Goal: Task Accomplishment & Management: Manage account settings

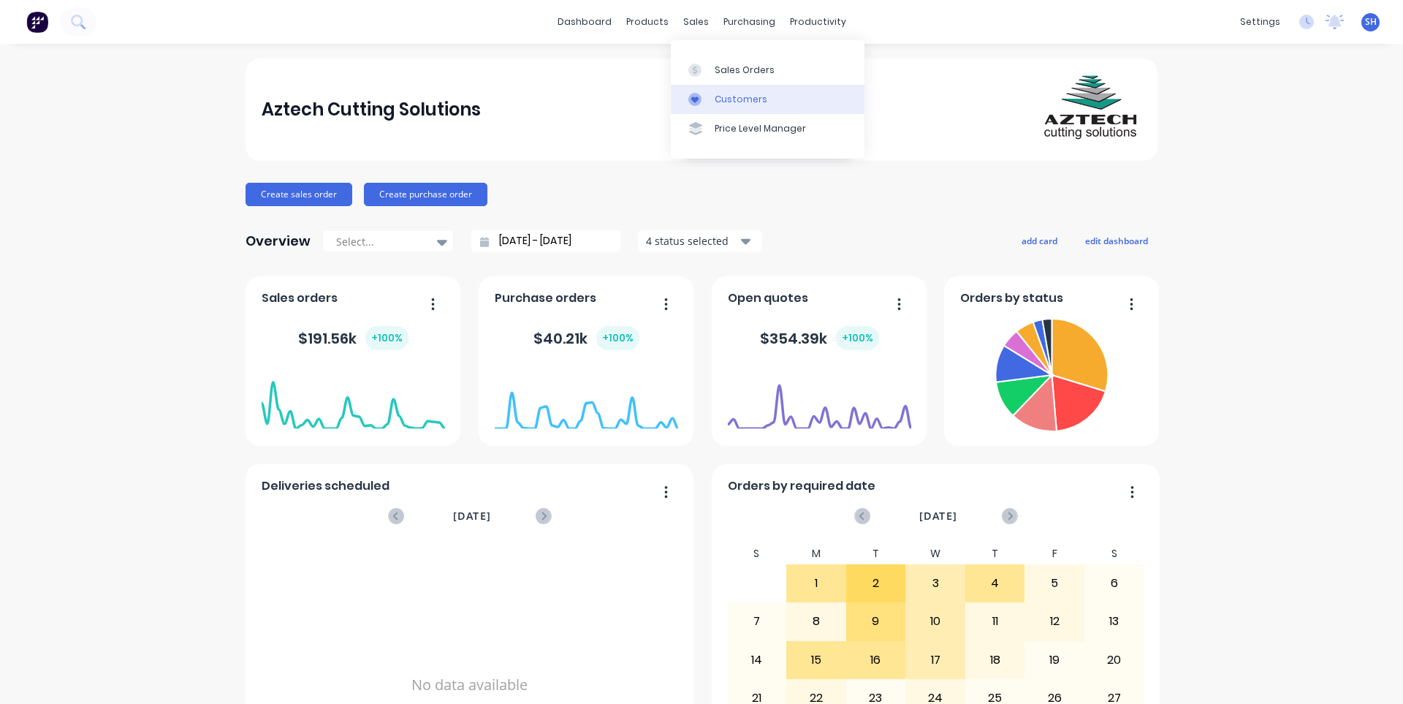
click at [748, 93] on div "Customers" at bounding box center [741, 99] width 53 height 13
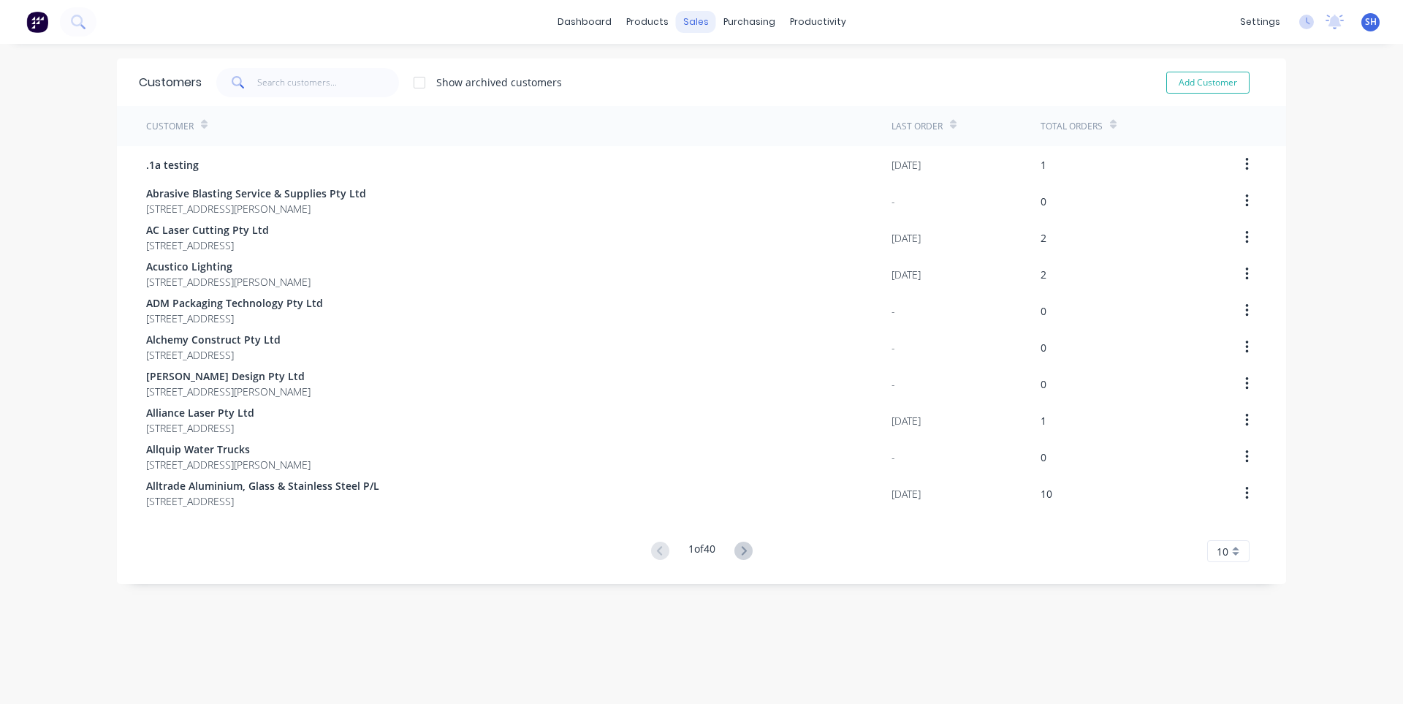
click at [678, 25] on div "sales" at bounding box center [696, 22] width 40 height 22
click at [739, 70] on div "Sales Orders" at bounding box center [745, 70] width 60 height 13
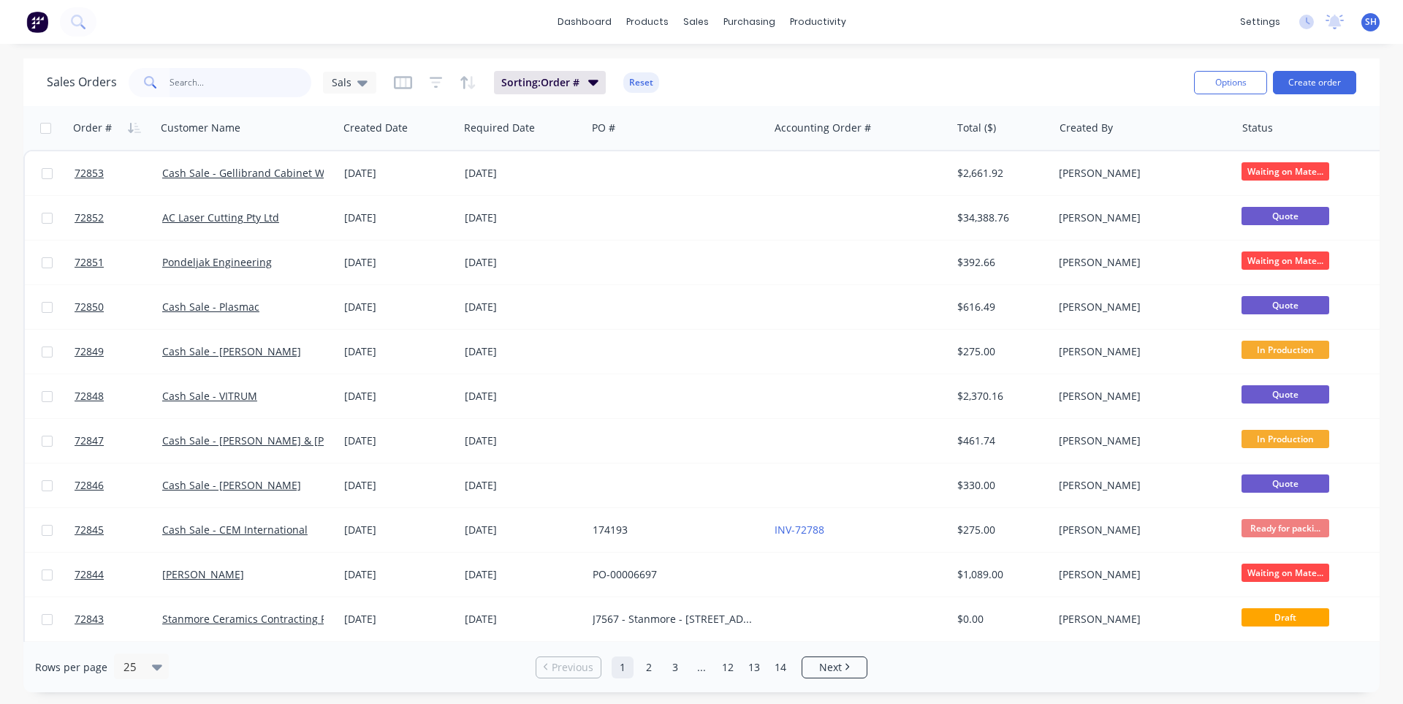
click at [185, 86] on input "text" at bounding box center [241, 82] width 143 height 29
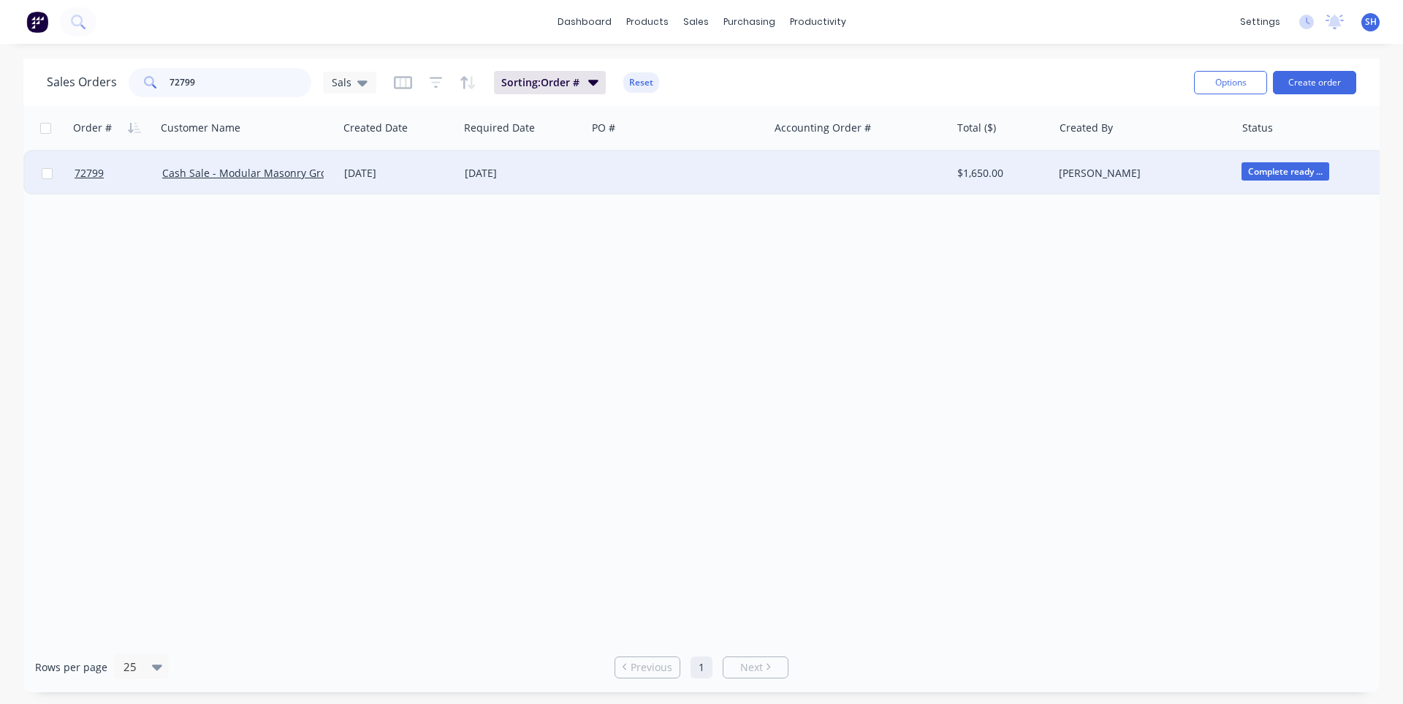
type input "72799"
click at [543, 182] on div "[DATE]" at bounding box center [523, 173] width 128 height 44
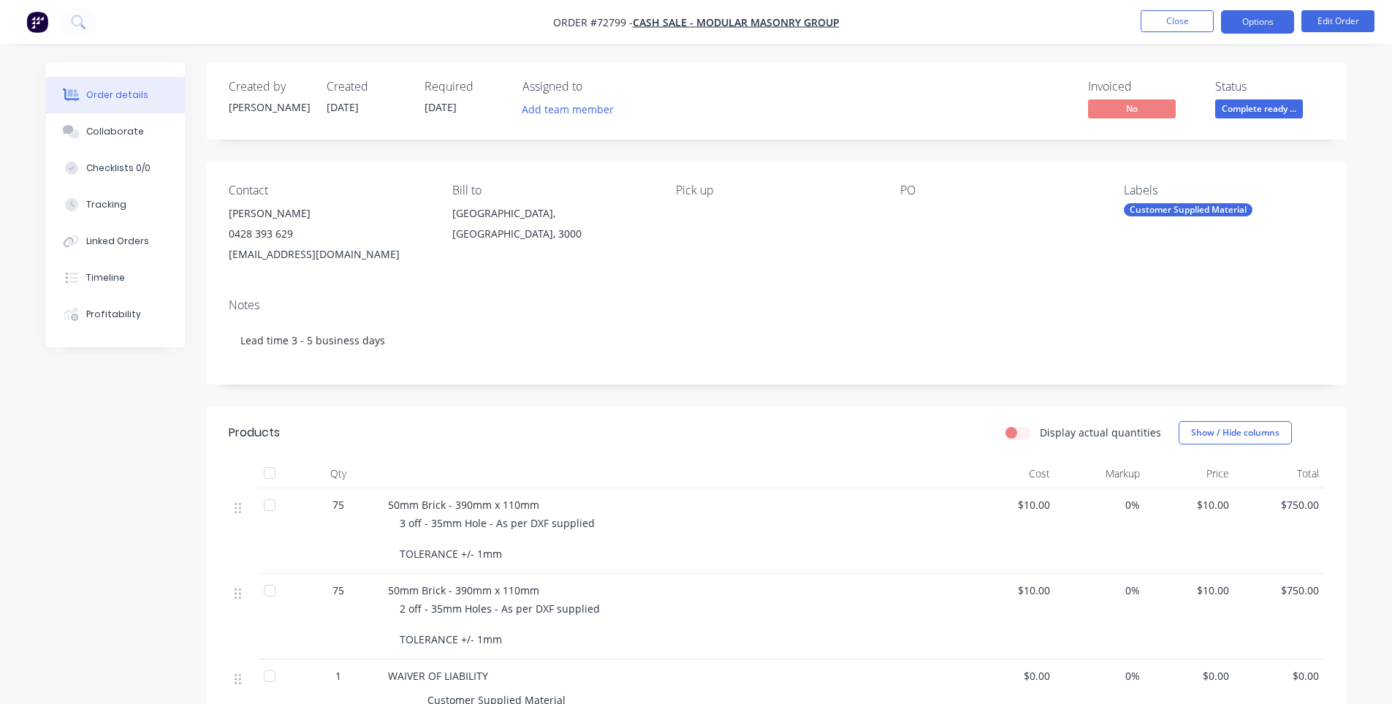
click at [1253, 33] on button "Options" at bounding box center [1257, 21] width 73 height 23
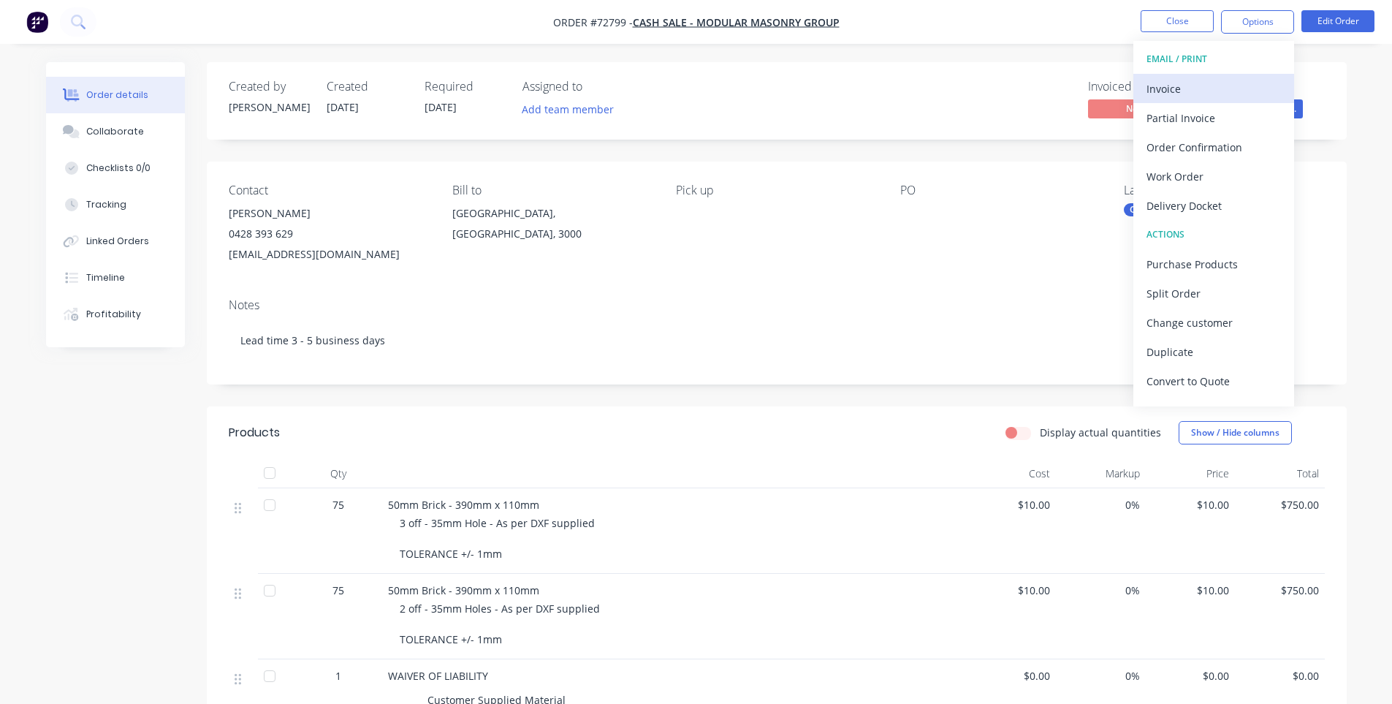
click at [1200, 89] on div "Invoice" at bounding box center [1214, 88] width 134 height 21
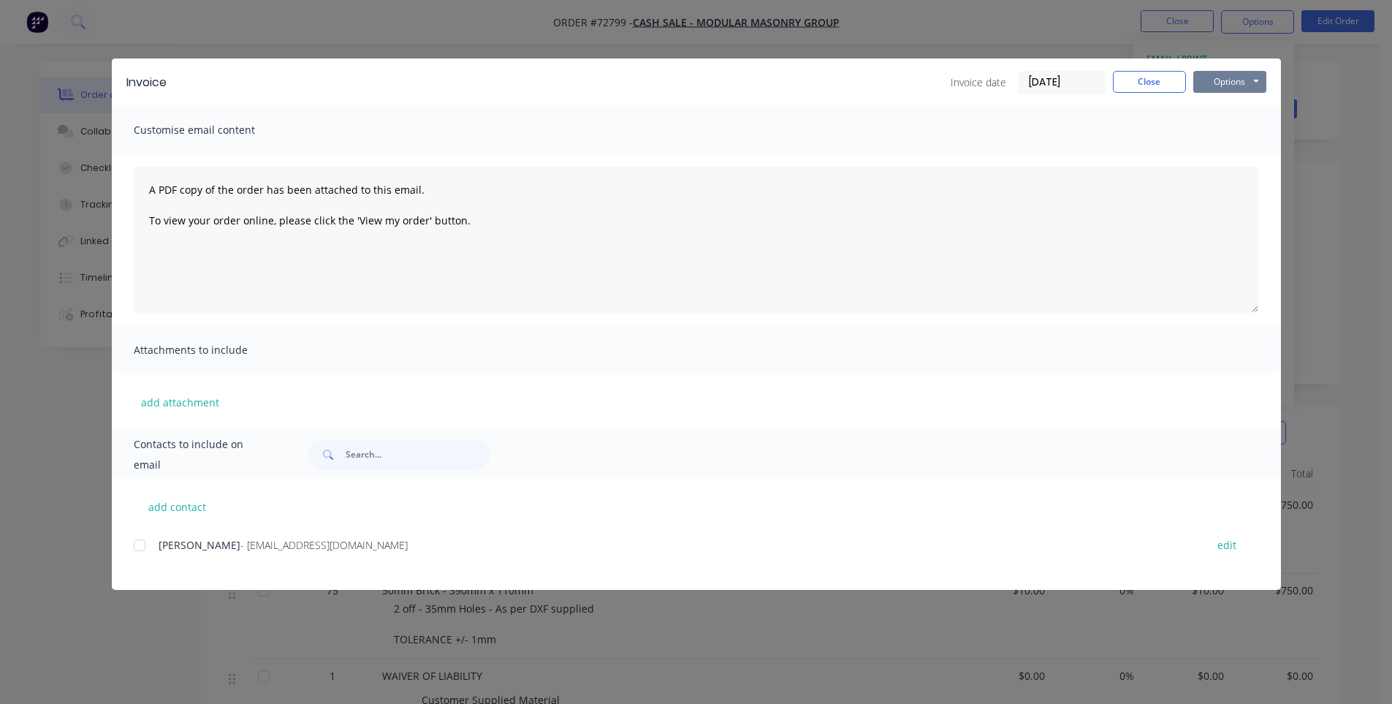
click at [1233, 83] on button "Options" at bounding box center [1230, 82] width 73 height 22
click at [1219, 126] on button "Print" at bounding box center [1241, 132] width 94 height 24
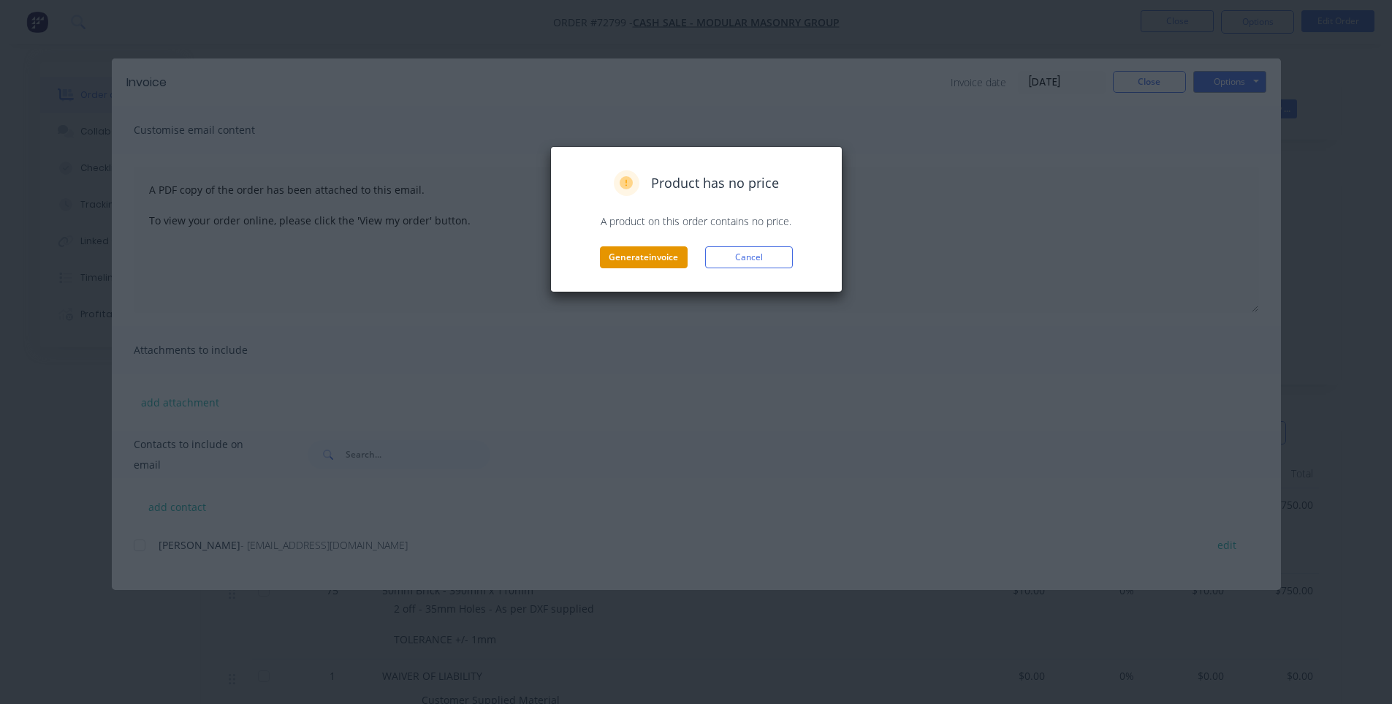
click at [660, 254] on button "Generate invoice" at bounding box center [644, 257] width 88 height 22
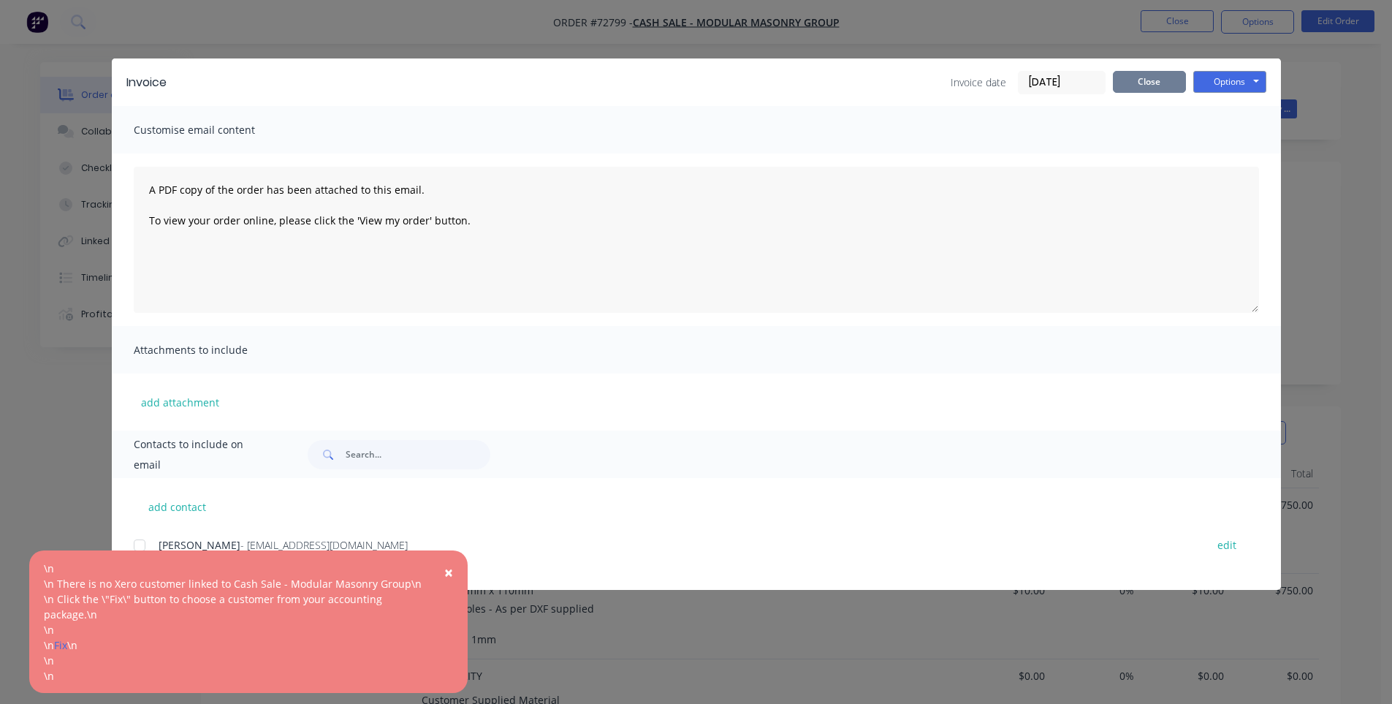
click at [1149, 92] on button "Close" at bounding box center [1149, 82] width 73 height 22
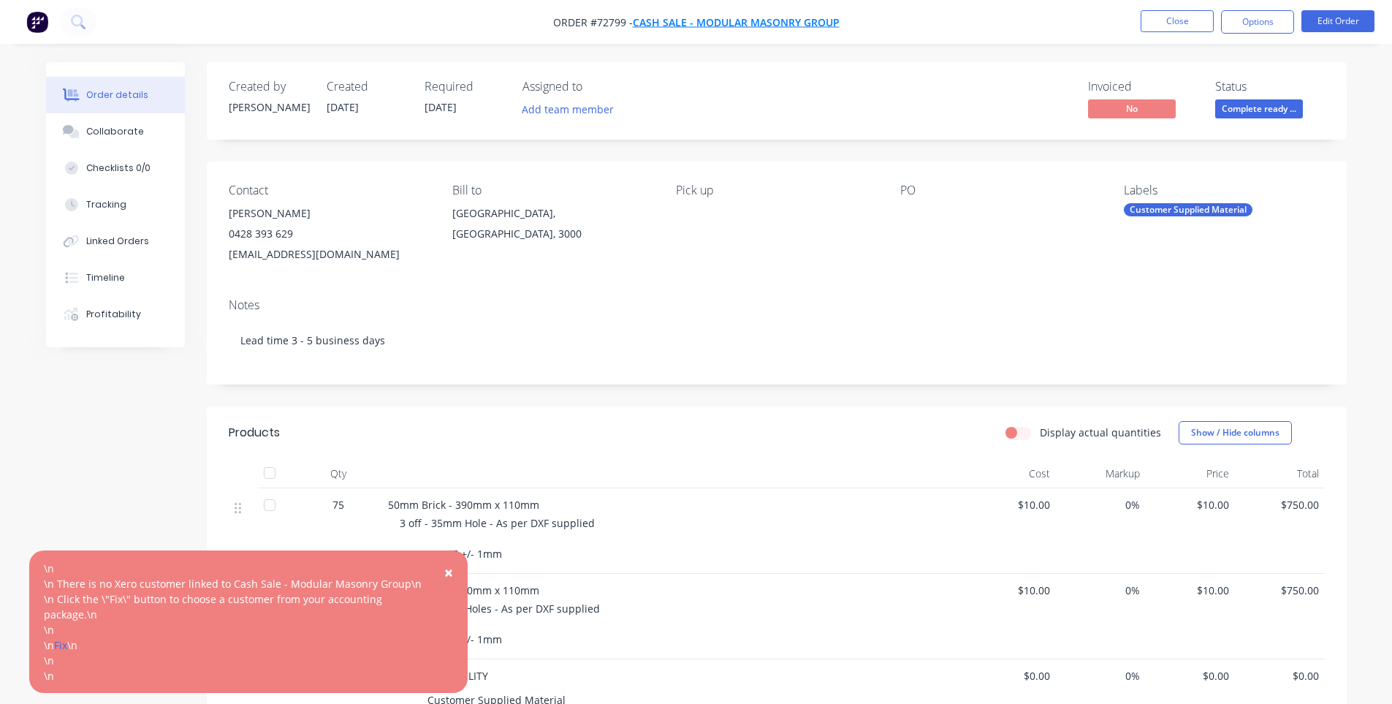
click at [688, 26] on span "Cash Sale - Modular Masonry Group" at bounding box center [736, 22] width 207 height 14
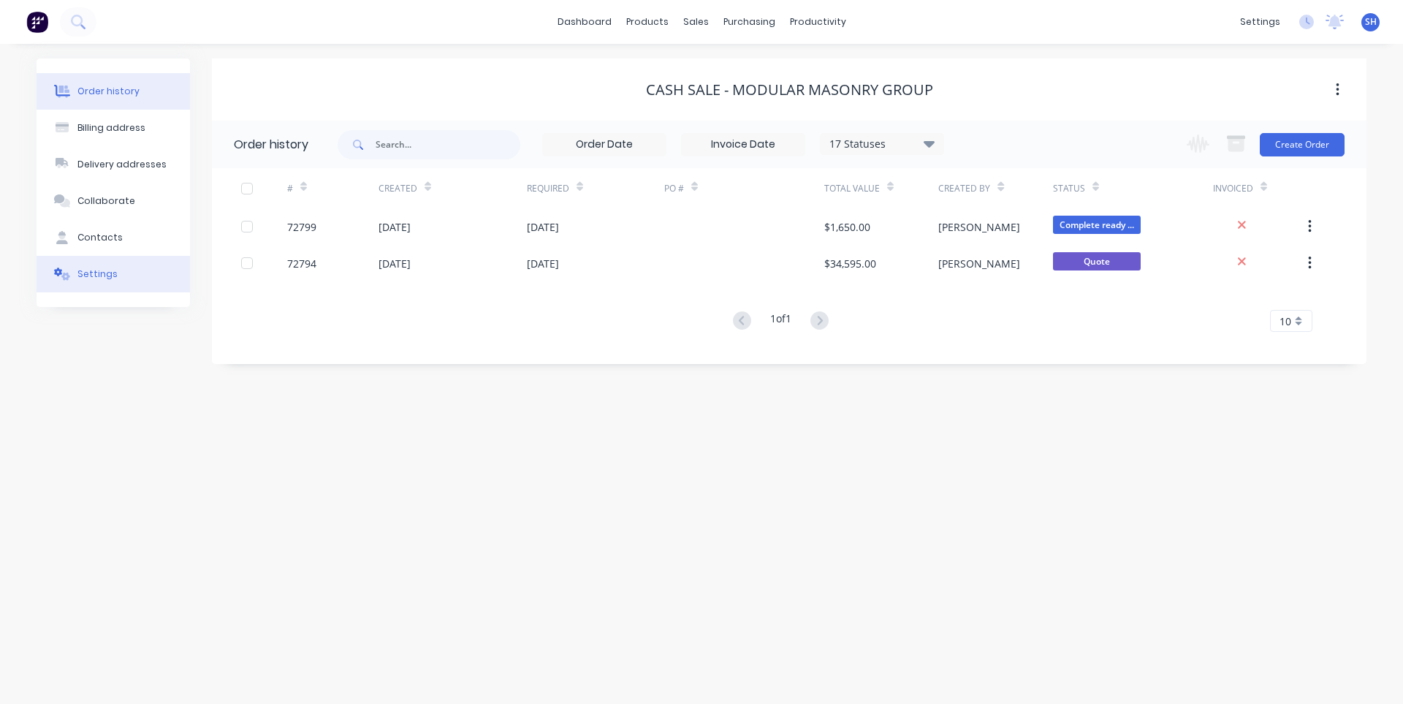
click at [93, 276] on div "Settings" at bounding box center [97, 274] width 40 height 13
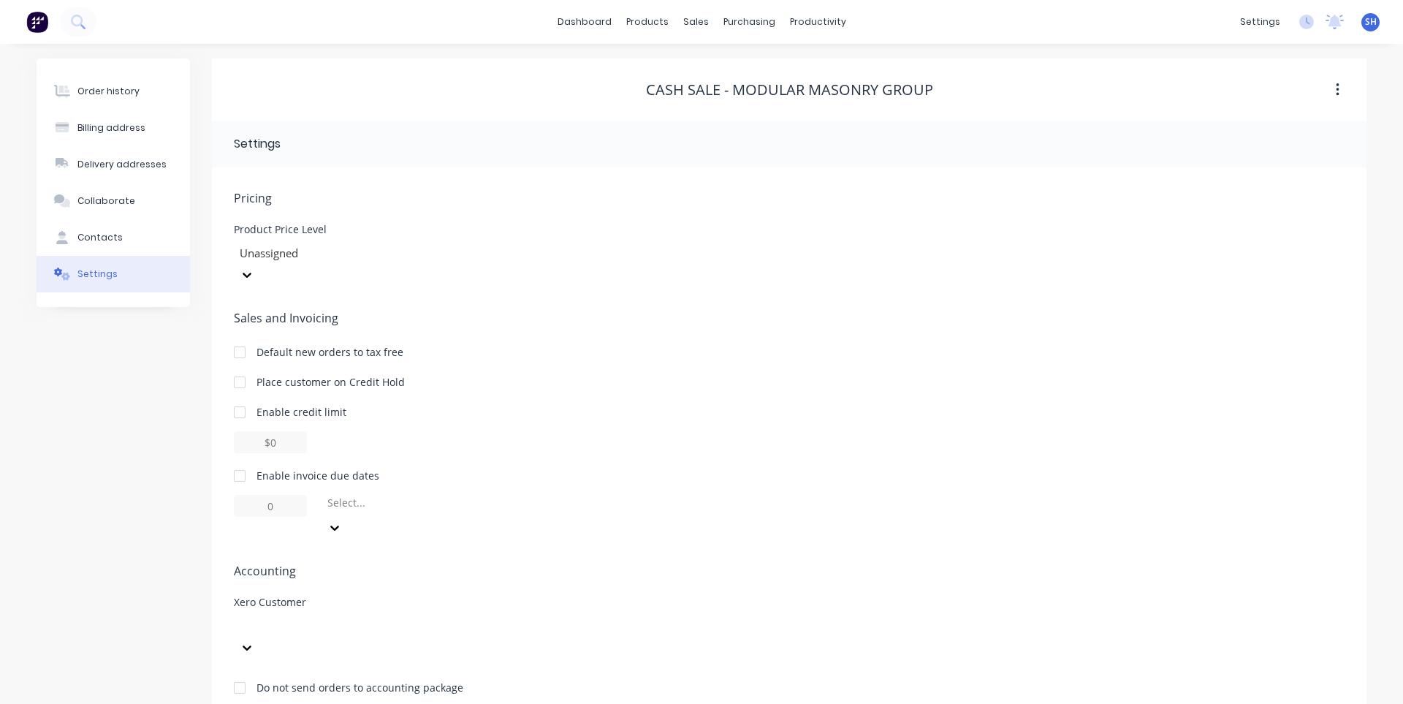
click at [351, 617] on div at bounding box center [343, 626] width 211 height 18
type input "mod"
click at [769, 368] on div "Sales and Invoicing Default new orders to tax free Place customer on Credit Hol…" at bounding box center [789, 424] width 1111 height 230
drag, startPoint x: 932, startPoint y: 93, endPoint x: 632, endPoint y: 93, distance: 300.4
click at [632, 93] on div "Cash Sale - Modular Masonry Group" at bounding box center [789, 90] width 1155 height 18
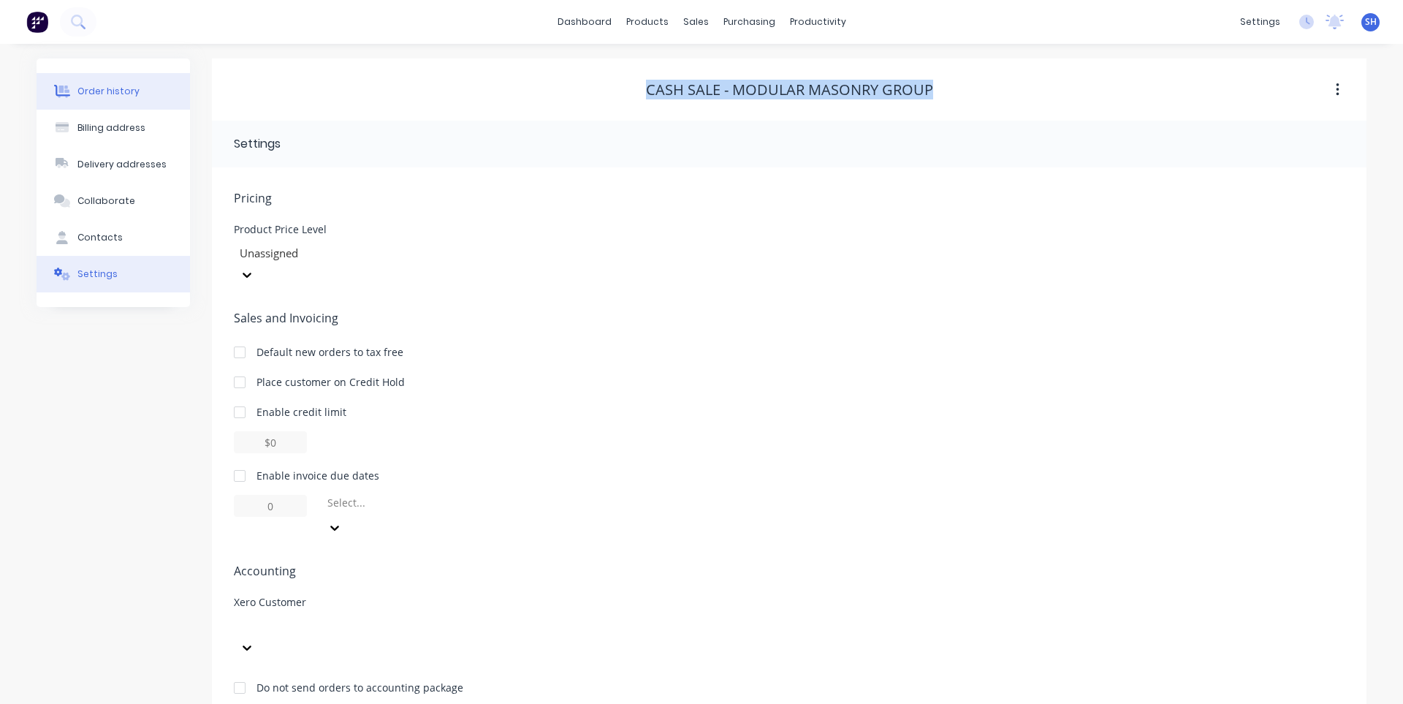
click at [115, 96] on div "Order history" at bounding box center [108, 91] width 62 height 13
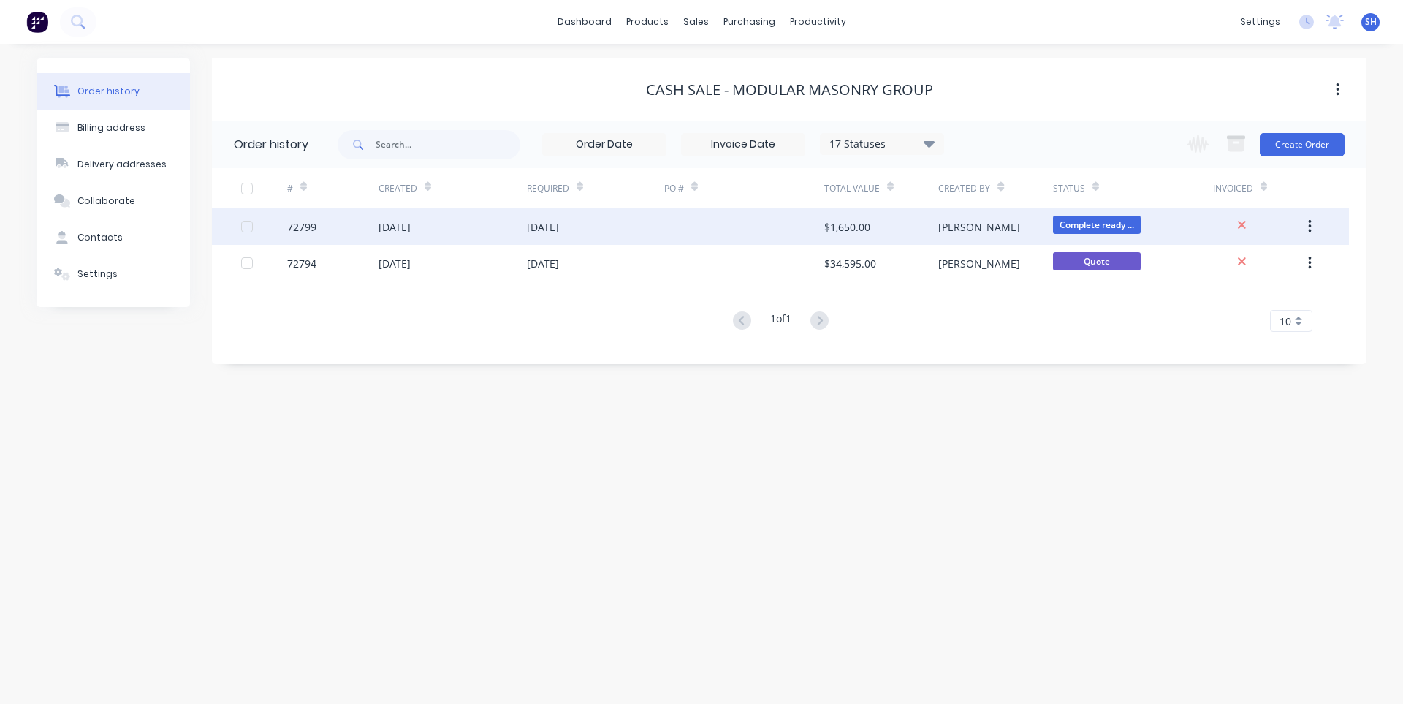
click at [743, 216] on div at bounding box center [744, 226] width 160 height 37
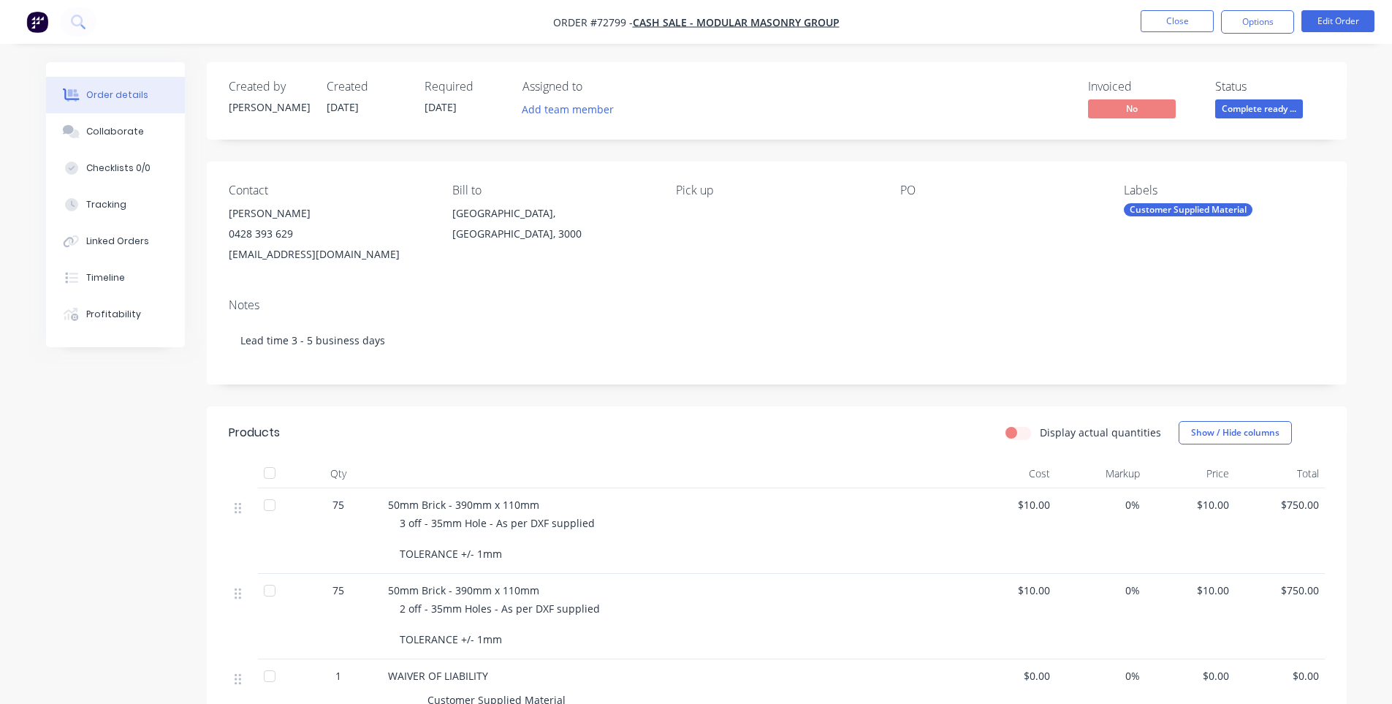
drag, startPoint x: 252, startPoint y: 210, endPoint x: 227, endPoint y: 212, distance: 25.7
click at [227, 212] on div "Contact Chandi Hapuarachchi 0428 393 629 design@modularmasonrygroup.com.au Bill…" at bounding box center [777, 224] width 1140 height 125
copy div "Chandi Hapuarachchi"
drag, startPoint x: 299, startPoint y: 232, endPoint x: 227, endPoint y: 235, distance: 72.5
click at [227, 235] on div "Contact Chandi Hapuarachchi 0428 393 629 design@modularmasonrygroup.com.au Bill…" at bounding box center [777, 224] width 1140 height 125
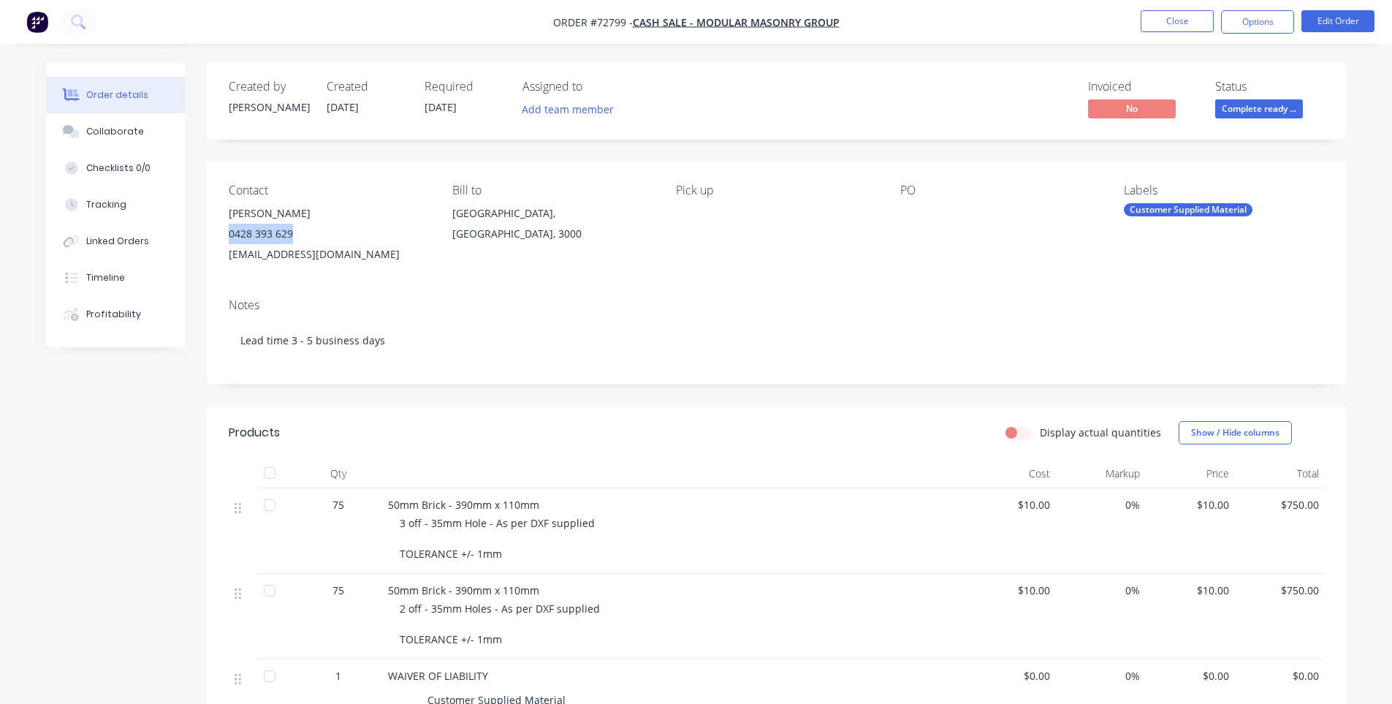
copy div "0428 393 629"
drag, startPoint x: 384, startPoint y: 258, endPoint x: 226, endPoint y: 264, distance: 158.0
click at [226, 264] on div "Contact Chandi Hapuarachchi 0428 393 629 design@modularmasonrygroup.com.au Bill…" at bounding box center [777, 224] width 1140 height 125
copy div "design@modularmasonrygroup.com.au"
click at [732, 16] on span "Cash Sale - Modular Masonry Group" at bounding box center [736, 22] width 207 height 14
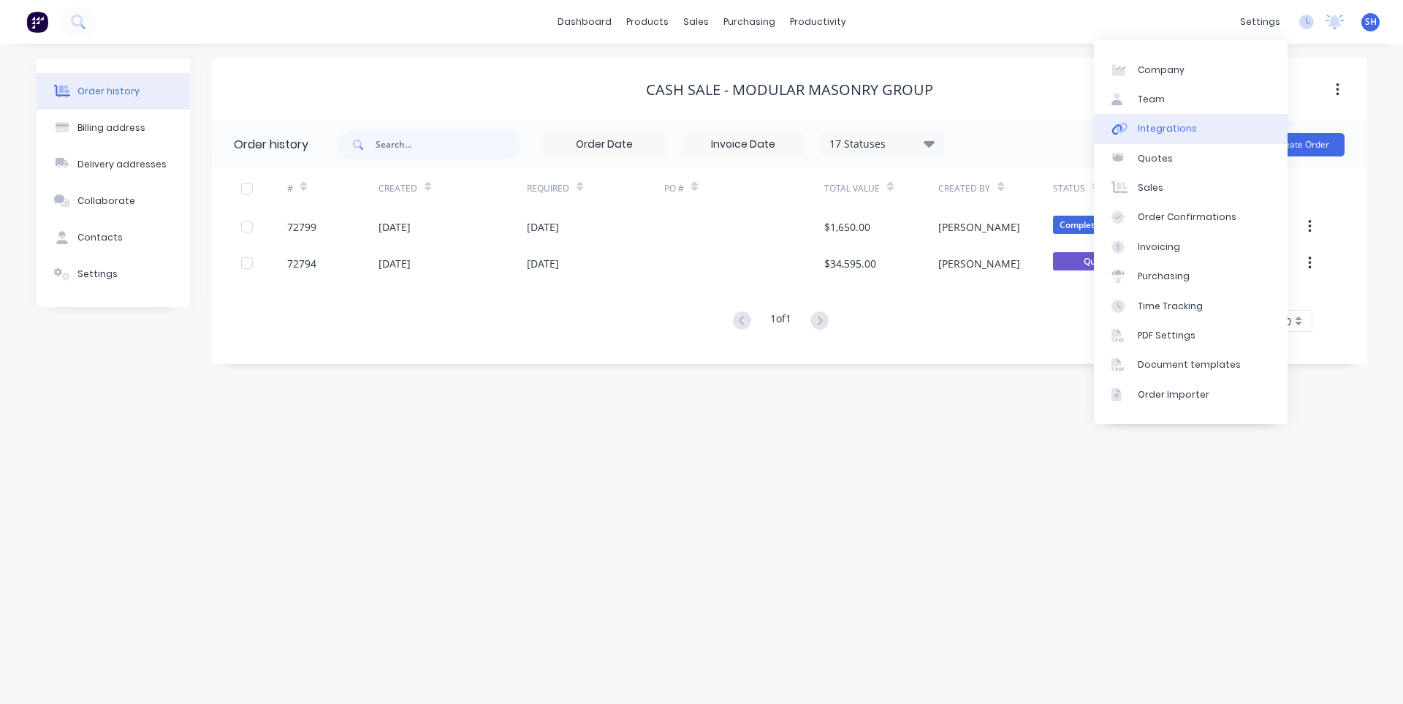
click at [1167, 125] on div "Integrations" at bounding box center [1167, 128] width 59 height 13
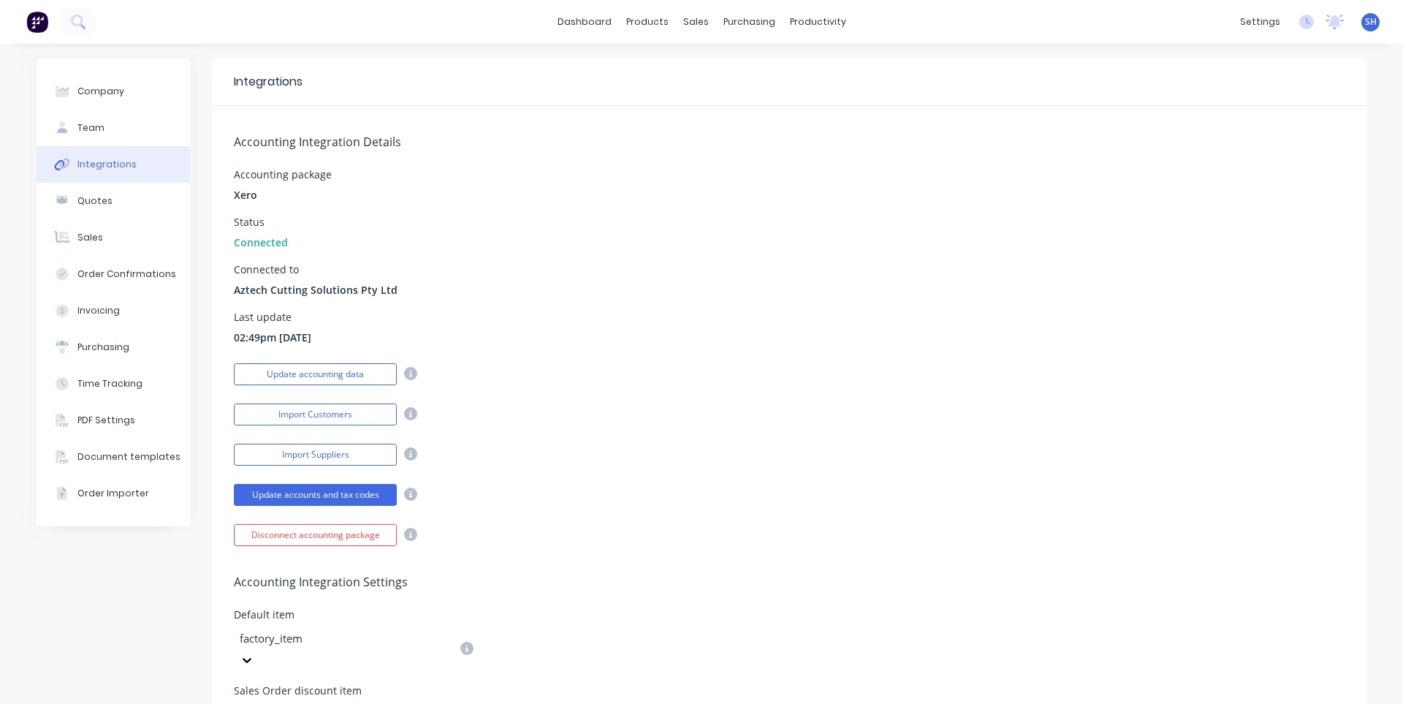
click at [316, 363] on div "Update accounting data" at bounding box center [325, 373] width 183 height 26
click at [309, 374] on button "Update accounting data" at bounding box center [315, 374] width 163 height 22
click at [724, 72] on div "Sales Orders" at bounding box center [745, 70] width 60 height 13
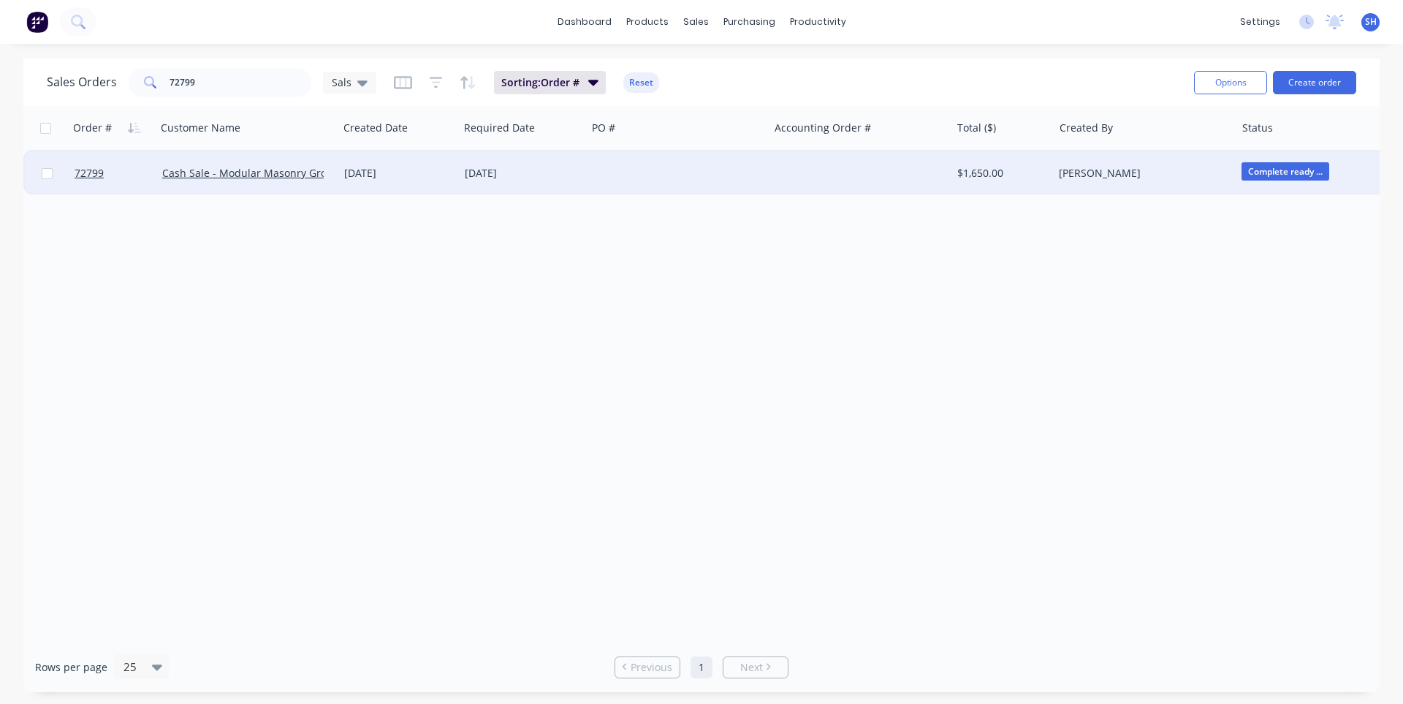
click at [353, 181] on div "04 Sep 2025" at bounding box center [398, 173] width 121 height 44
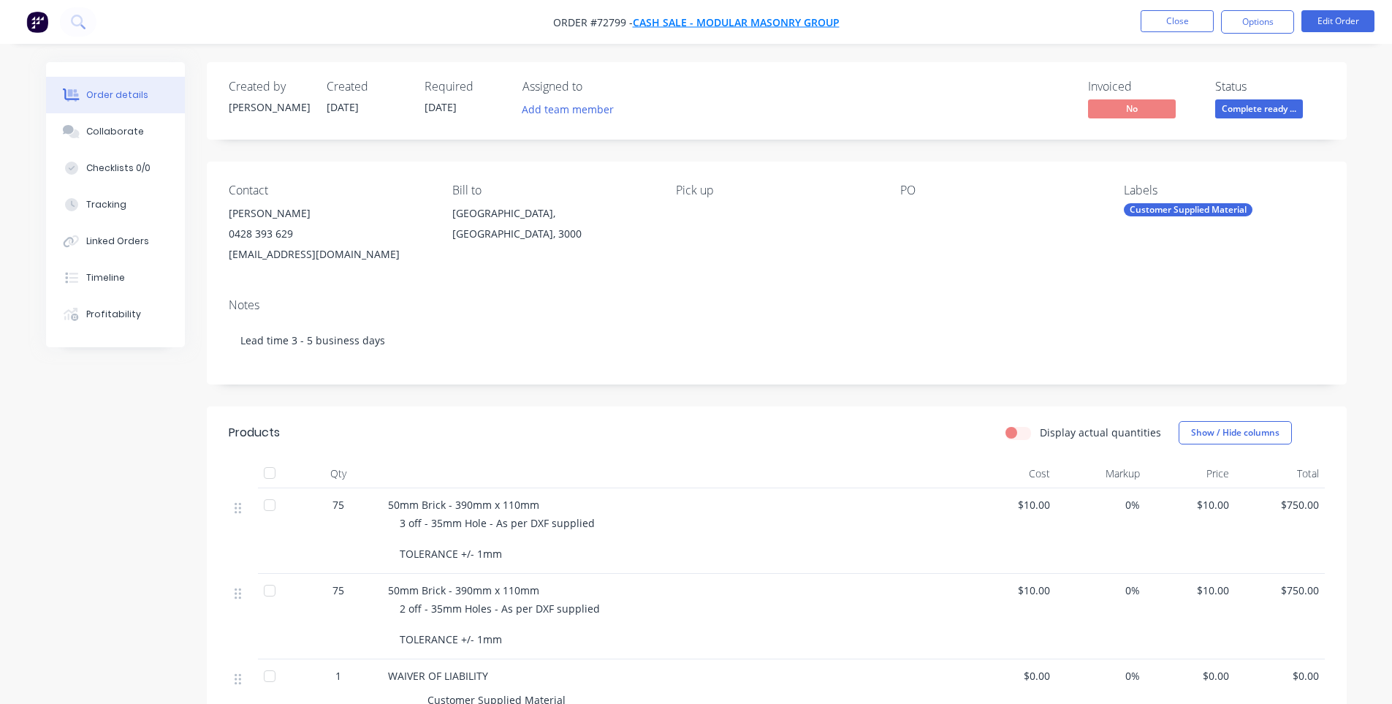
click at [726, 23] on span "Cash Sale - Modular Masonry Group" at bounding box center [736, 22] width 207 height 14
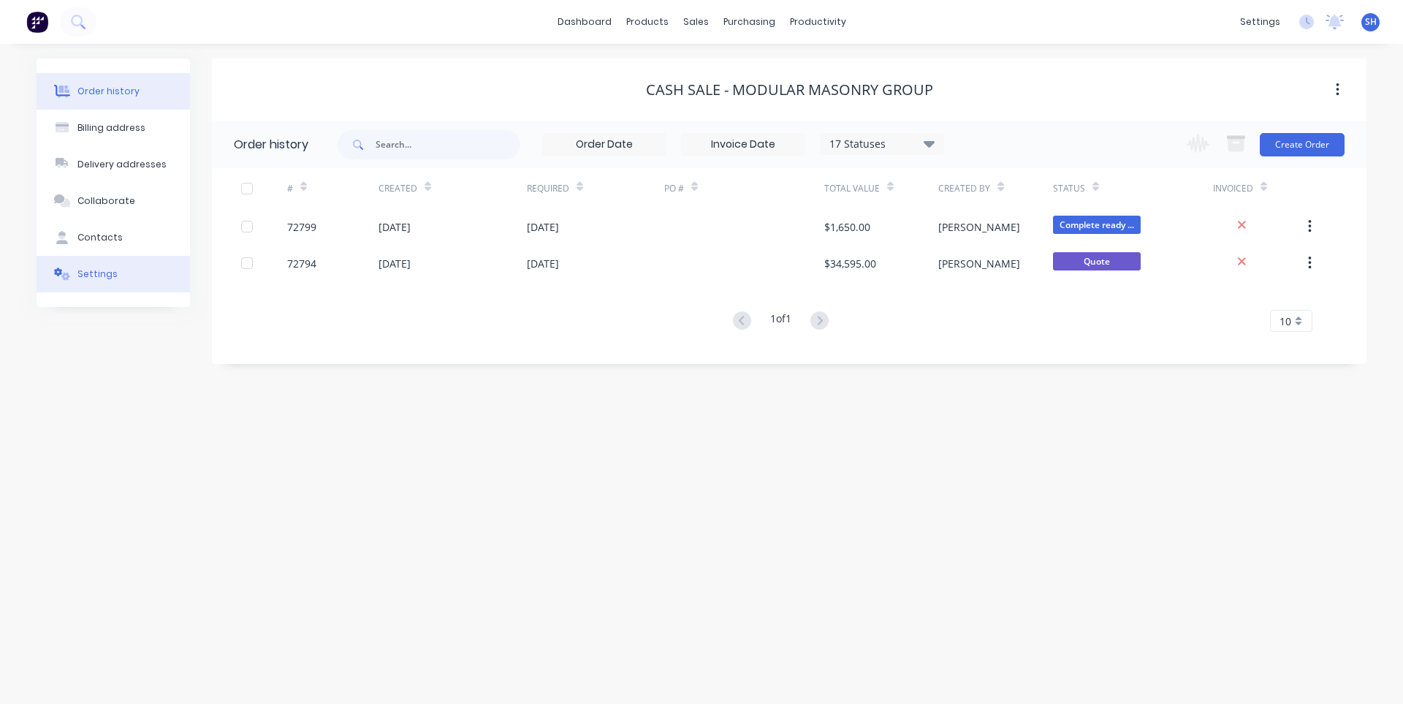
click at [124, 273] on button "Settings" at bounding box center [113, 274] width 153 height 37
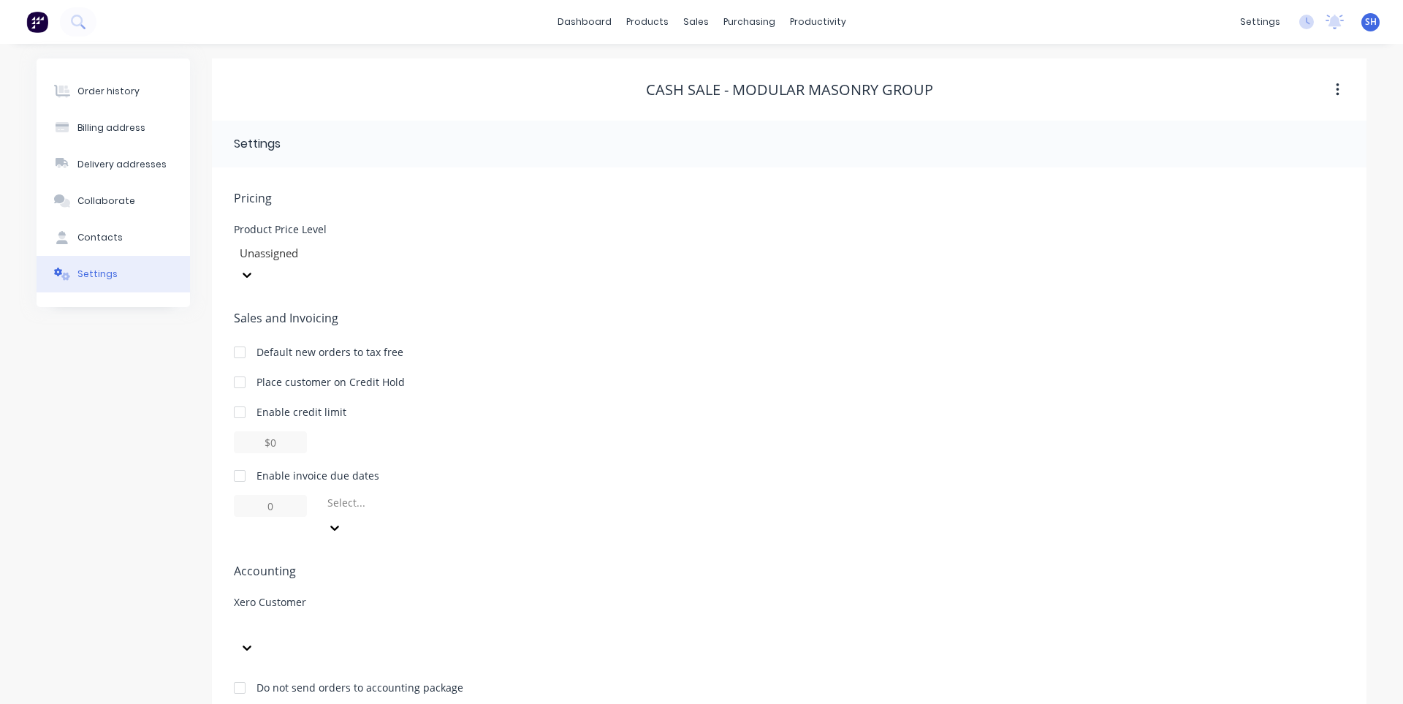
click at [381, 617] on div at bounding box center [343, 626] width 211 height 18
type input "mod"
click at [376, 659] on div "Cash Sale - Modular Masonry Group" at bounding box center [343, 666] width 219 height 15
click at [707, 538] on div "Pricing Product Price Level Unassigned Sales and Invoicing Default new orders t…" at bounding box center [789, 453] width 1111 height 529
click at [111, 94] on div "Order history" at bounding box center [108, 91] width 62 height 13
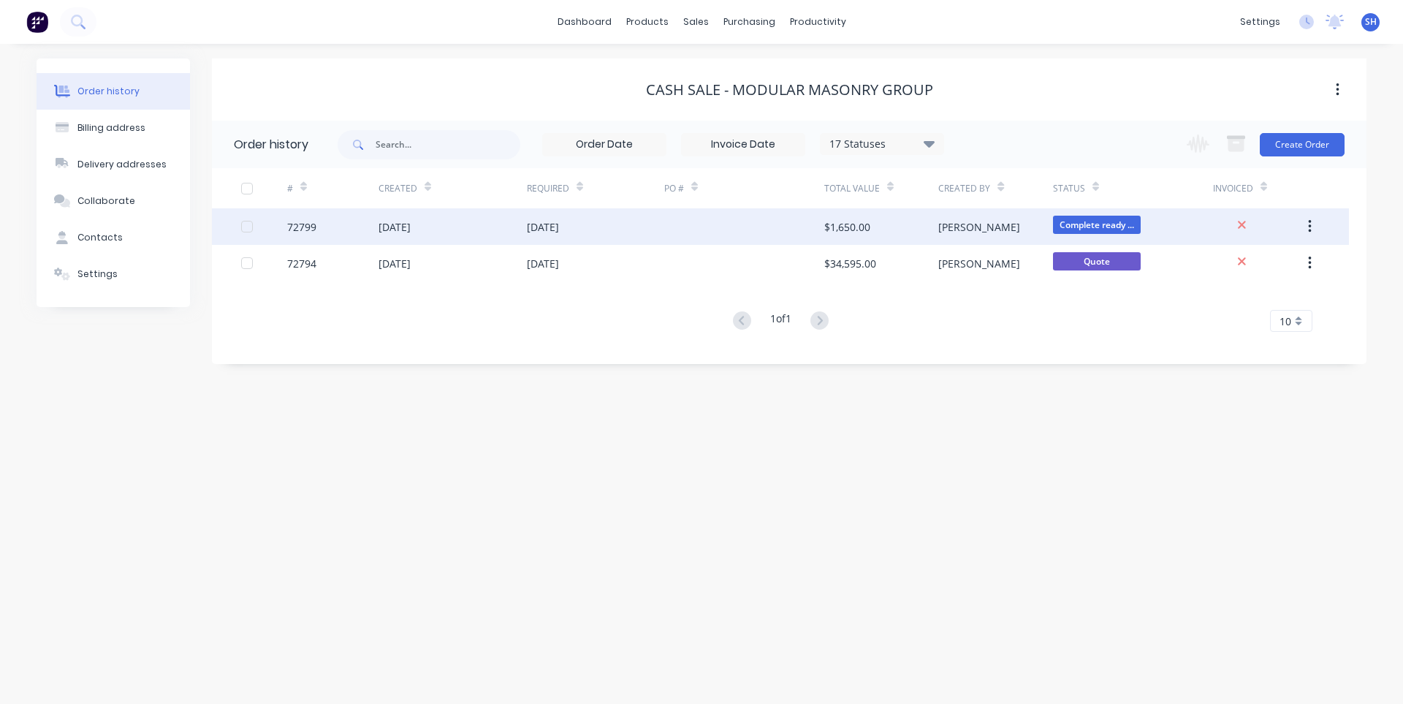
click at [682, 235] on div at bounding box center [744, 226] width 160 height 37
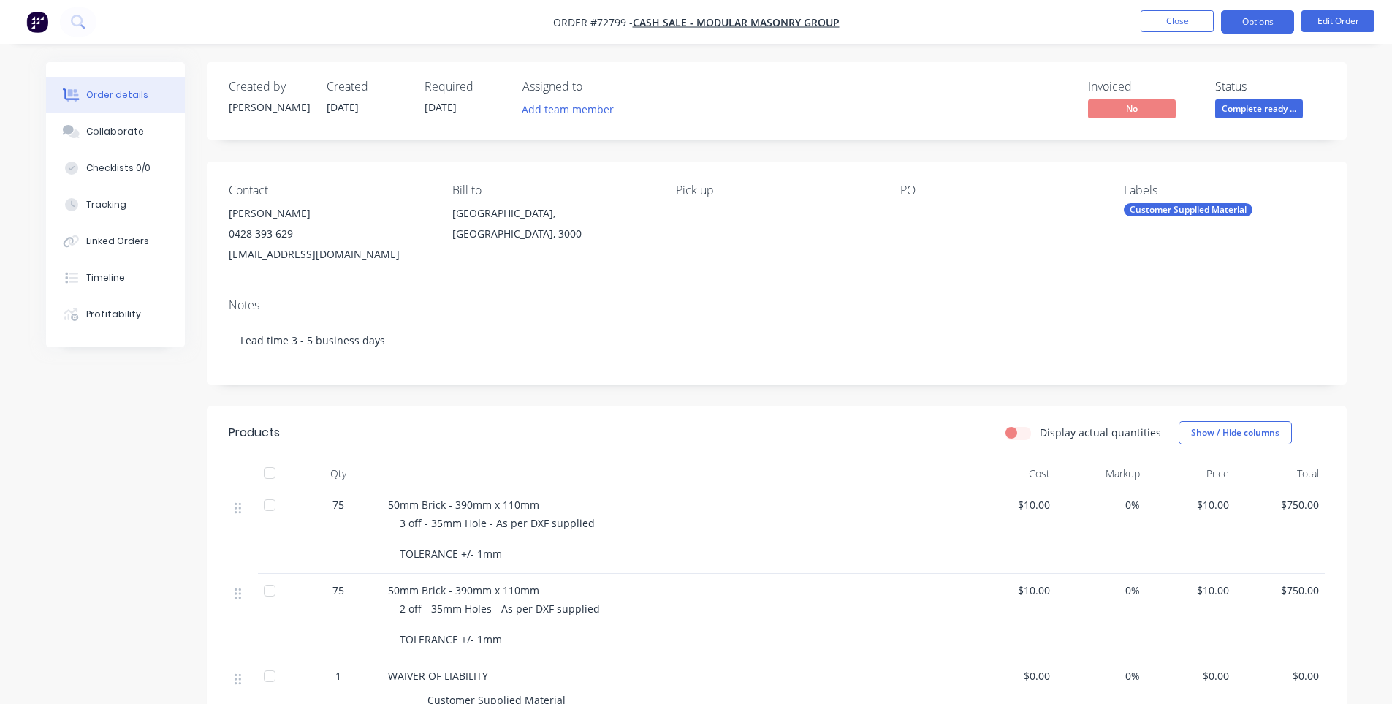
click at [1244, 16] on button "Options" at bounding box center [1257, 21] width 73 height 23
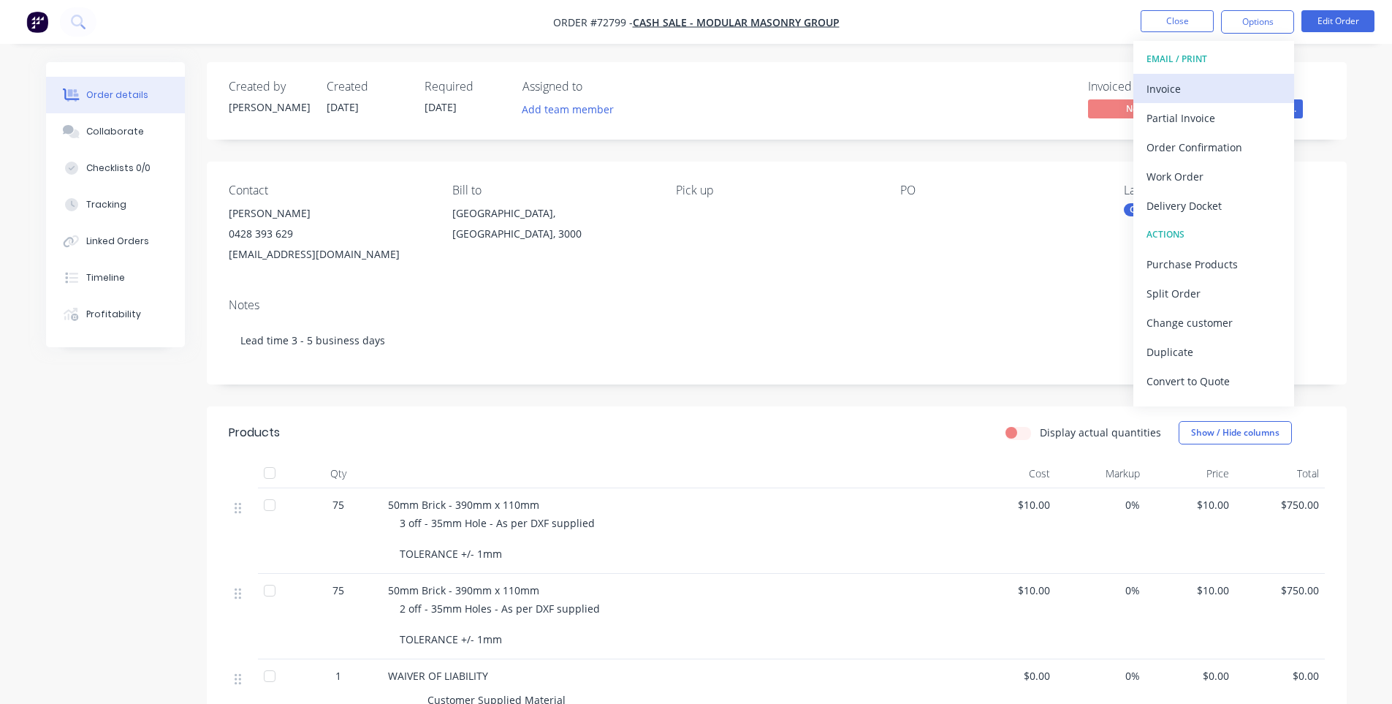
click at [1208, 82] on div "Invoice" at bounding box center [1214, 88] width 134 height 21
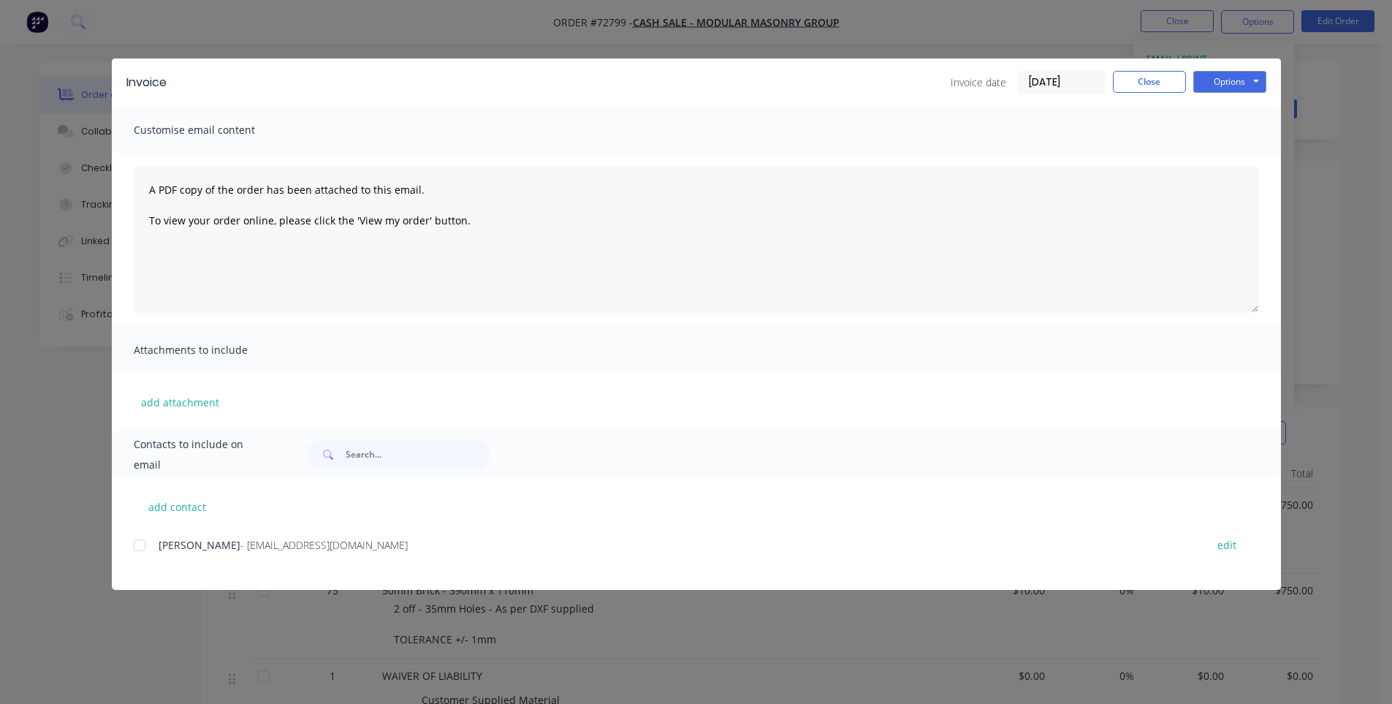
click at [1221, 94] on div "Options Preview Print Email" at bounding box center [1230, 82] width 73 height 23
click at [1218, 84] on button "Options" at bounding box center [1230, 82] width 73 height 22
click at [1221, 132] on button "Print" at bounding box center [1241, 132] width 94 height 24
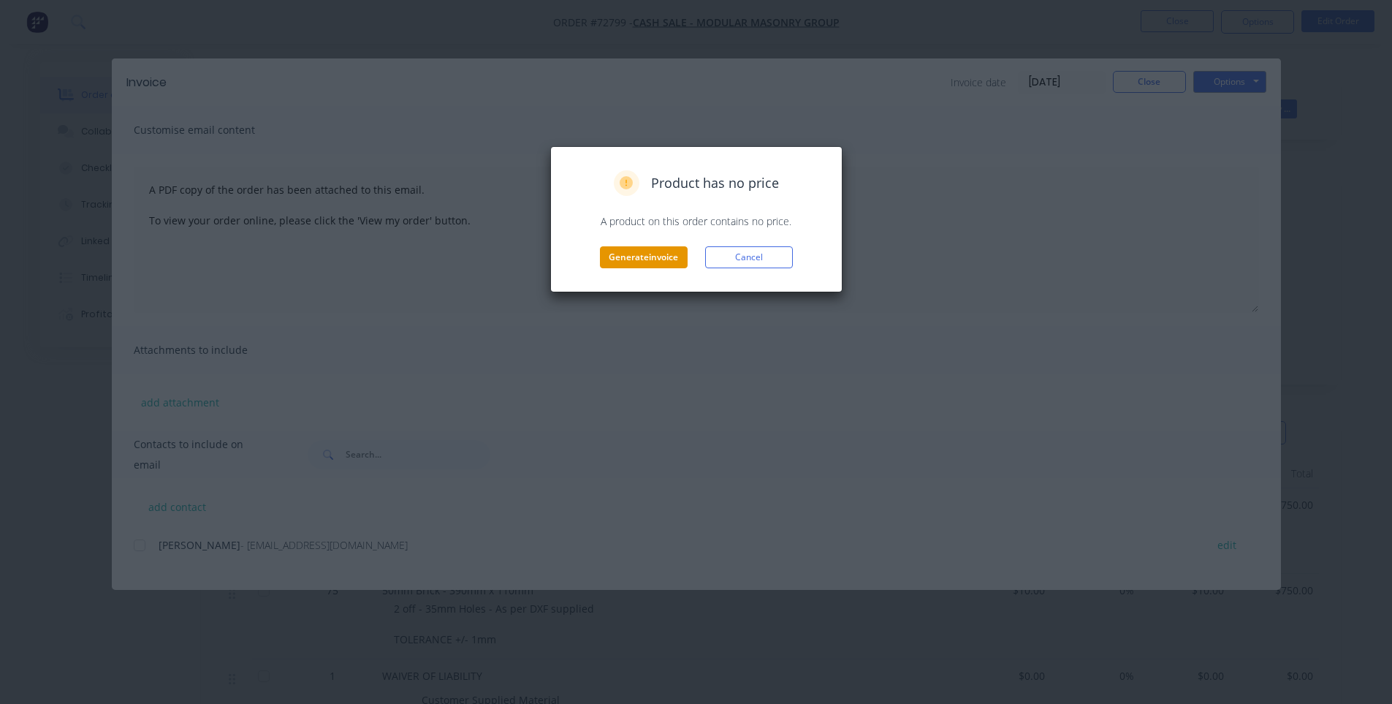
click at [642, 260] on button "Generate invoice" at bounding box center [644, 257] width 88 height 22
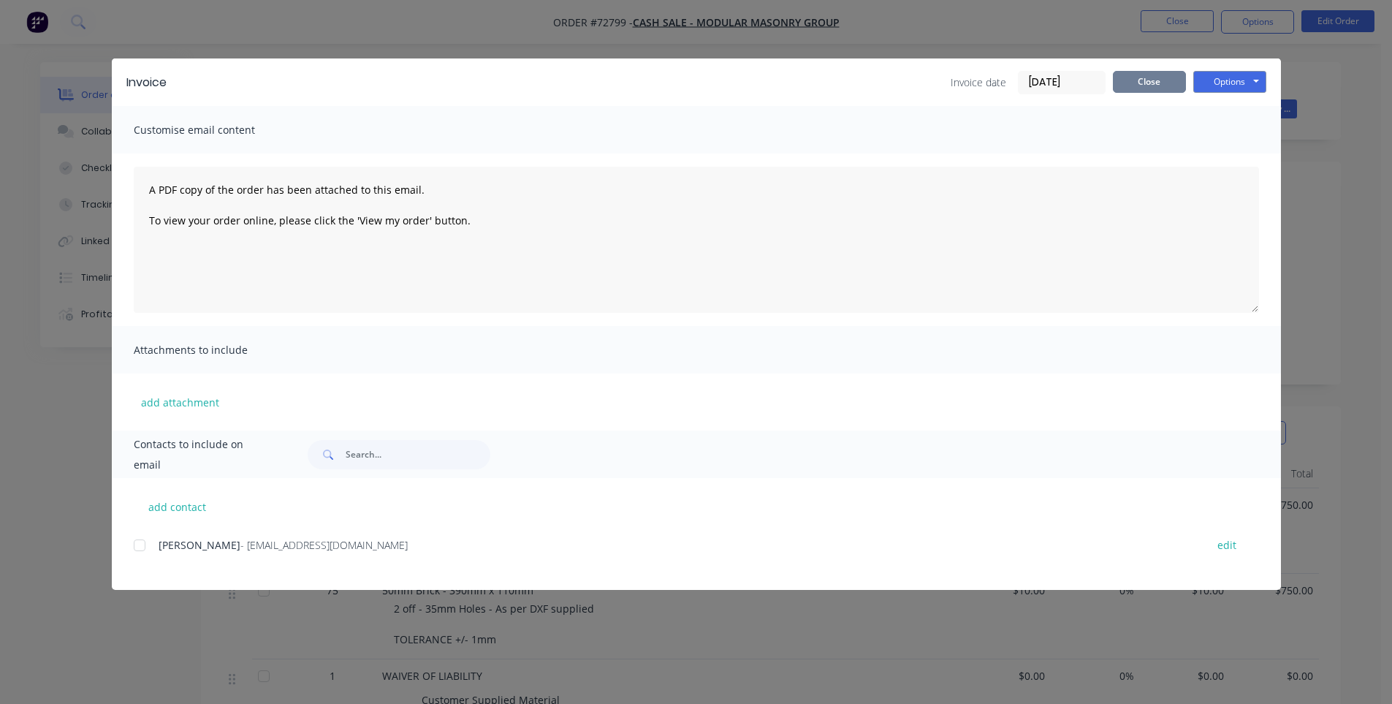
click at [1159, 89] on button "Close" at bounding box center [1149, 82] width 73 height 22
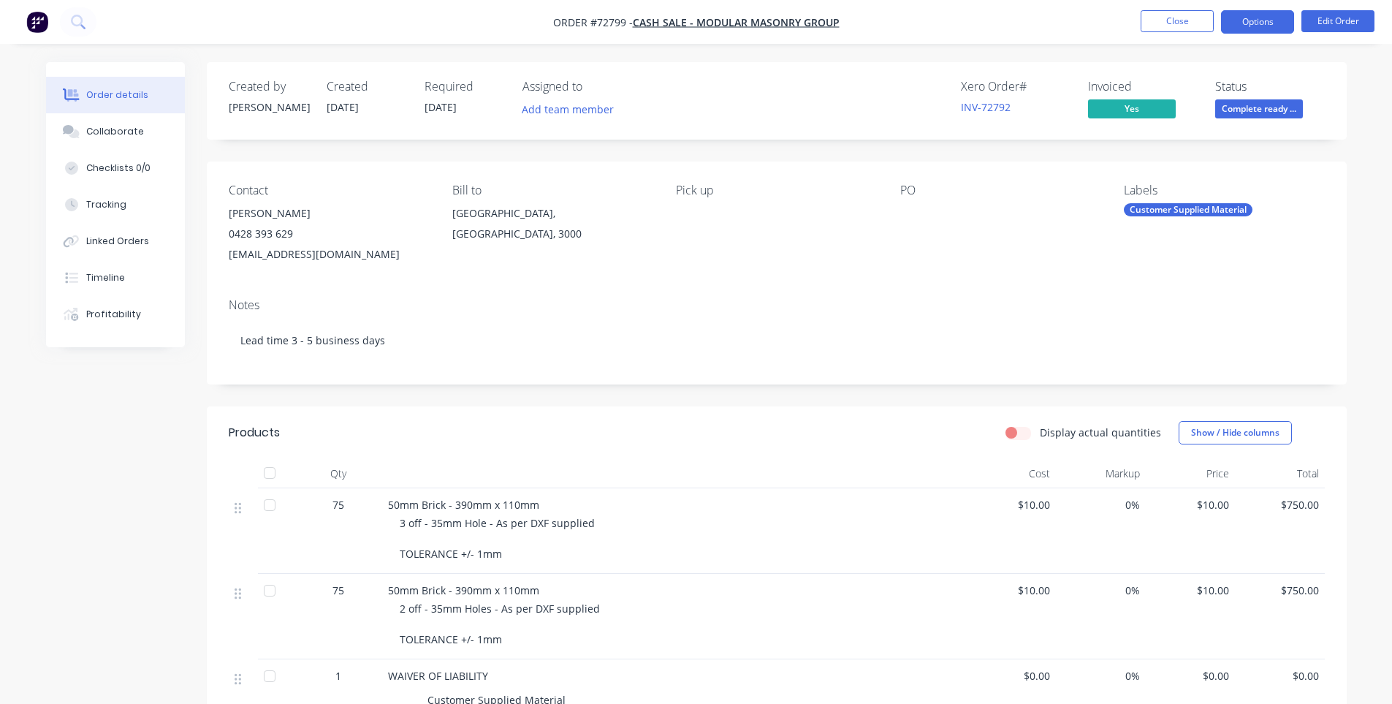
click at [1241, 29] on button "Options" at bounding box center [1257, 21] width 73 height 23
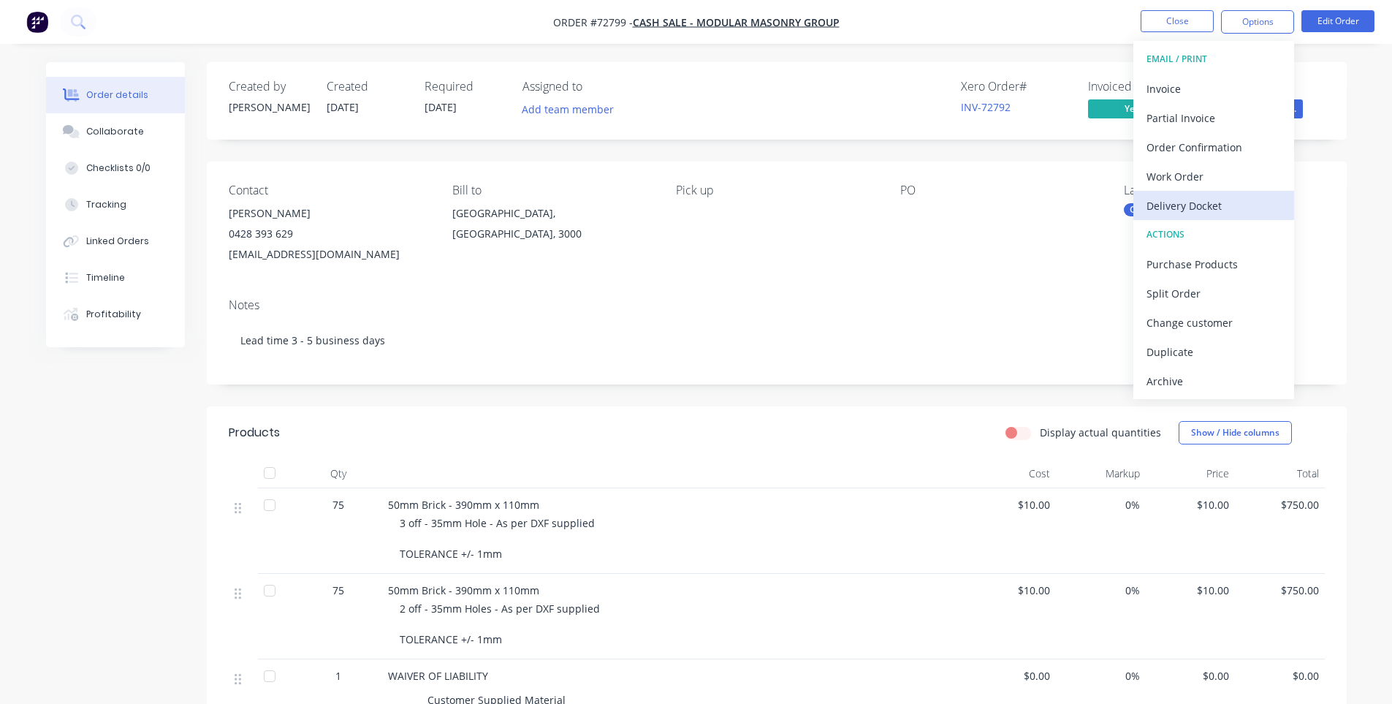
click at [1209, 197] on div "Delivery Docket" at bounding box center [1214, 205] width 134 height 21
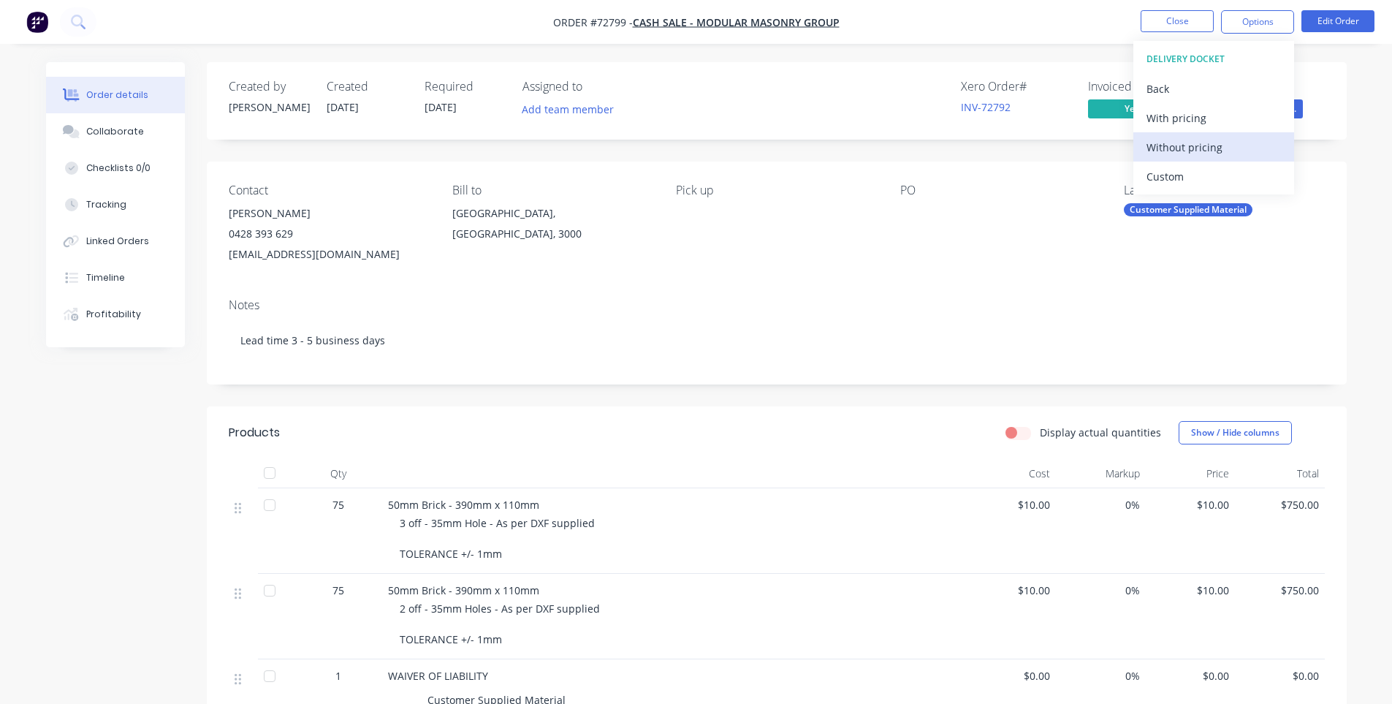
click at [1194, 147] on div "Without pricing" at bounding box center [1214, 147] width 134 height 21
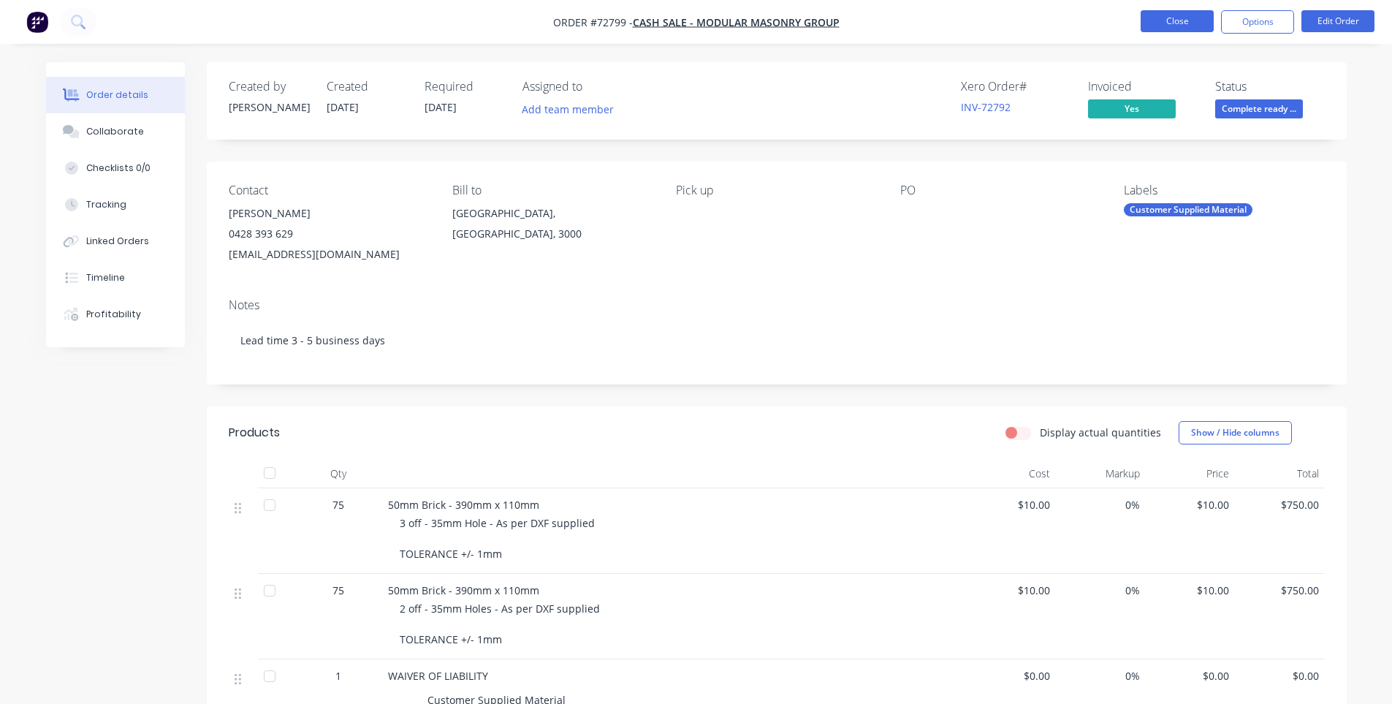
click at [1169, 17] on button "Close" at bounding box center [1177, 21] width 73 height 22
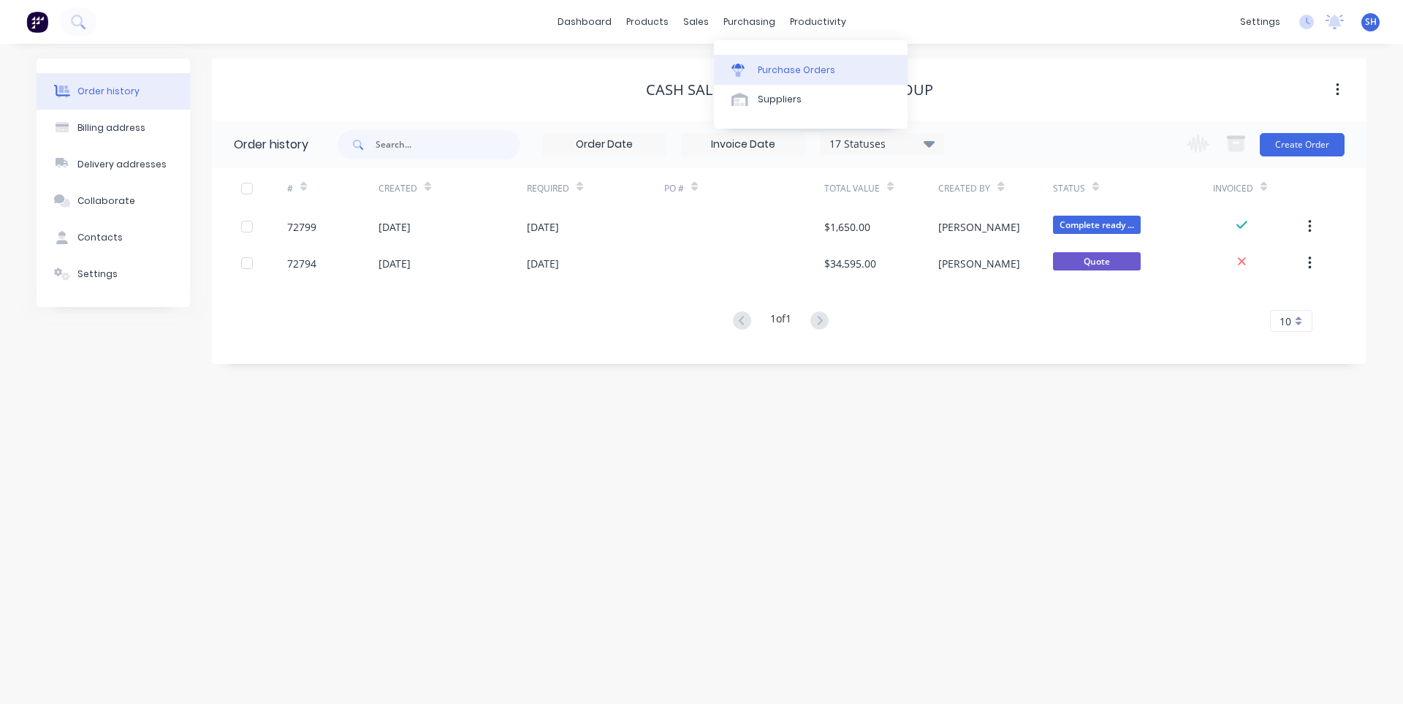
click at [762, 68] on div "Purchase Orders" at bounding box center [796, 70] width 77 height 13
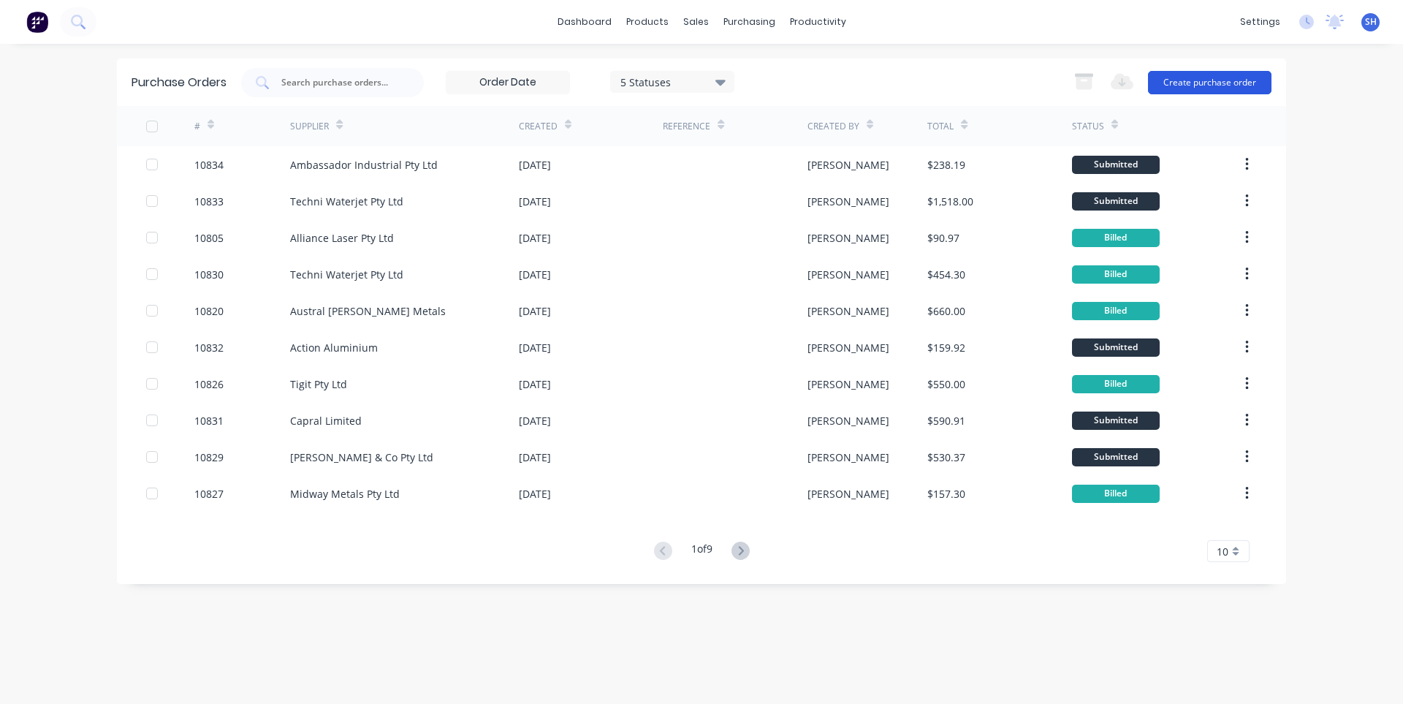
click at [1243, 83] on button "Create purchase order" at bounding box center [1210, 82] width 124 height 23
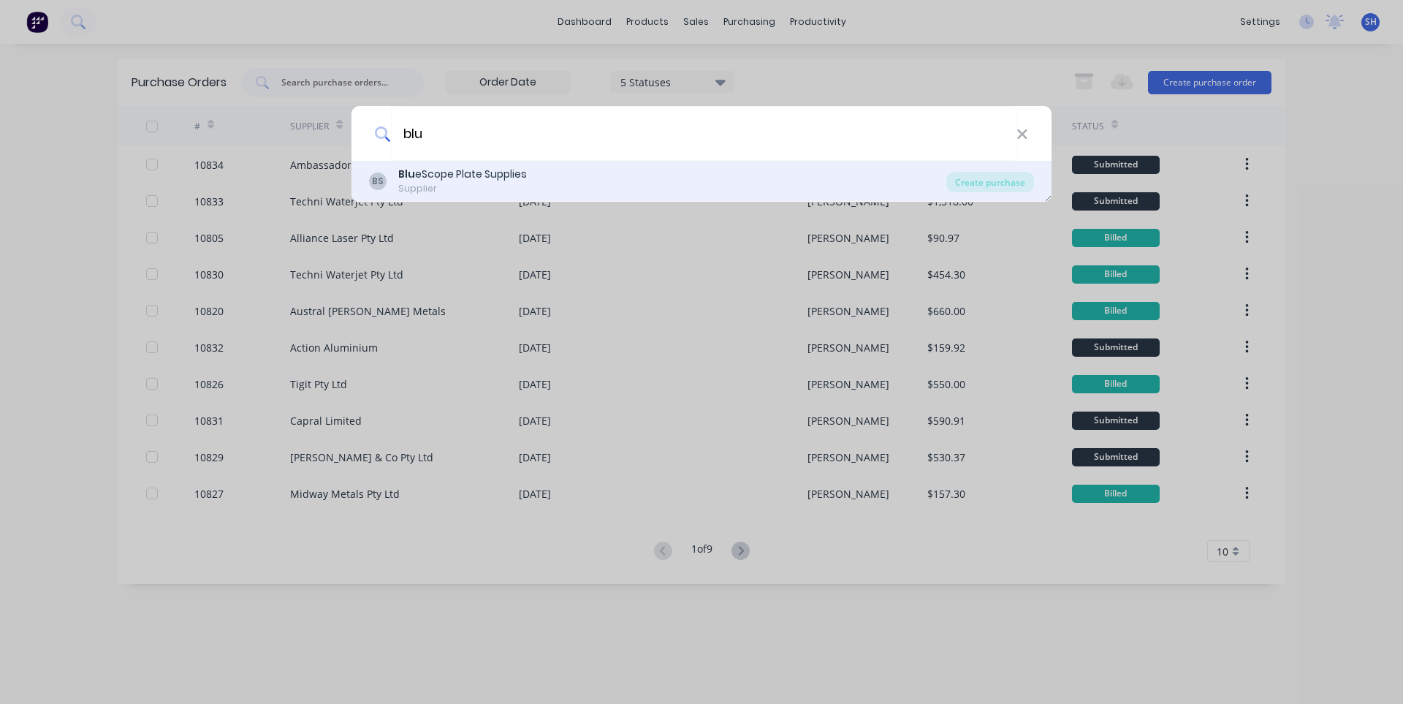
type input "blu"
click at [446, 181] on div "Blu eScope Plate Supplies" at bounding box center [462, 174] width 129 height 15
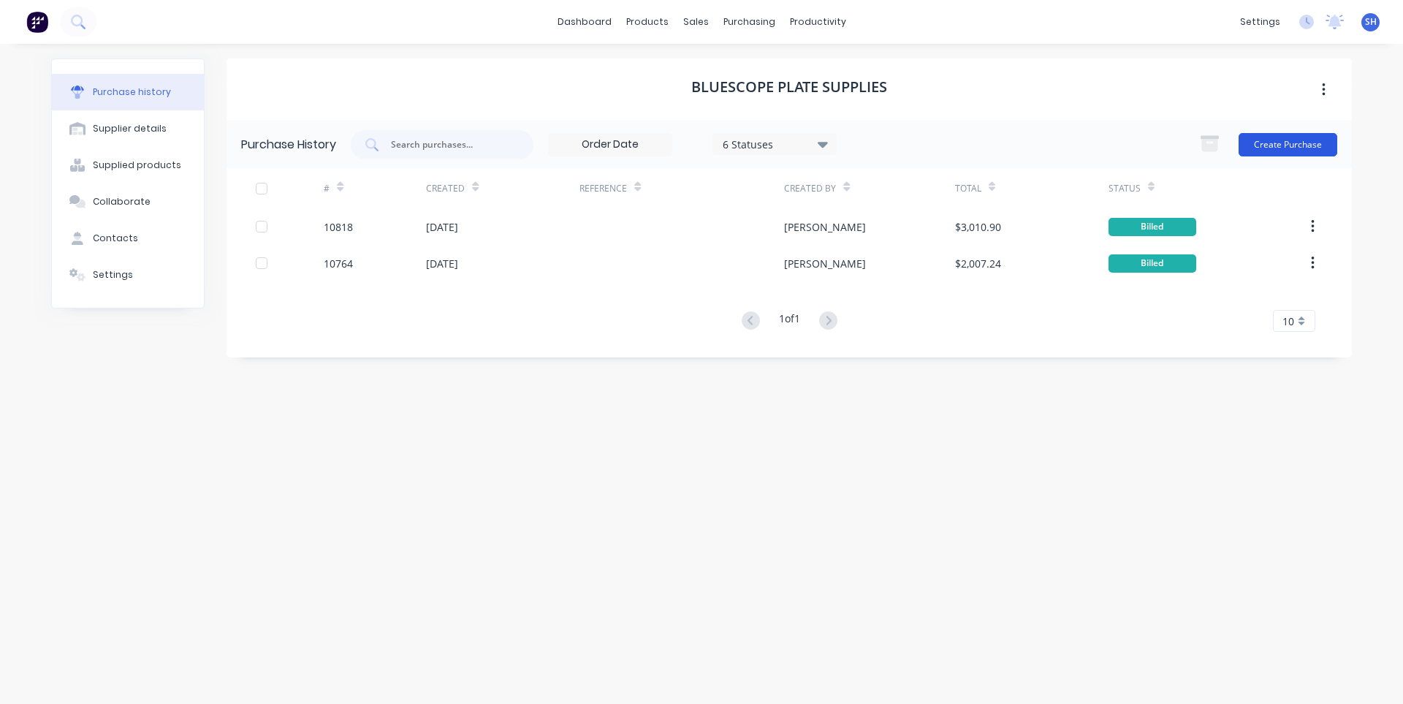
click at [1284, 142] on button "Create Purchase" at bounding box center [1288, 144] width 99 height 23
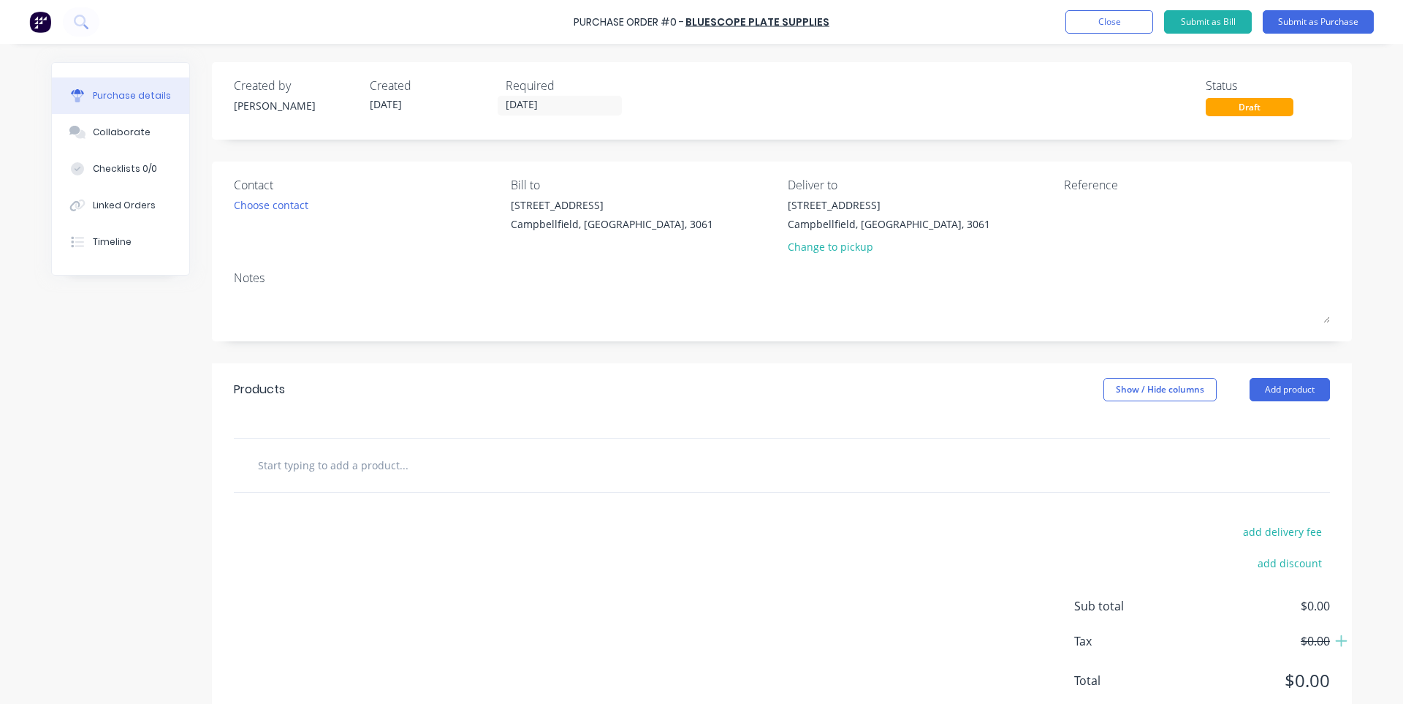
click at [342, 463] on input "text" at bounding box center [403, 464] width 292 height 29
paste input "10mm ALU 5083"
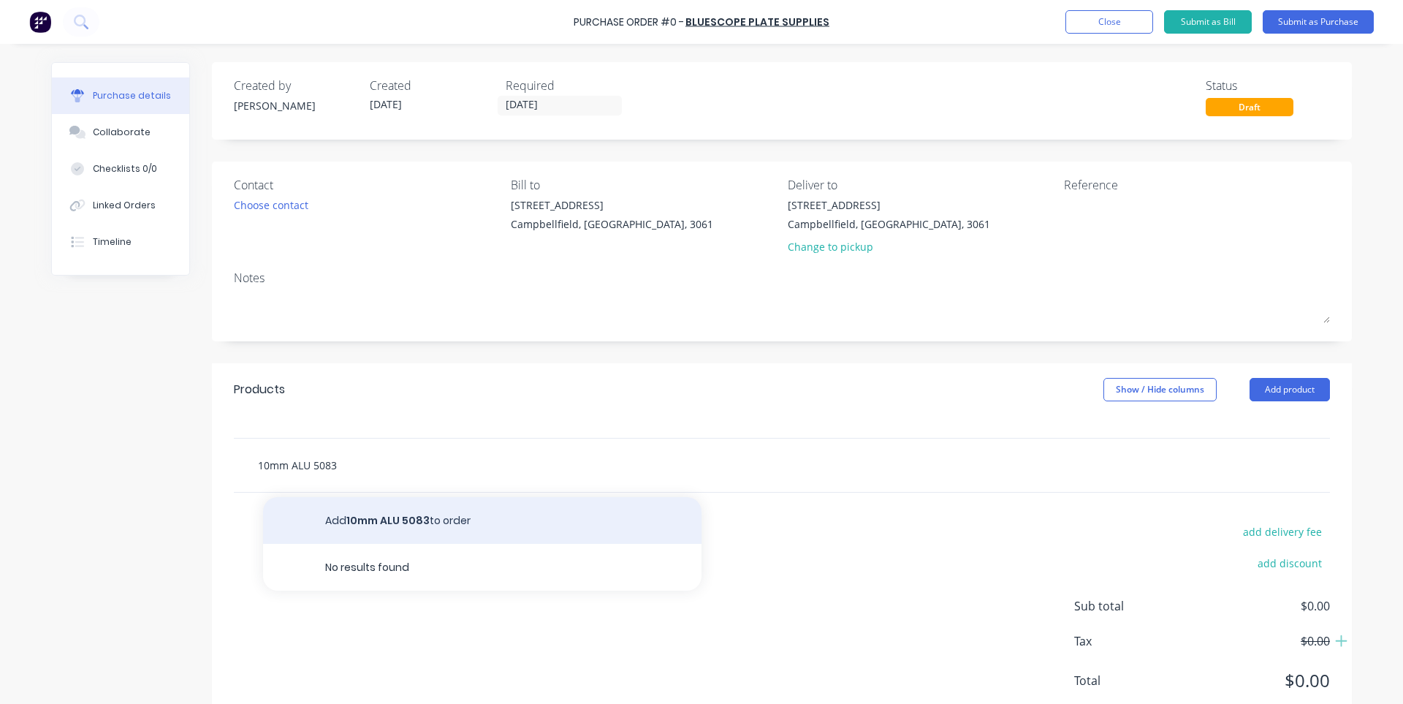
type input "10mm ALU 5083"
click at [374, 513] on button "Add 10mm ALU 5083 to order" at bounding box center [482, 520] width 439 height 47
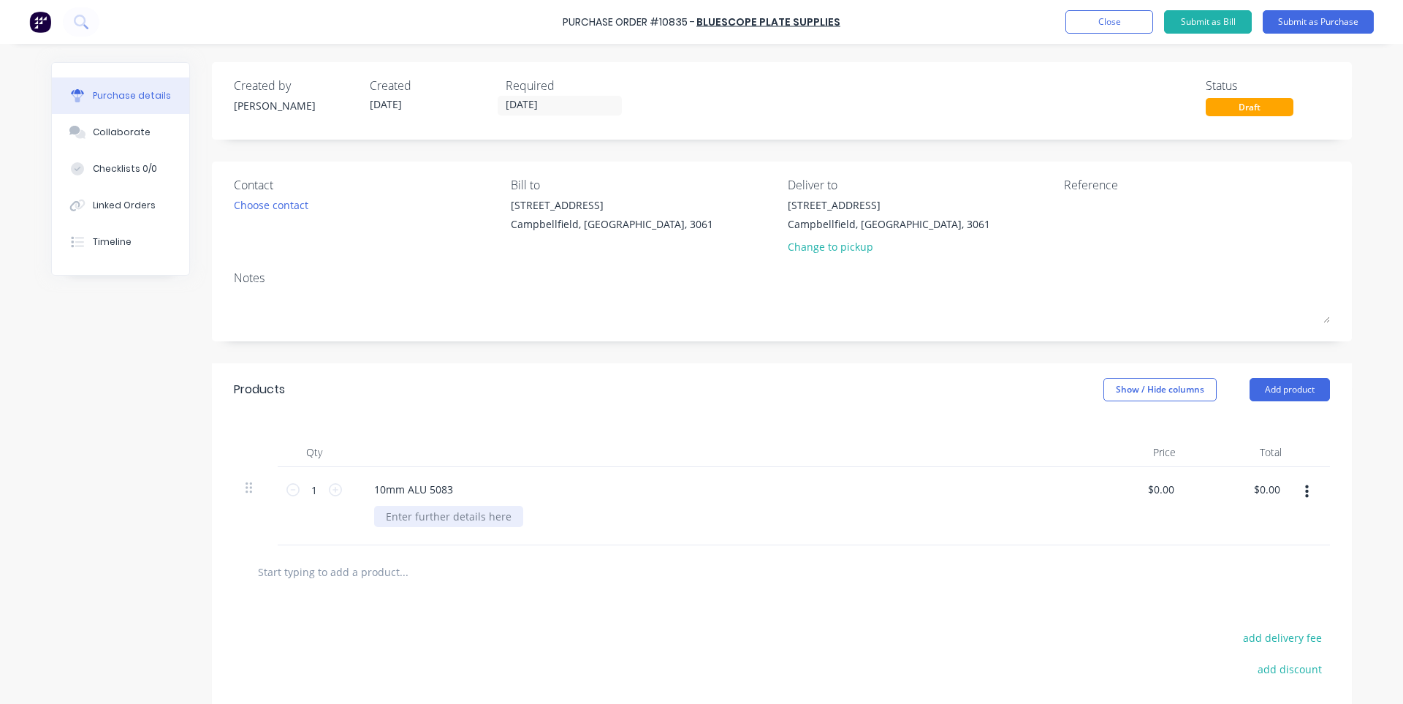
click at [478, 516] on div at bounding box center [448, 516] width 149 height 21
paste div
click at [1164, 488] on input "0.00" at bounding box center [1164, 489] width 28 height 21
type input "$1,413.21"
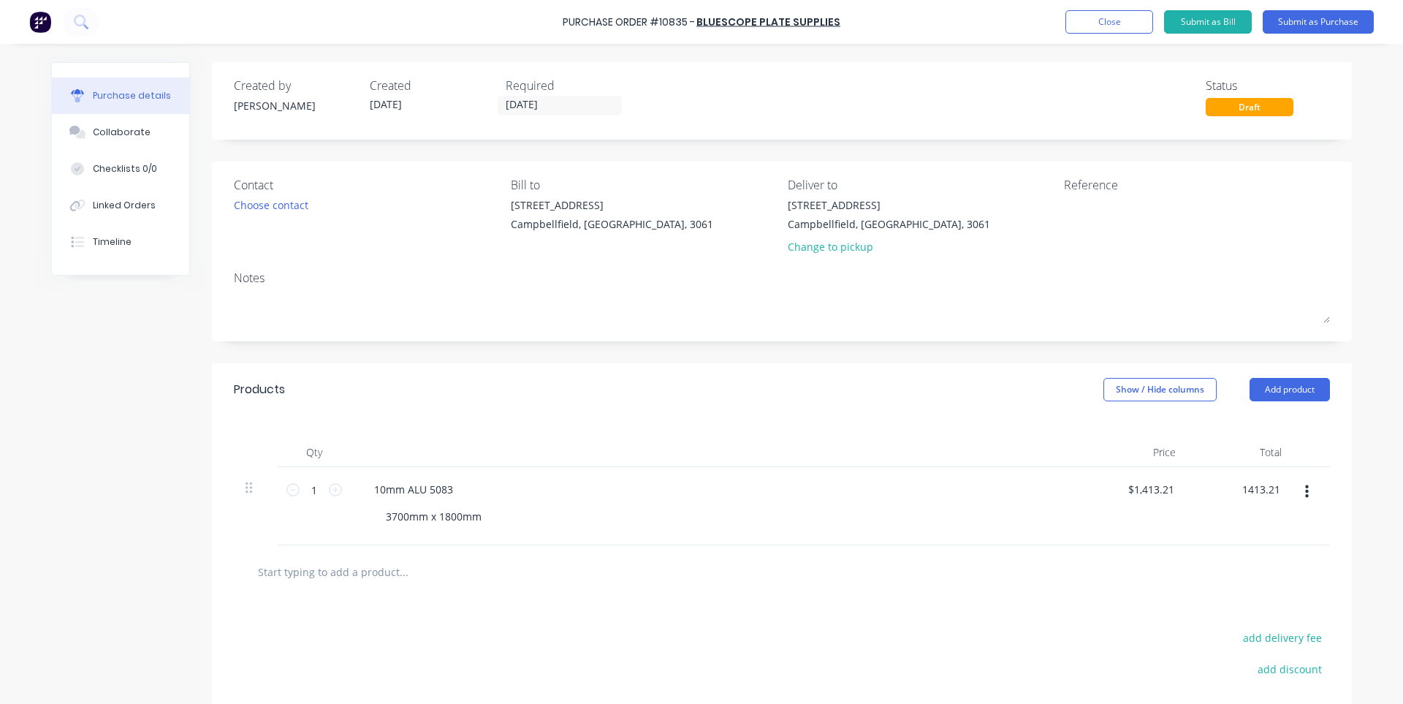
type input "$1,413.21"
click at [1077, 581] on div at bounding box center [782, 571] width 1073 height 29
click at [1297, 22] on button "Submit as Purchase" at bounding box center [1318, 21] width 111 height 23
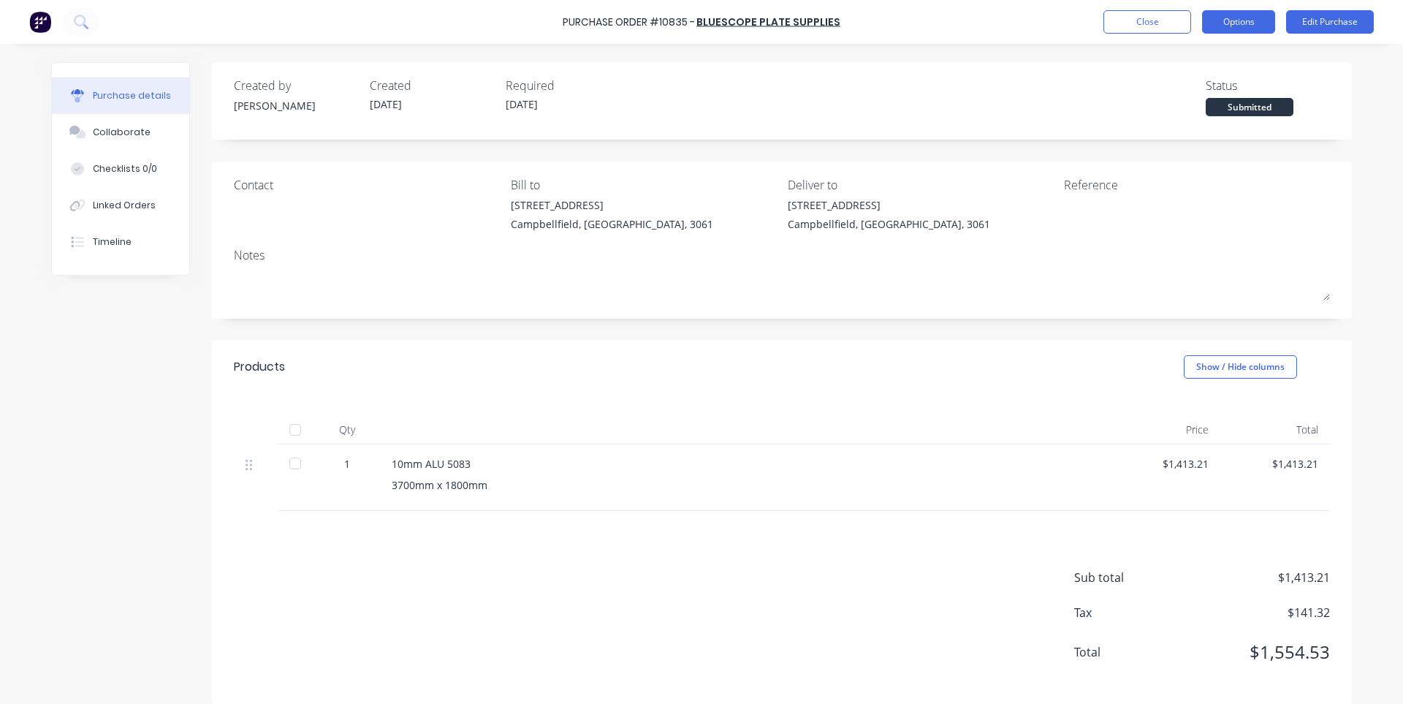
click at [1257, 26] on button "Options" at bounding box center [1238, 21] width 73 height 23
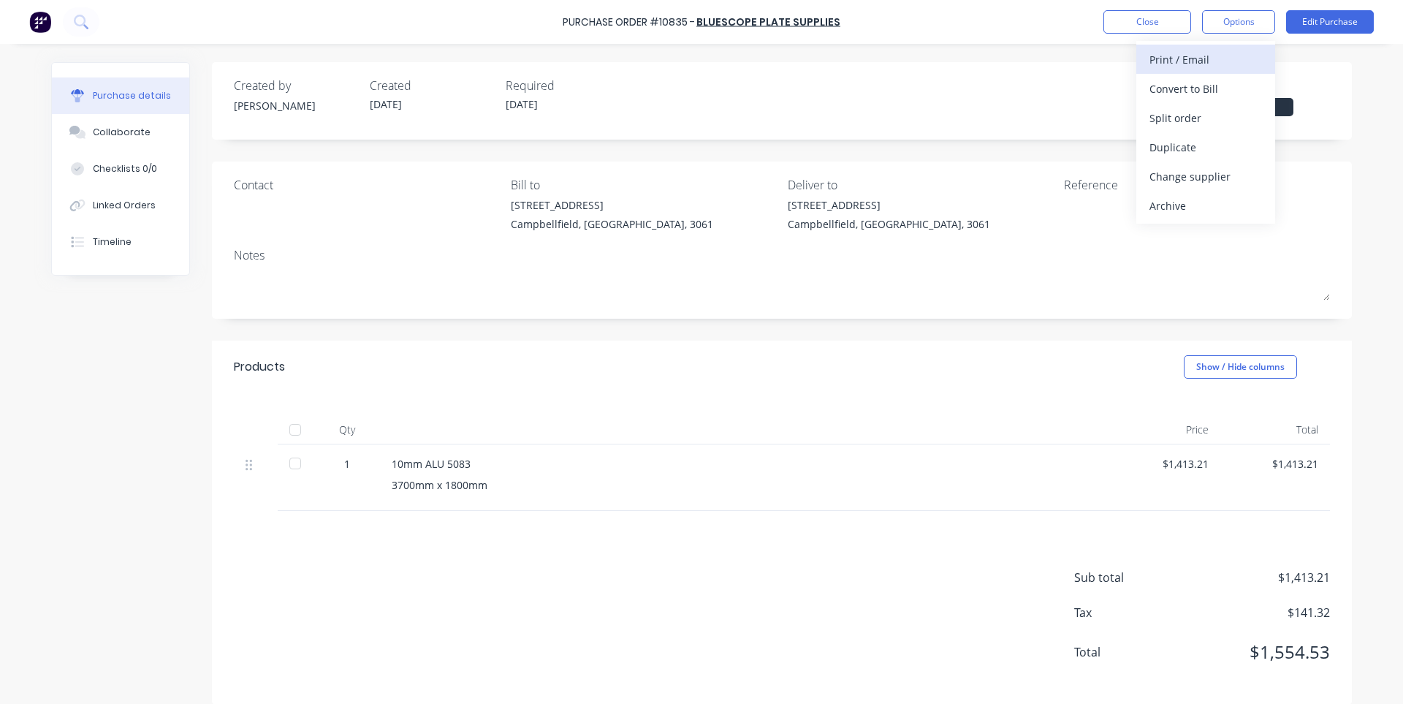
click at [1212, 64] on div "Print / Email" at bounding box center [1206, 59] width 113 height 21
click at [1203, 97] on div "With pricing" at bounding box center [1206, 88] width 113 height 21
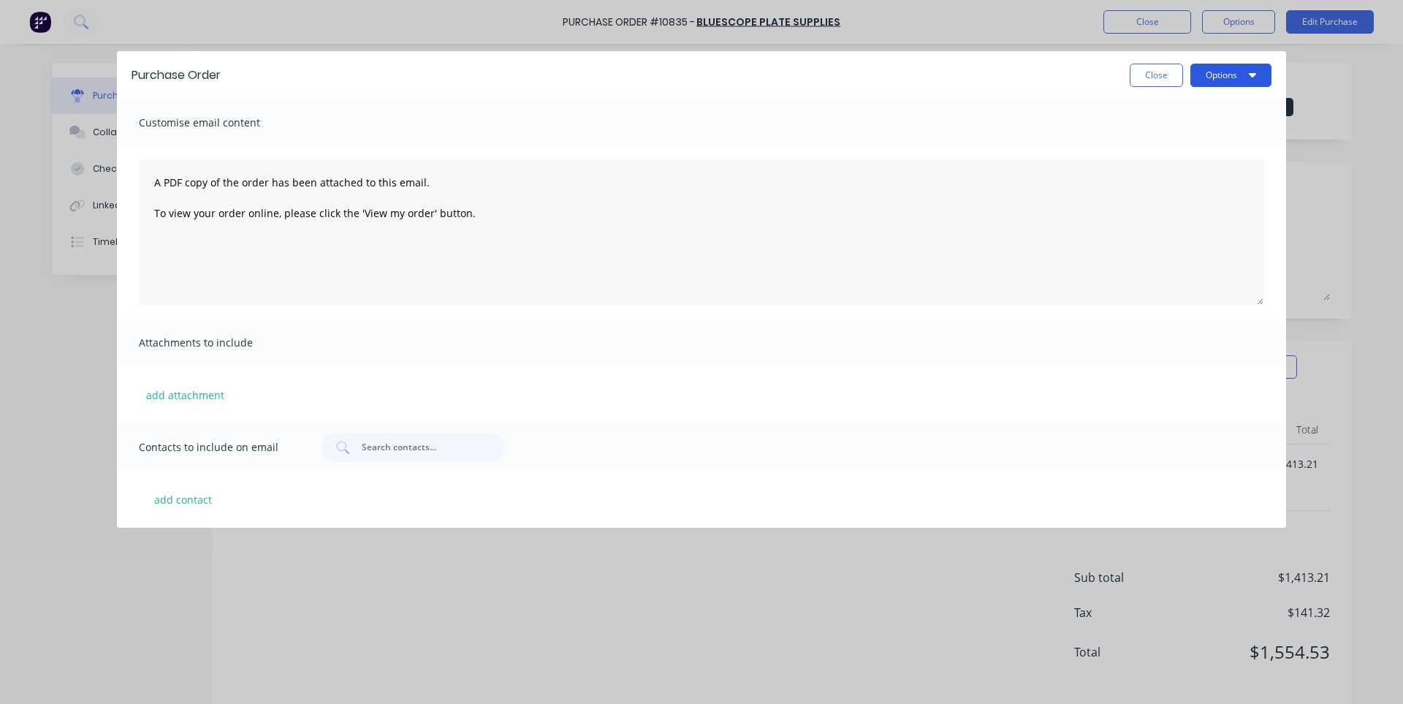
click at [1239, 79] on button "Options" at bounding box center [1231, 75] width 81 height 23
click at [1207, 121] on div "Print" at bounding box center [1202, 112] width 113 height 21
click at [1156, 69] on button "Close" at bounding box center [1156, 75] width 53 height 23
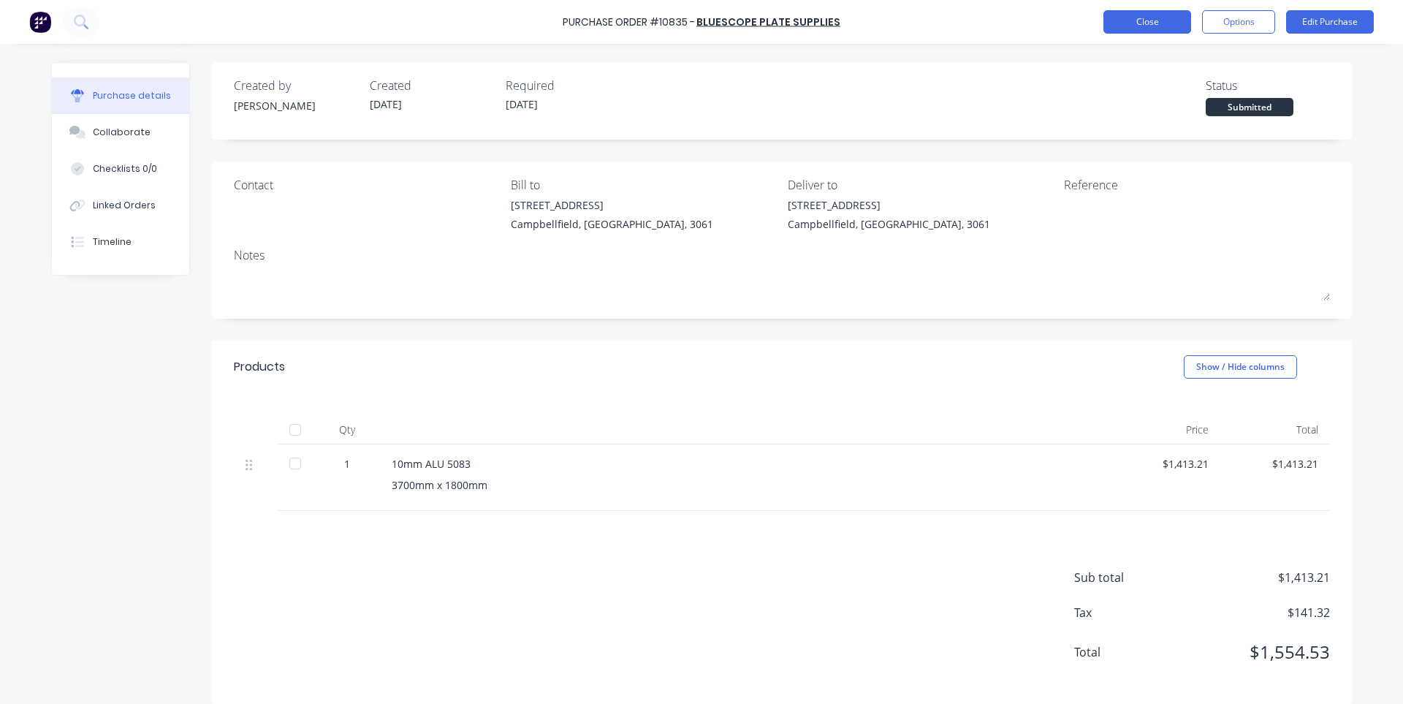
click at [1129, 22] on button "Close" at bounding box center [1148, 21] width 88 height 23
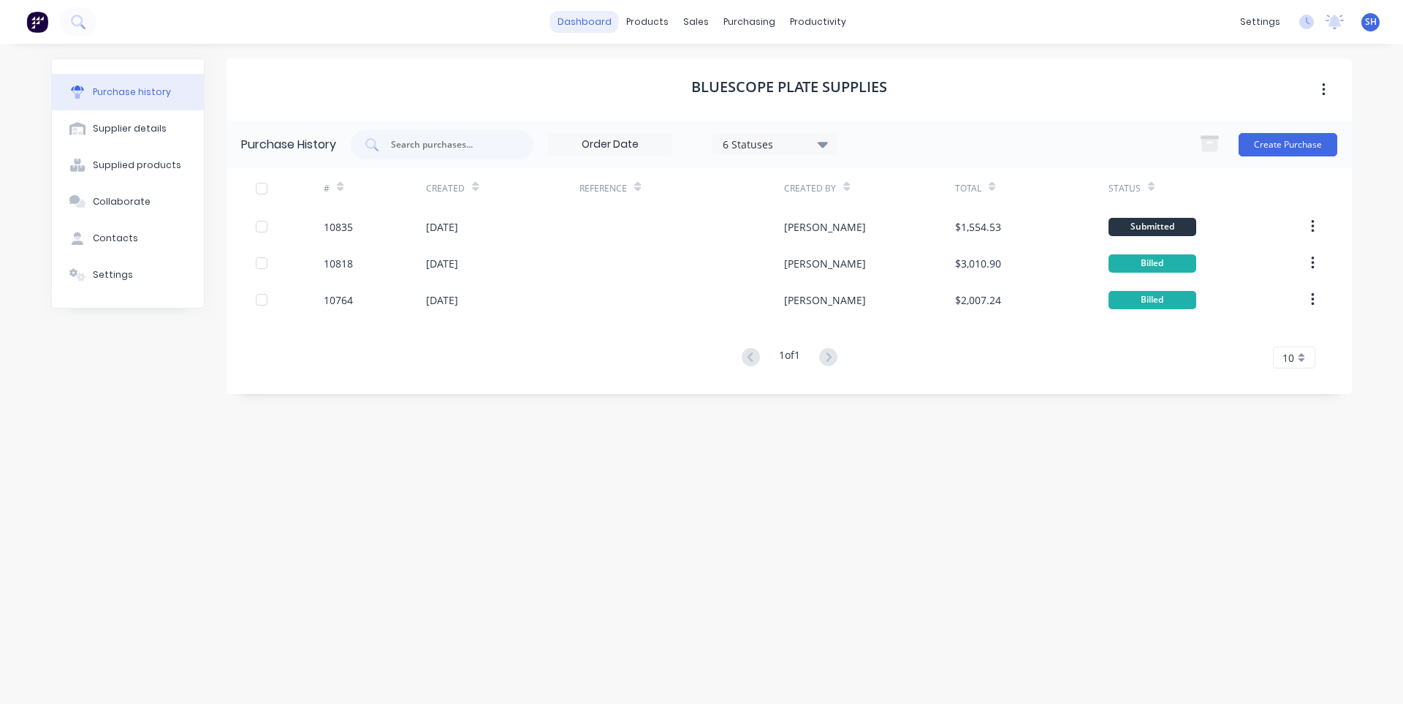
click at [587, 18] on link "dashboard" at bounding box center [584, 22] width 69 height 22
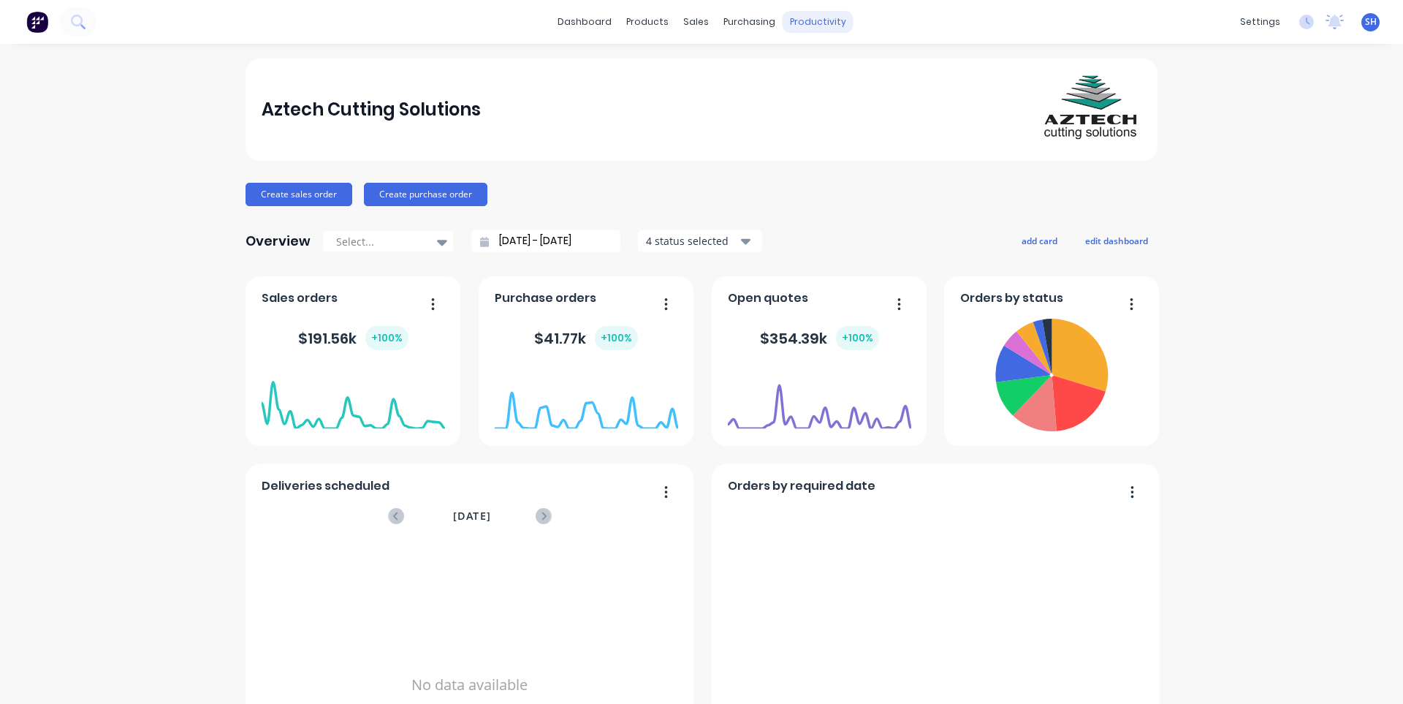
click at [798, 25] on div "productivity" at bounding box center [818, 22] width 71 height 22
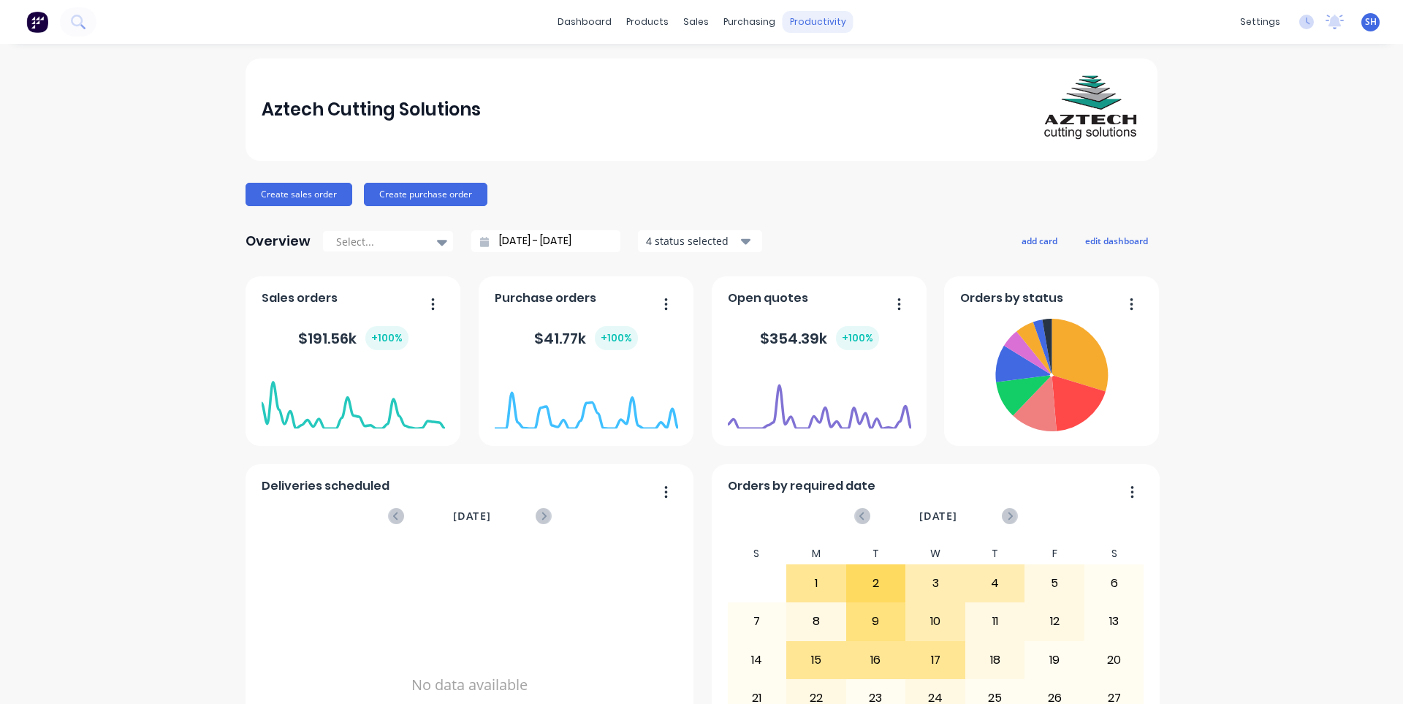
click at [811, 23] on div "productivity" at bounding box center [818, 22] width 71 height 22
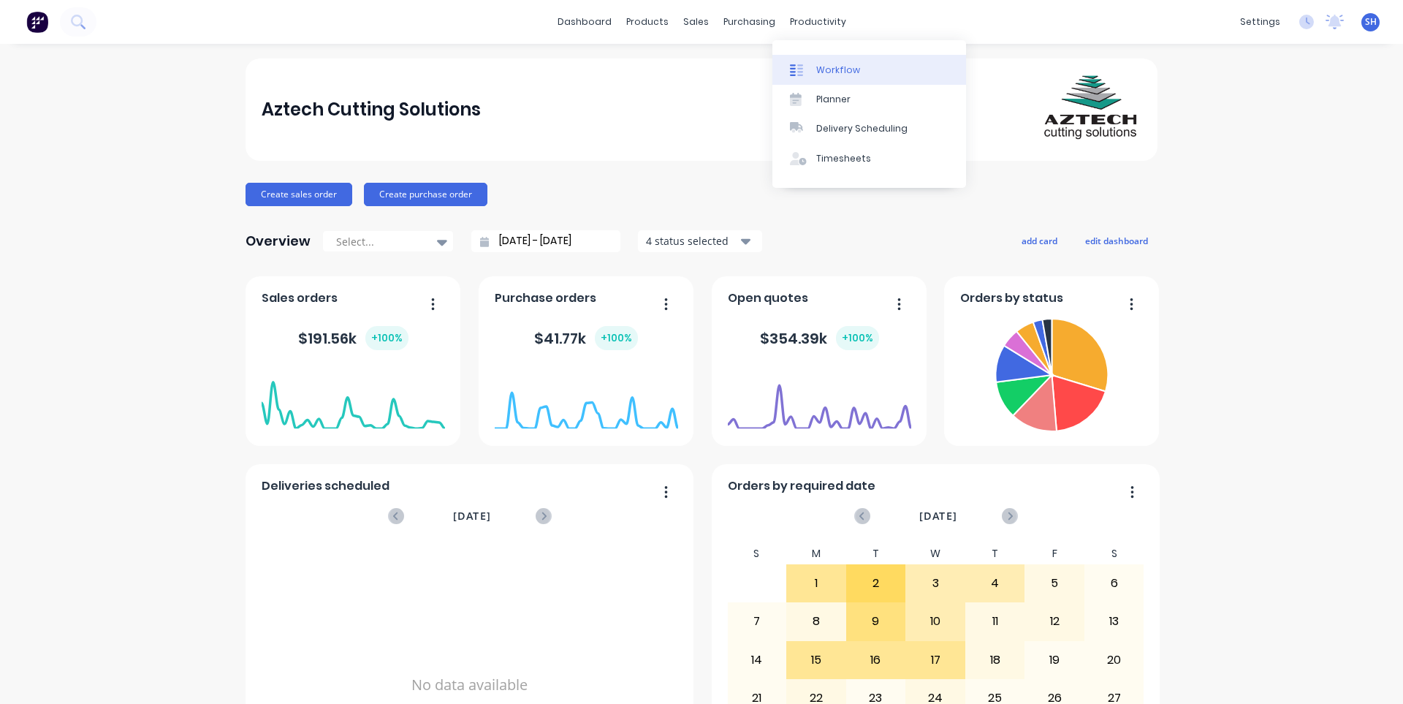
click at [846, 68] on div "Workflow" at bounding box center [838, 70] width 44 height 13
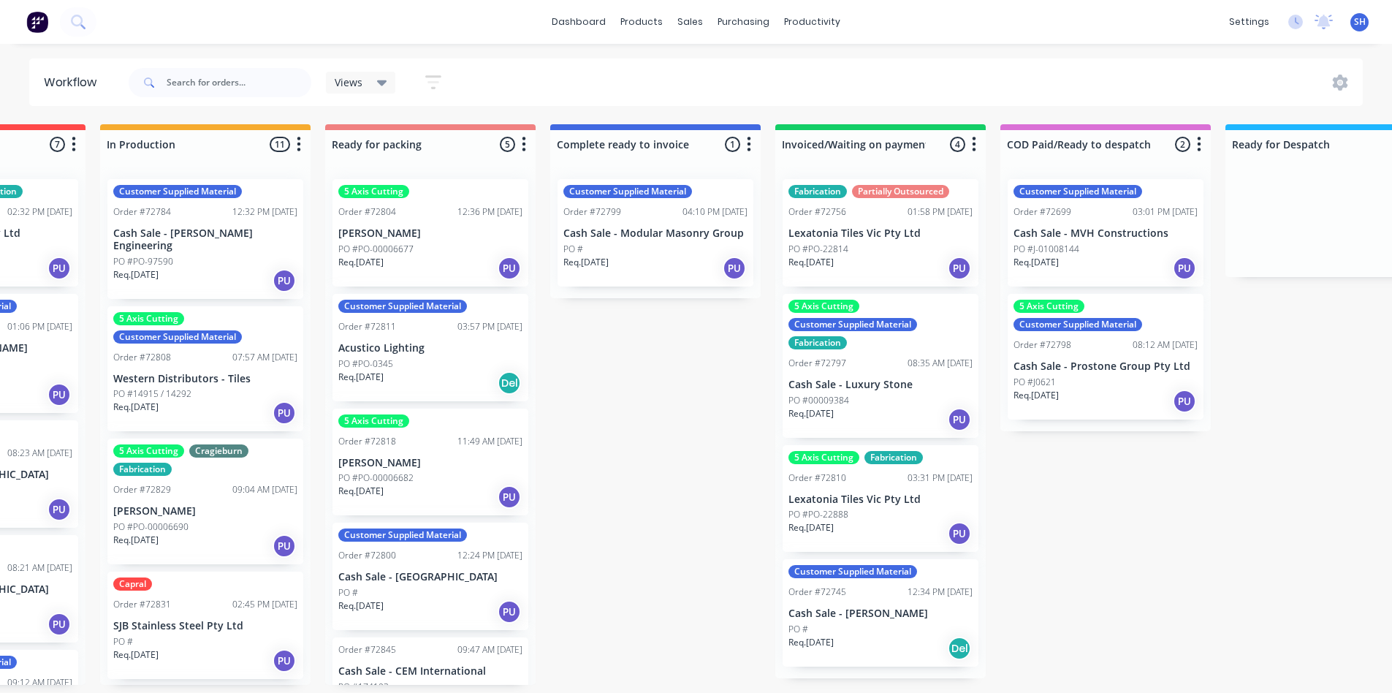
scroll to position [0, 842]
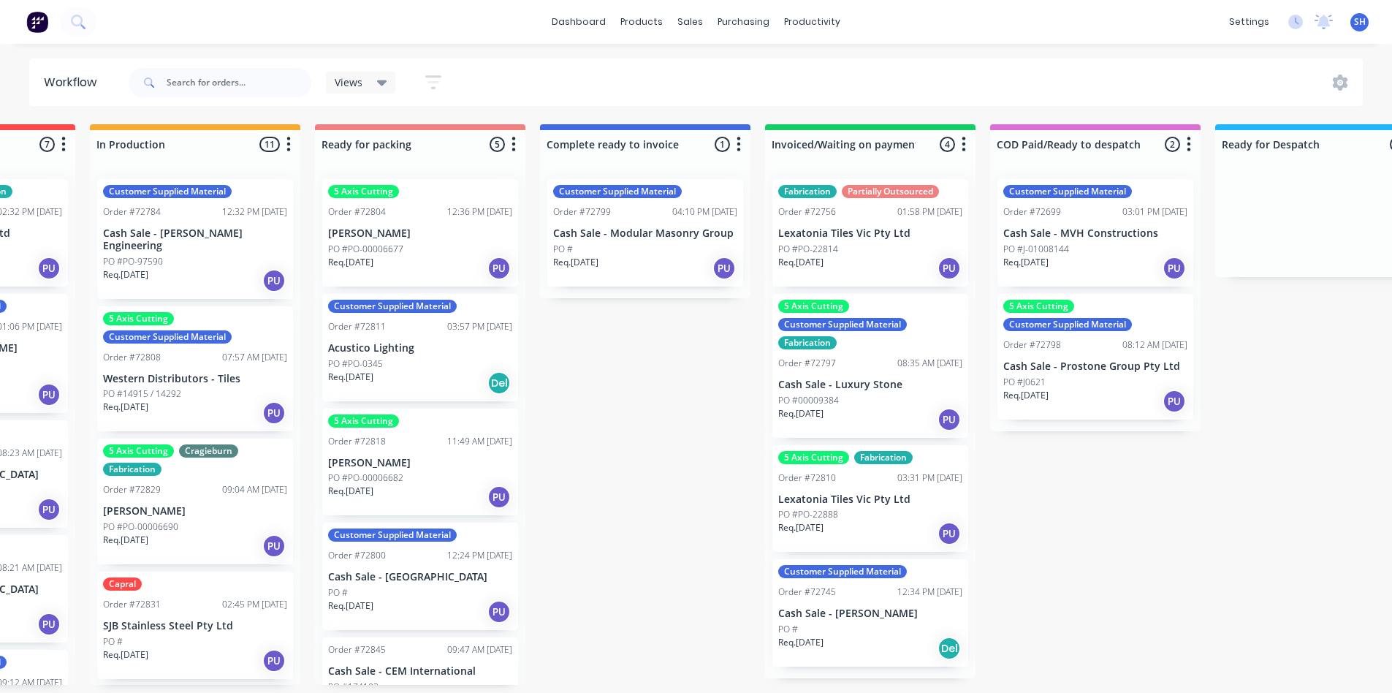
drag, startPoint x: 304, startPoint y: 697, endPoint x: 748, endPoint y: 673, distance: 444.3
click at [745, 674] on div "Submitted 1 Status colour #273444 hex #273444 Save Cancel Summaries Total order…" at bounding box center [472, 404] width 2650 height 561
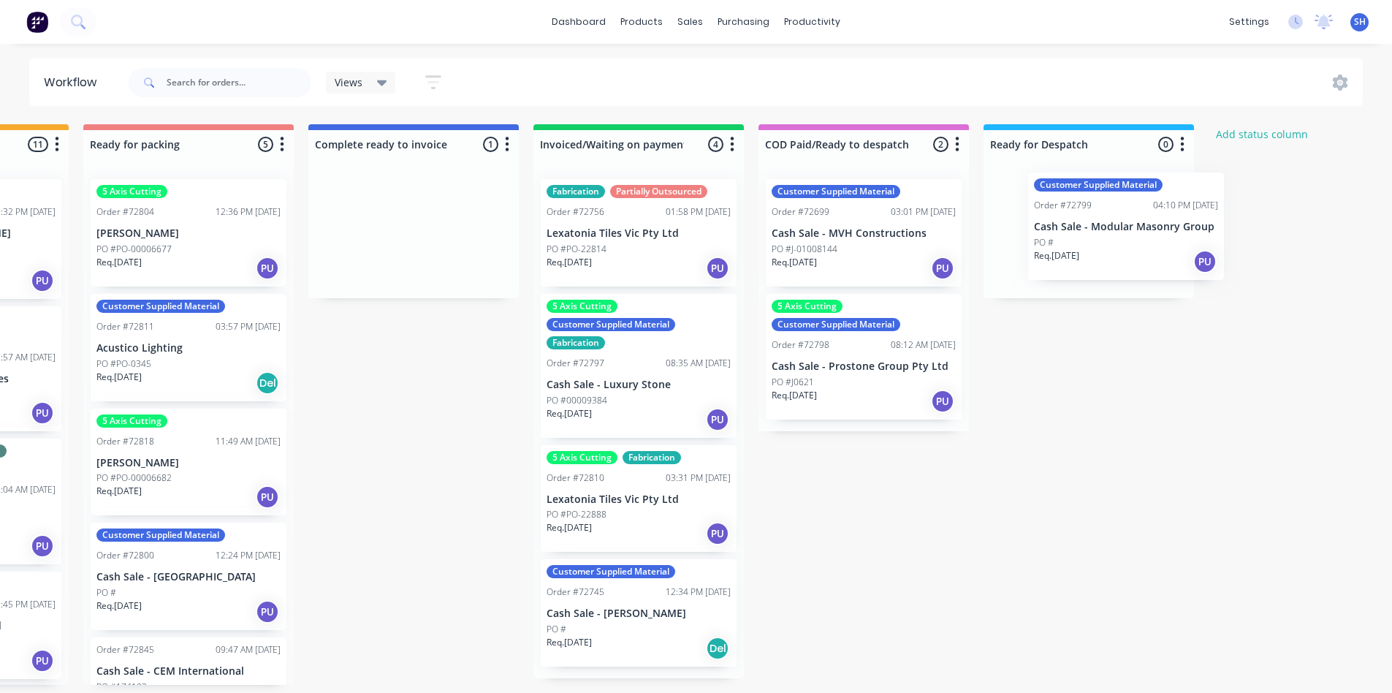
drag, startPoint x: 615, startPoint y: 261, endPoint x: 1080, endPoint y: 249, distance: 464.3
click at [1099, 254] on div "Submitted 1 Status colour #273444 hex #273444 Save Cancel Summaries Total order…" at bounding box center [240, 404] width 2650 height 561
click at [1081, 249] on div at bounding box center [1087, 232] width 211 height 131
click at [1078, 247] on div at bounding box center [1087, 232] width 211 height 131
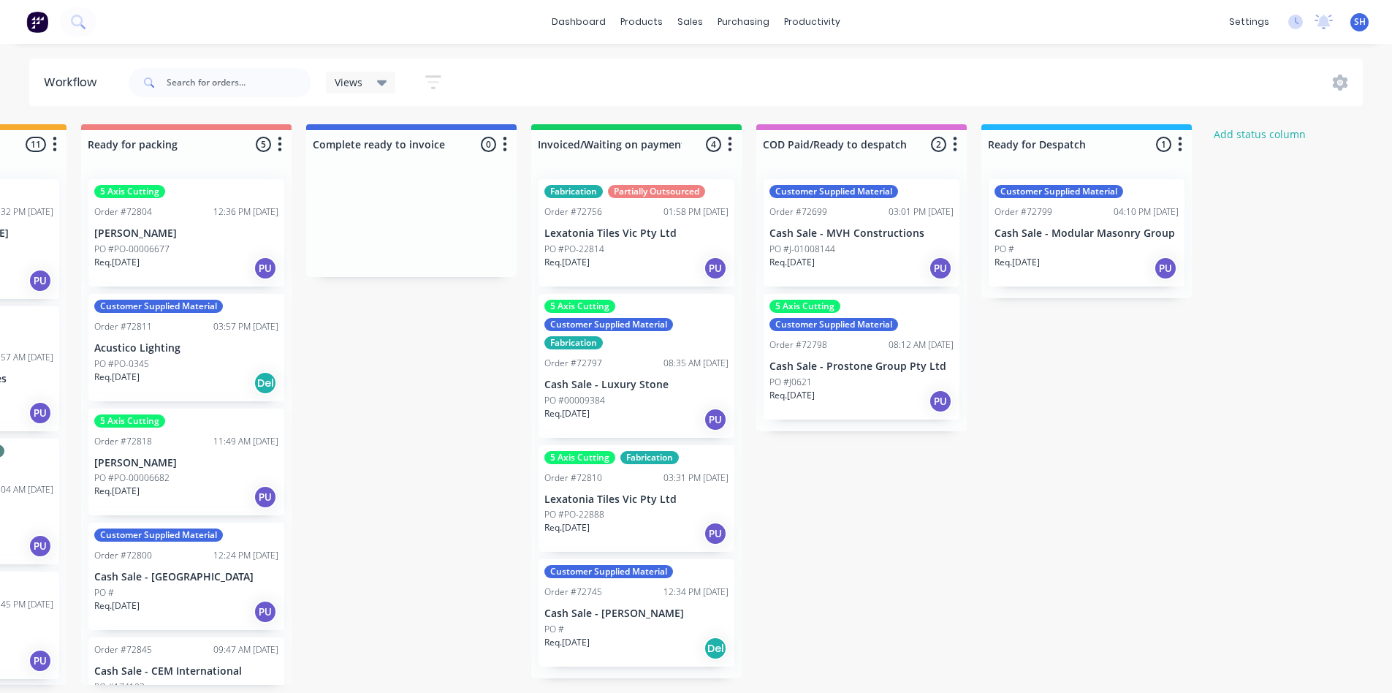
click at [1040, 262] on p "Req. 11/09/25" at bounding box center [1017, 262] width 45 height 13
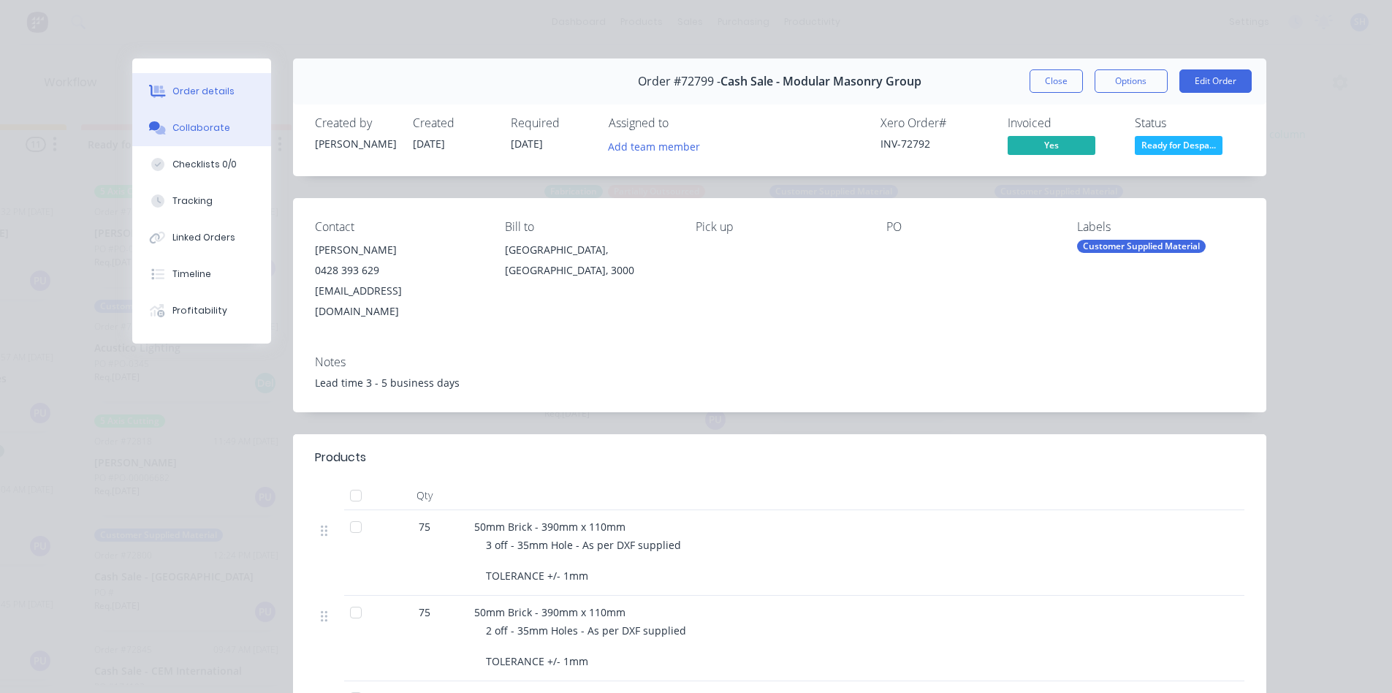
click at [196, 134] on button "Collaborate" at bounding box center [201, 128] width 139 height 37
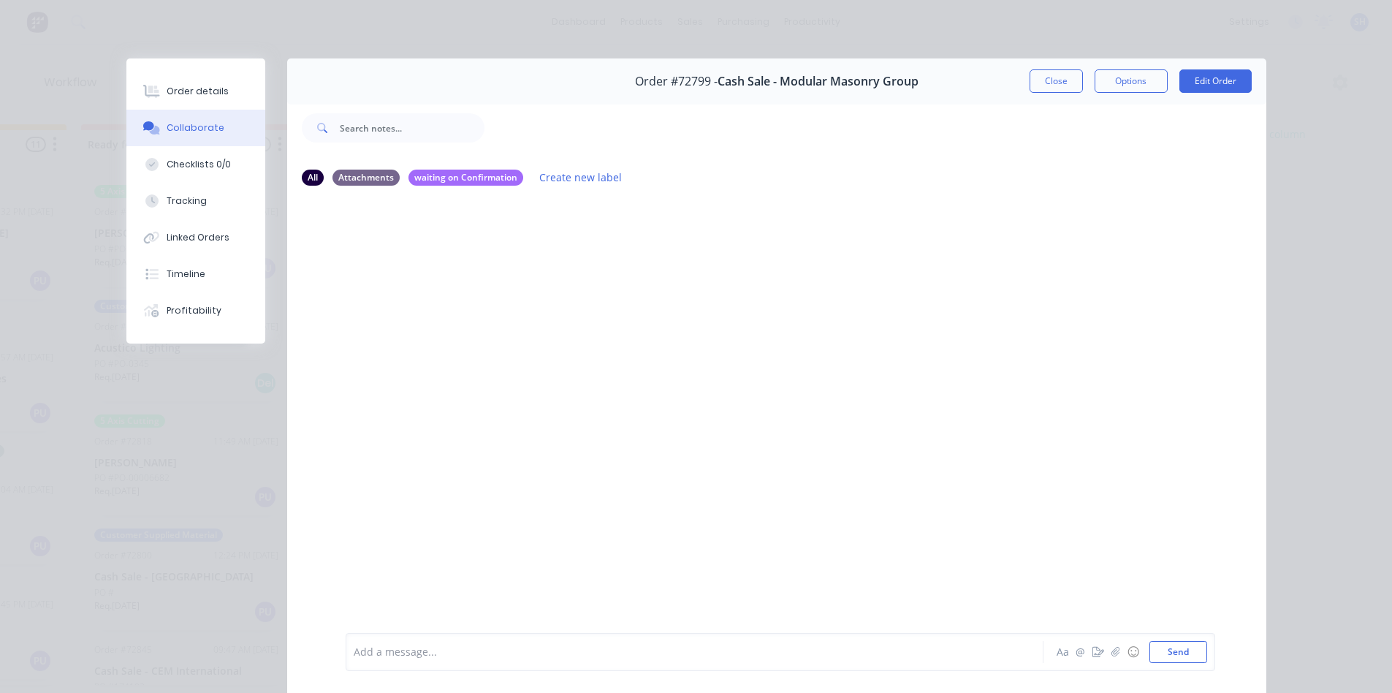
click at [472, 646] on div at bounding box center [675, 652] width 640 height 15
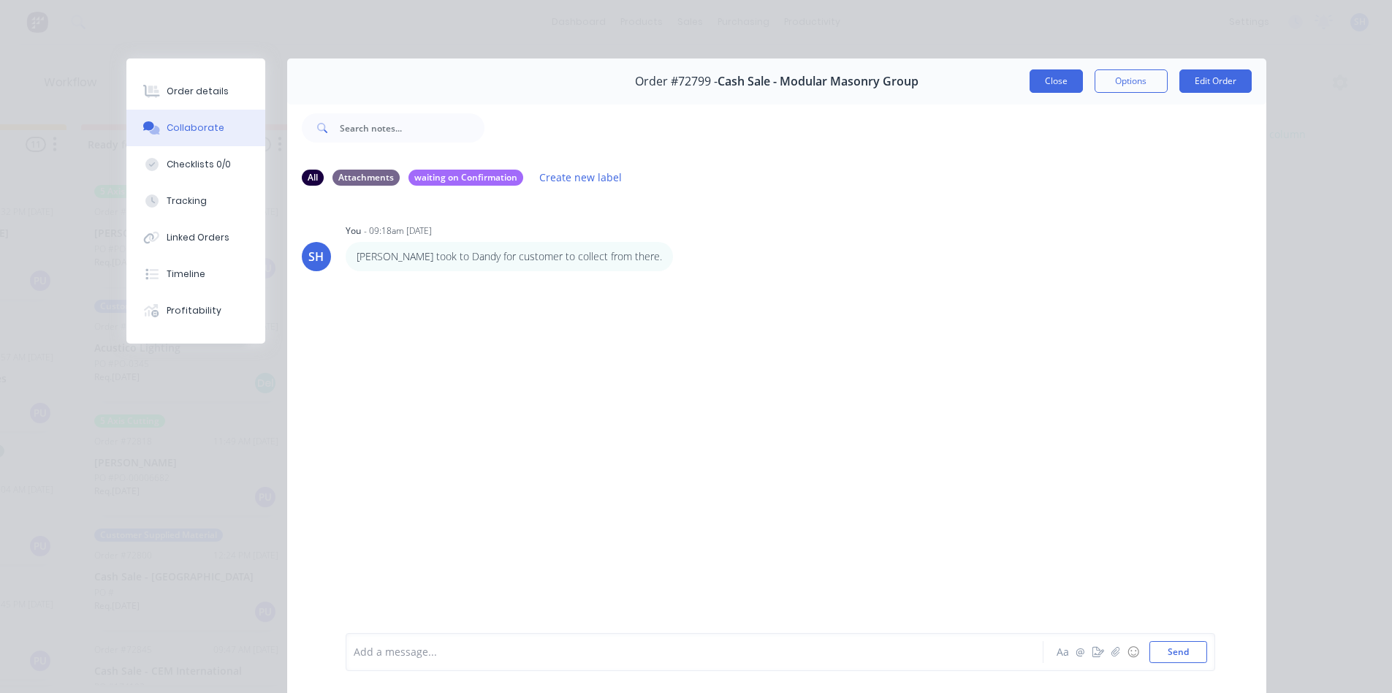
click at [1051, 80] on button "Close" at bounding box center [1056, 80] width 53 height 23
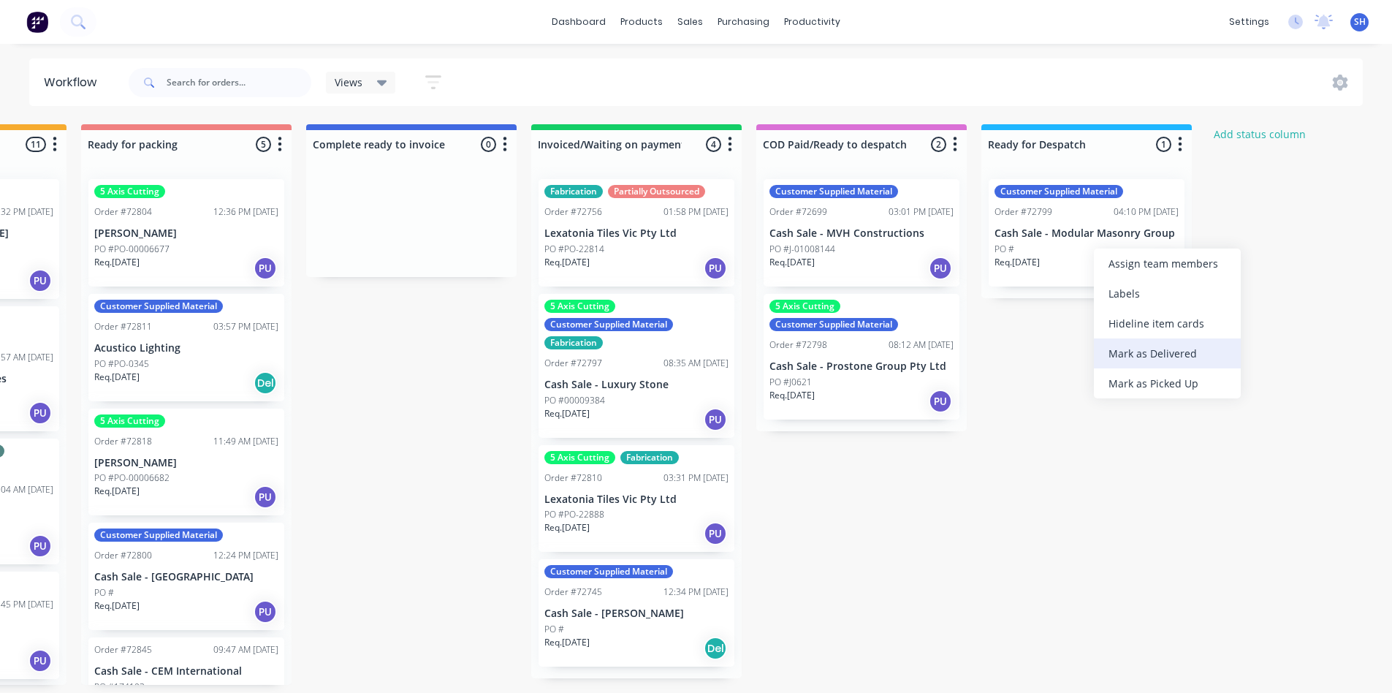
click at [1134, 351] on div "Mark as Delivered" at bounding box center [1167, 353] width 147 height 30
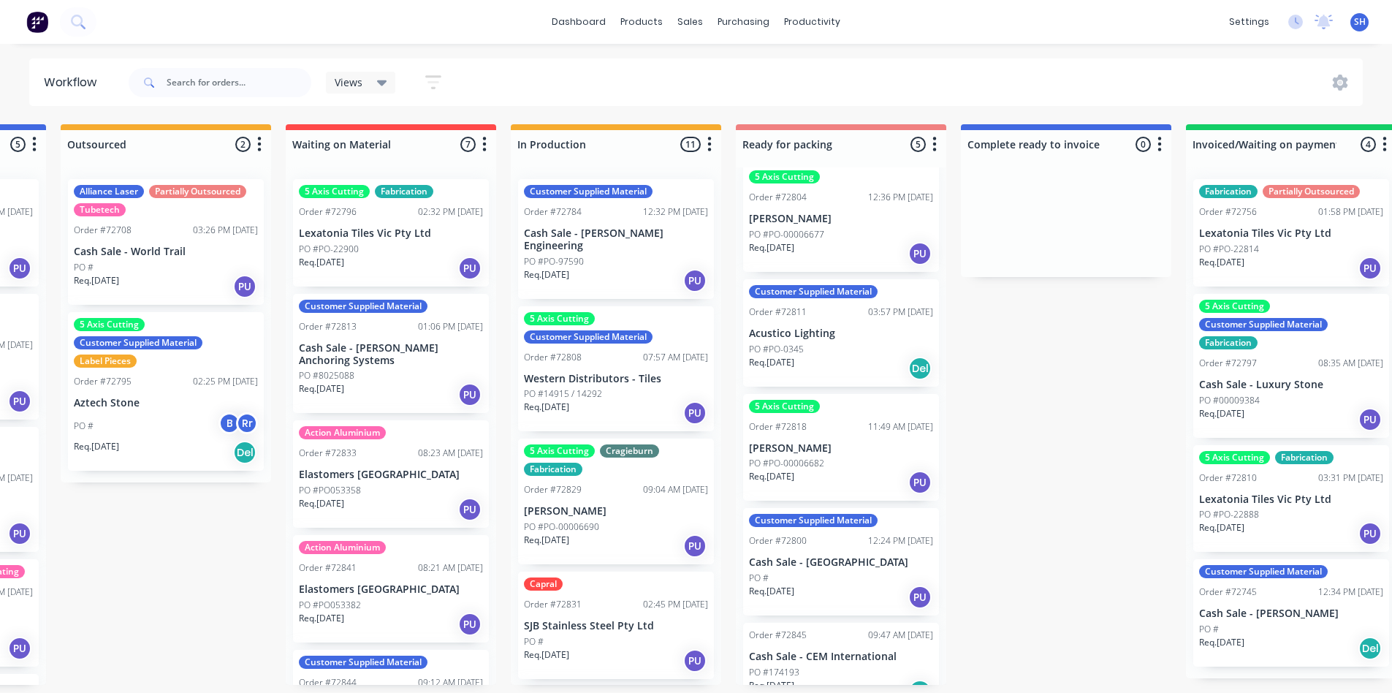
scroll to position [0, 0]
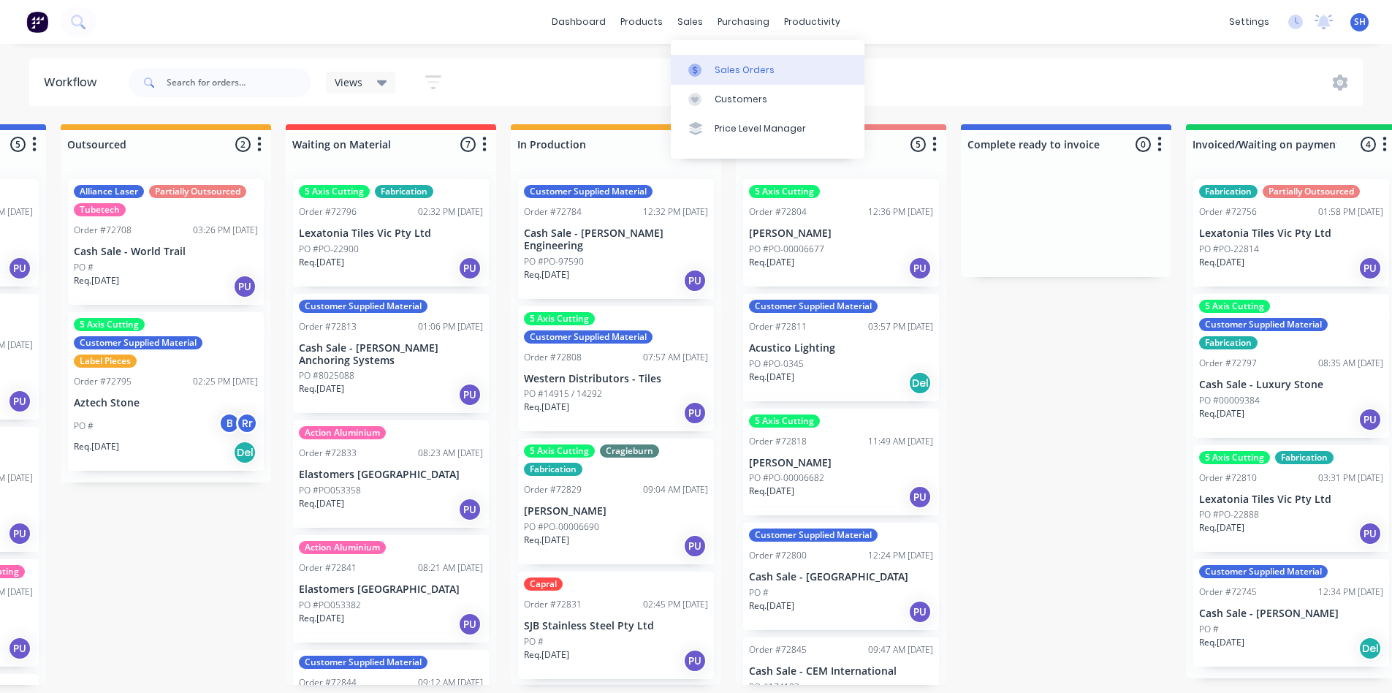
click at [709, 69] on div at bounding box center [700, 70] width 22 height 13
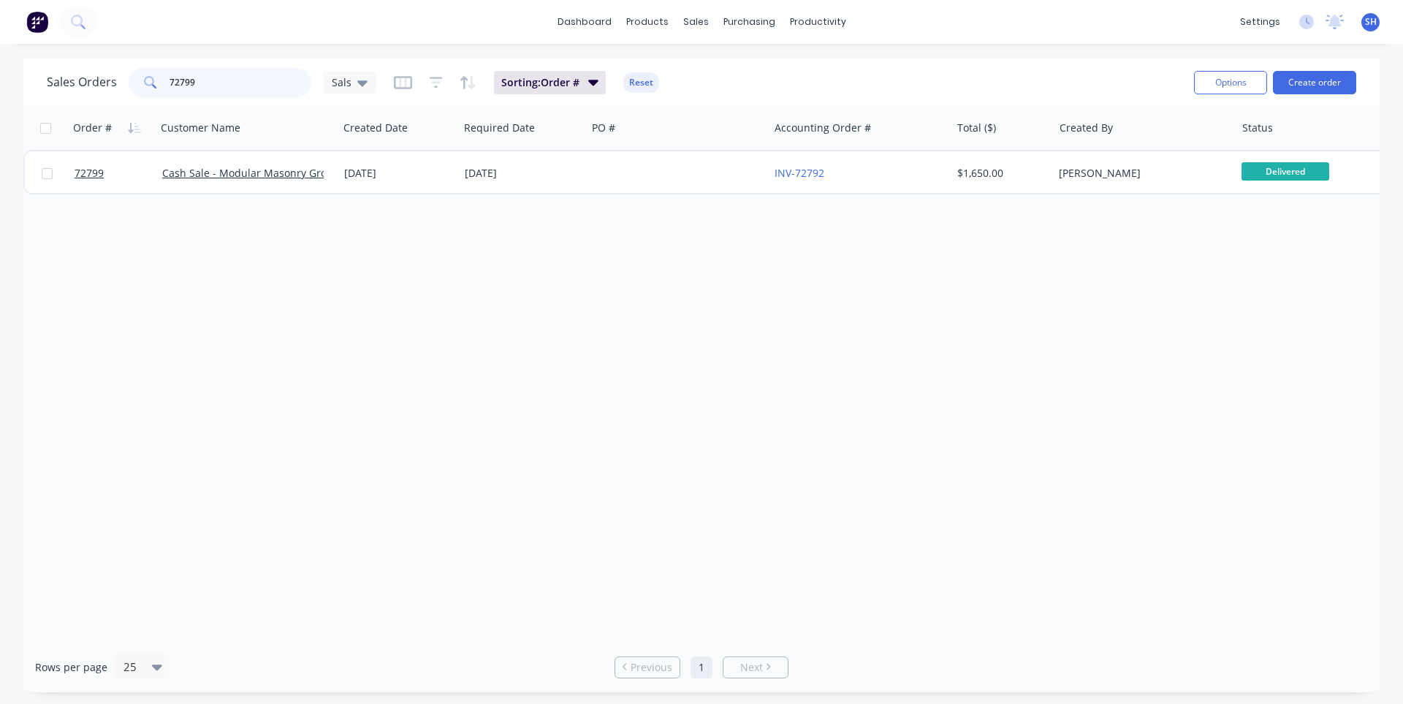
drag, startPoint x: 203, startPoint y: 77, endPoint x: 169, endPoint y: 81, distance: 34.5
click at [170, 81] on input "72799" at bounding box center [241, 82] width 143 height 29
type input "9"
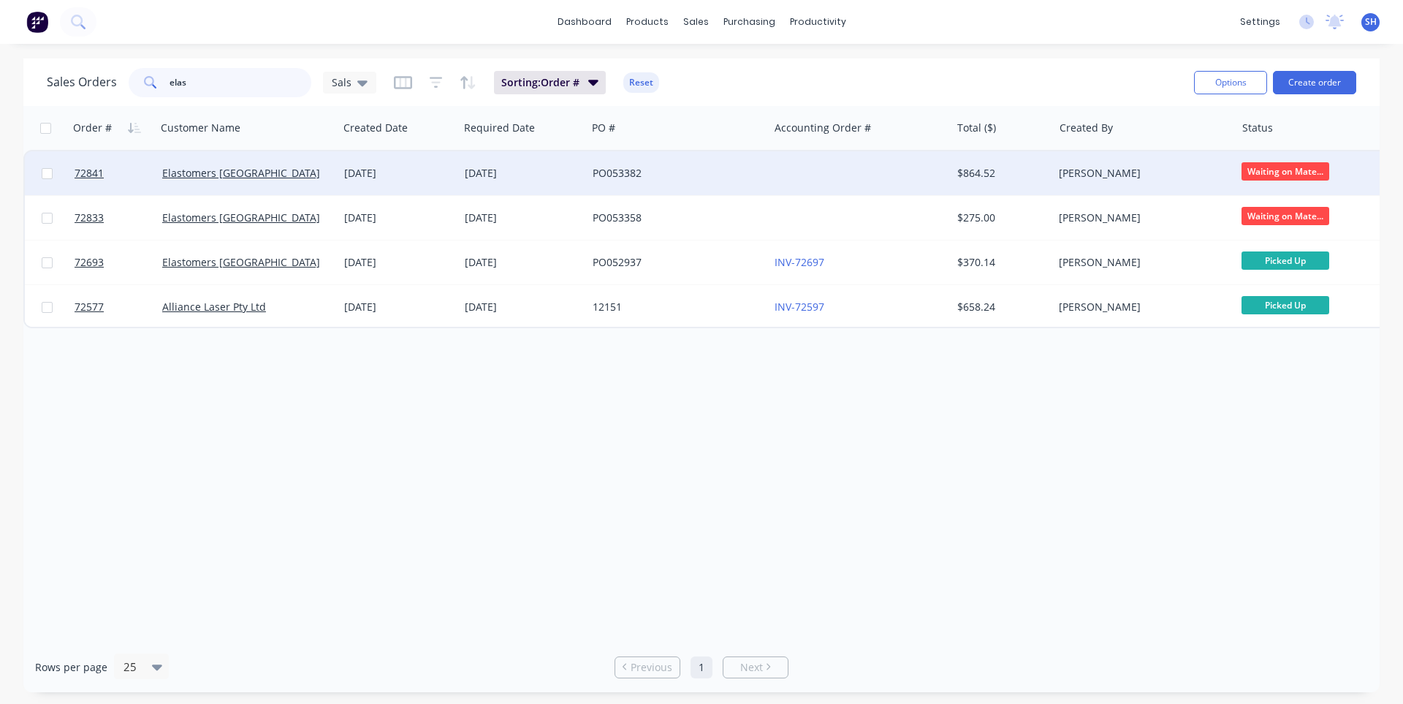
type input "elas"
click at [636, 170] on div "PO053382" at bounding box center [674, 173] width 162 height 15
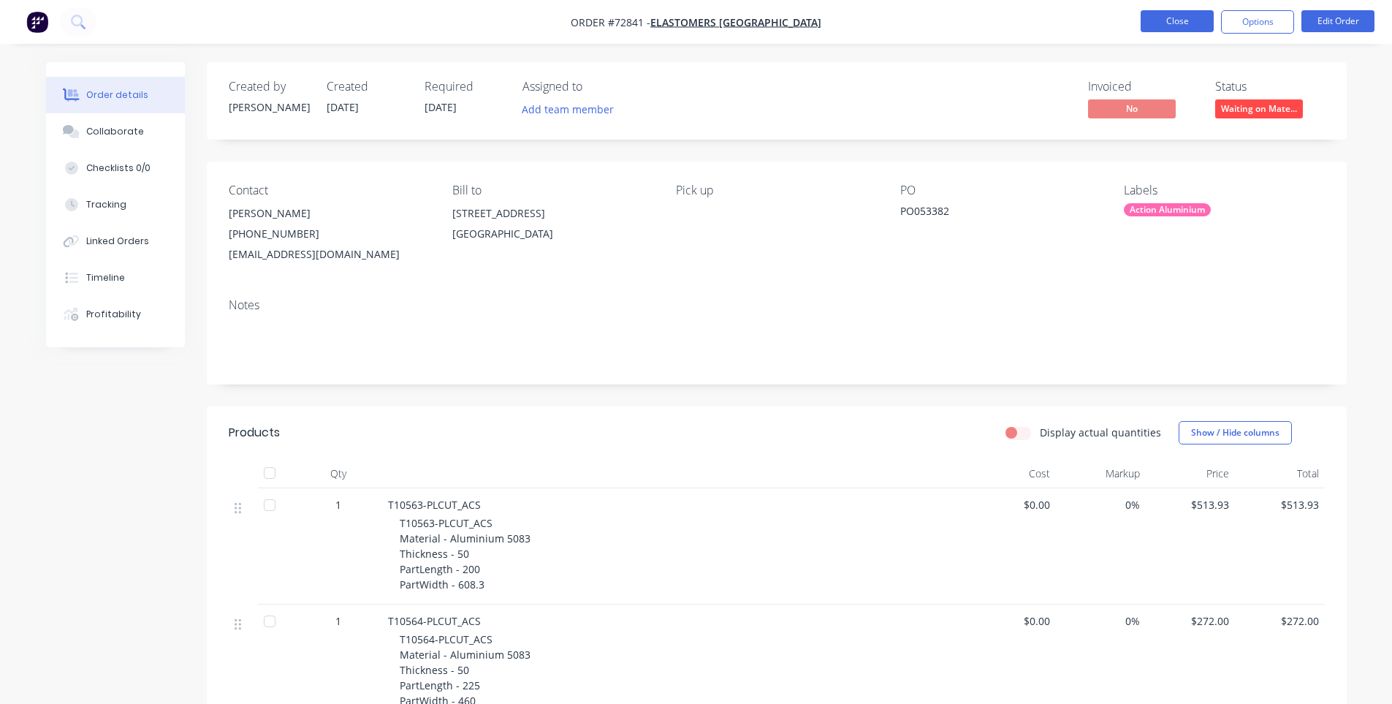
click at [1144, 26] on button "Close" at bounding box center [1177, 21] width 73 height 22
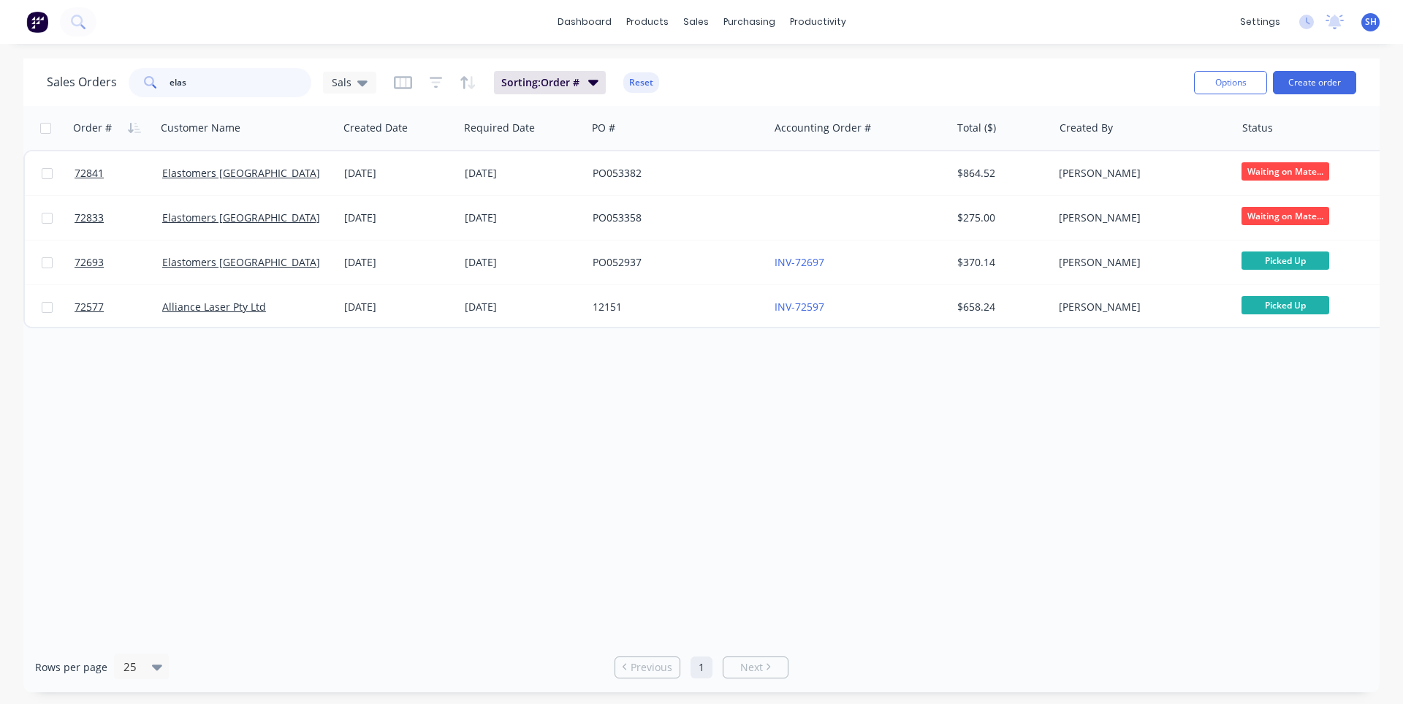
drag, startPoint x: 215, startPoint y: 89, endPoint x: 162, endPoint y: 90, distance: 52.6
click at [162, 90] on div "elas" at bounding box center [220, 82] width 183 height 29
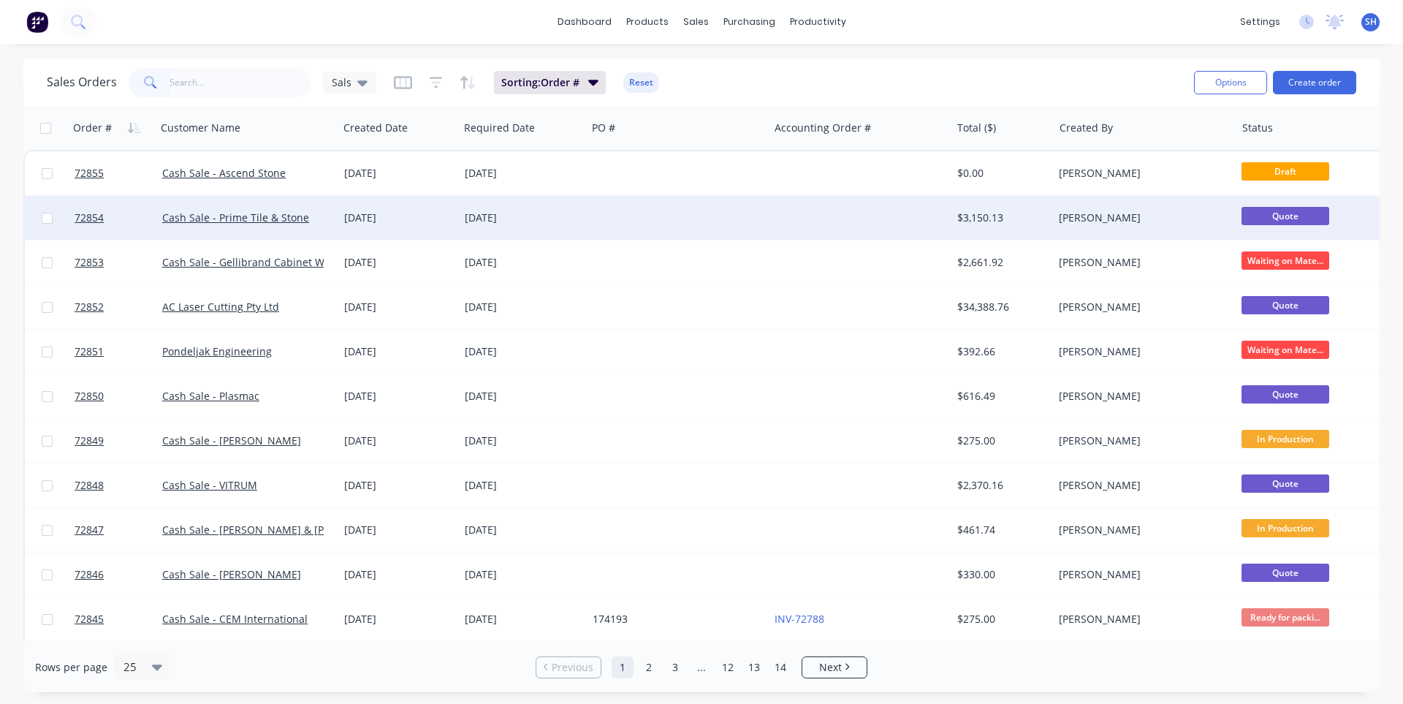
click at [521, 224] on div "[DATE]" at bounding box center [523, 218] width 116 height 15
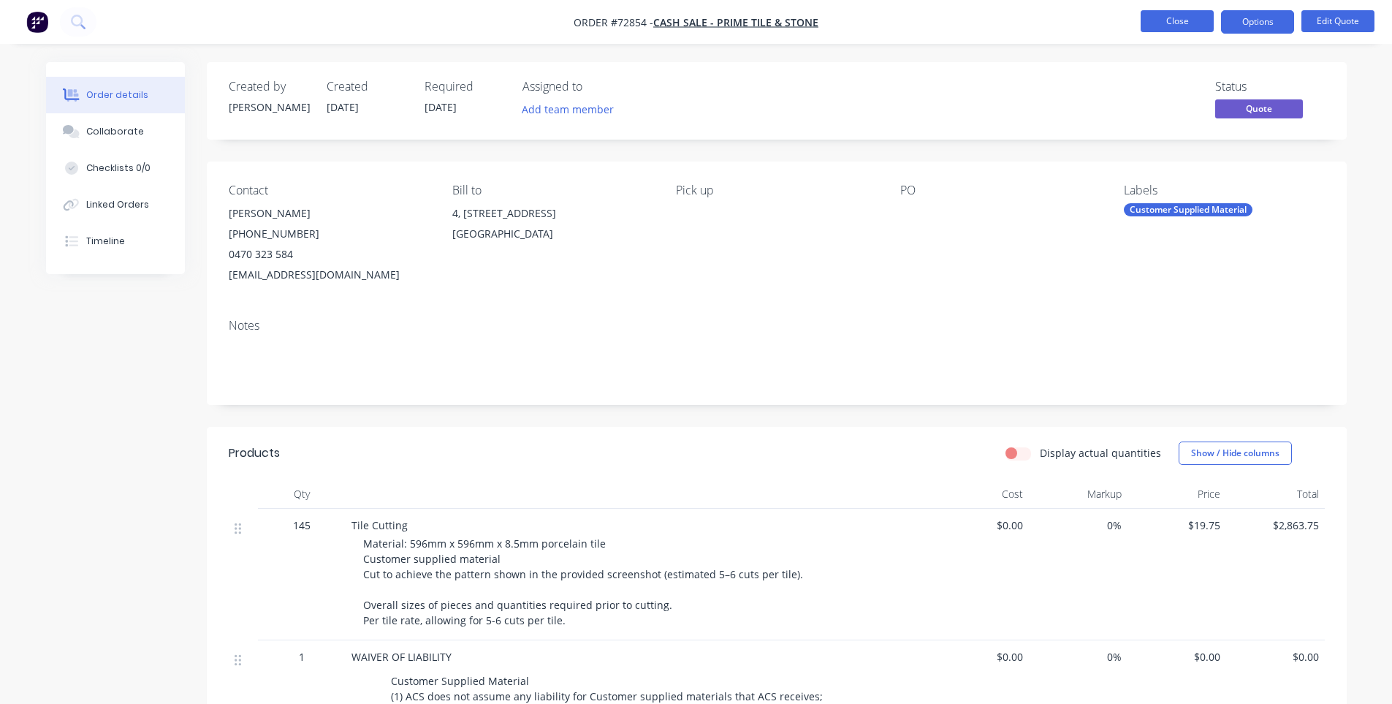
click at [1149, 26] on button "Close" at bounding box center [1177, 21] width 73 height 22
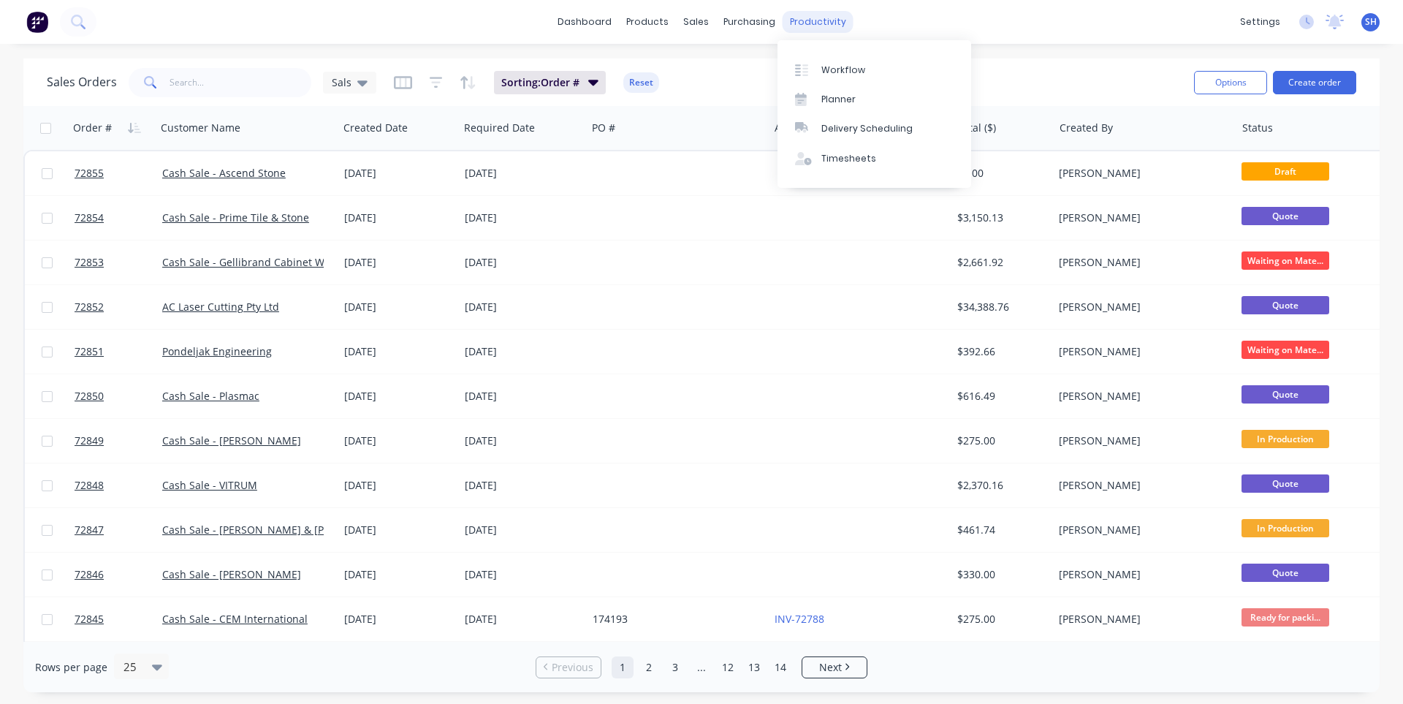
click at [814, 27] on div "productivity" at bounding box center [818, 22] width 71 height 22
click at [825, 71] on div "Workflow" at bounding box center [844, 70] width 44 height 13
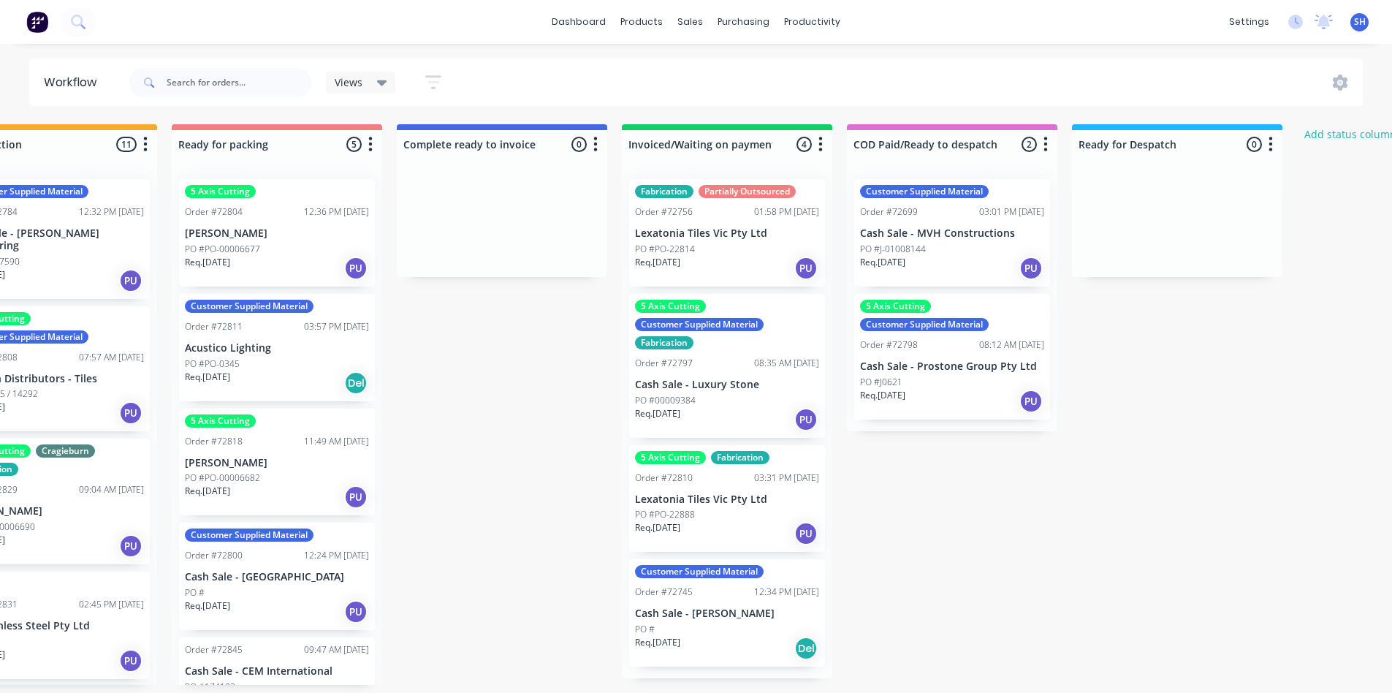
scroll to position [0, 987]
drag, startPoint x: 531, startPoint y: 697, endPoint x: 1039, endPoint y: 674, distance: 509.2
click at [1039, 674] on div "Submitted 1 Status colour #273444 hex #273444 Save Cancel Summaries Total order…" at bounding box center [327, 404] width 2650 height 561
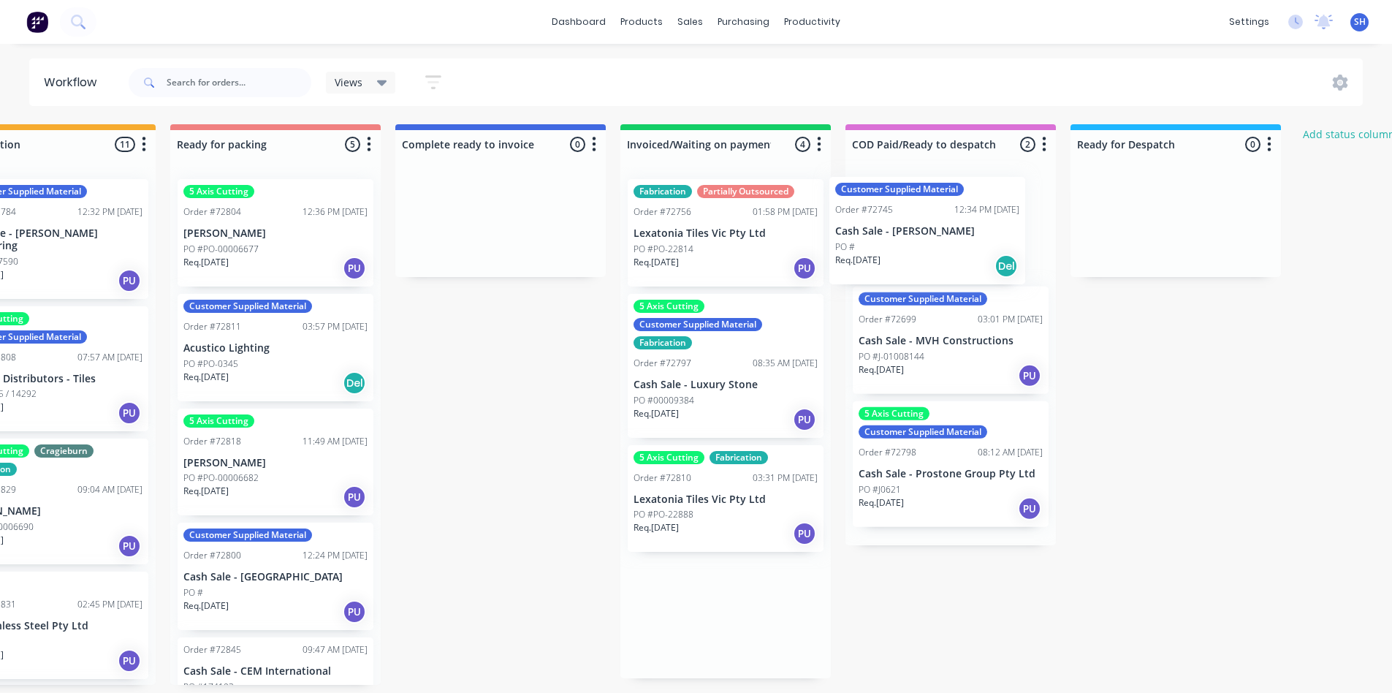
drag, startPoint x: 729, startPoint y: 628, endPoint x: 934, endPoint y: 242, distance: 436.8
click at [934, 242] on div "Submitted 1 Status colour #273444 hex #273444 Save Cancel Summaries Total order…" at bounding box center [327, 404] width 2650 height 561
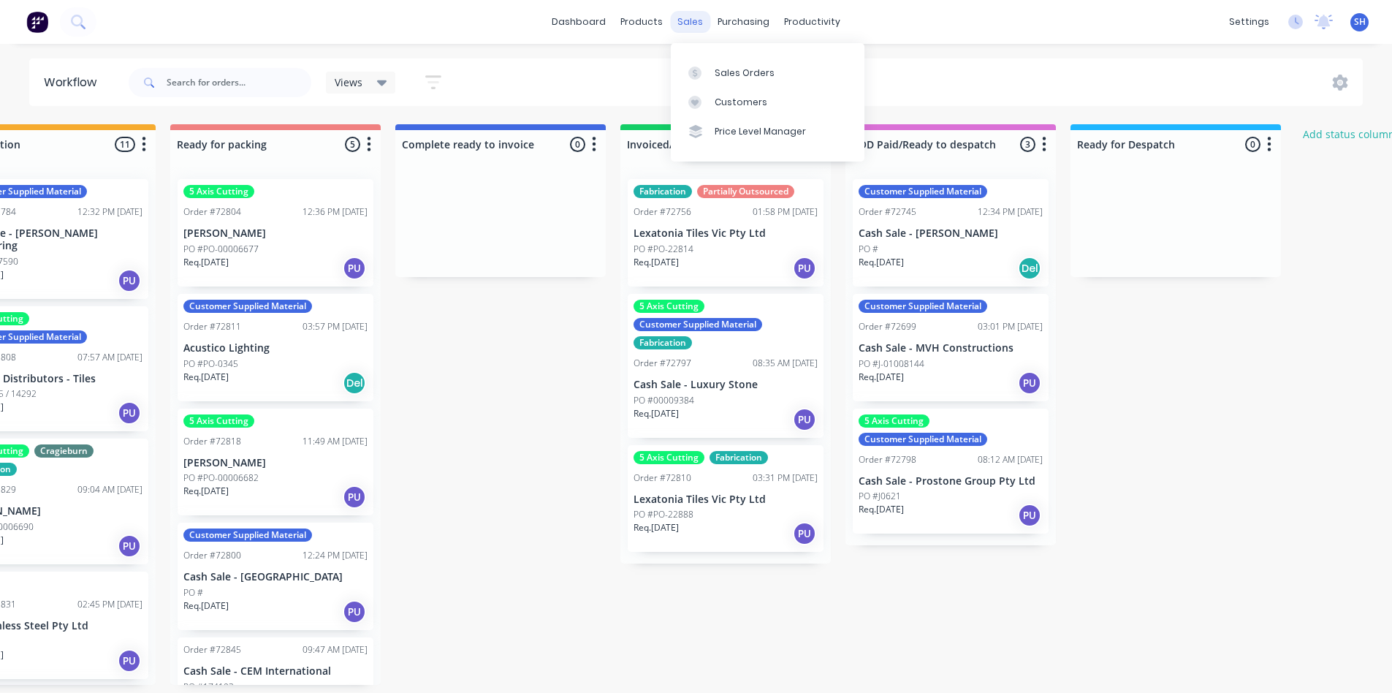
click at [686, 23] on div "sales" at bounding box center [690, 22] width 40 height 22
click at [727, 81] on link "Sales Orders" at bounding box center [768, 72] width 194 height 29
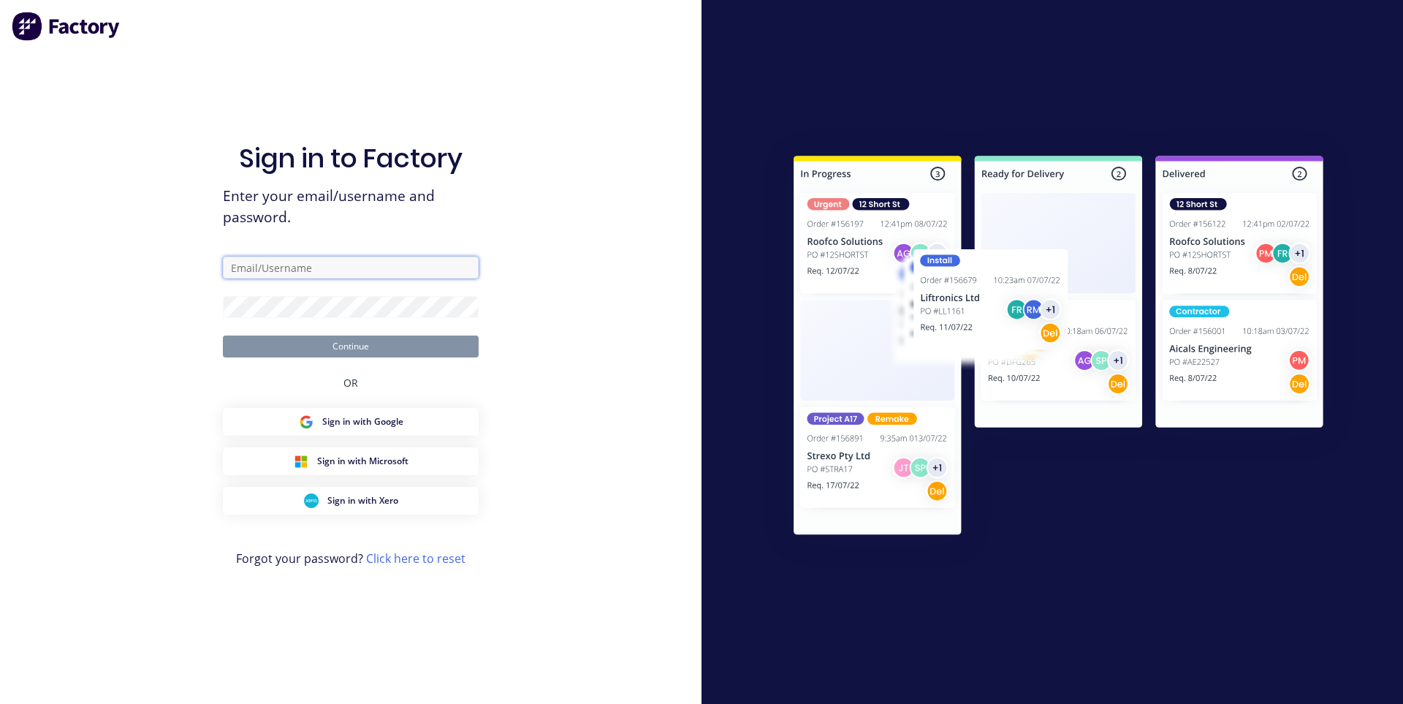
click at [289, 264] on input "text" at bounding box center [351, 268] width 256 height 22
type input "admin@aztechcuttingsolutions.com.au"
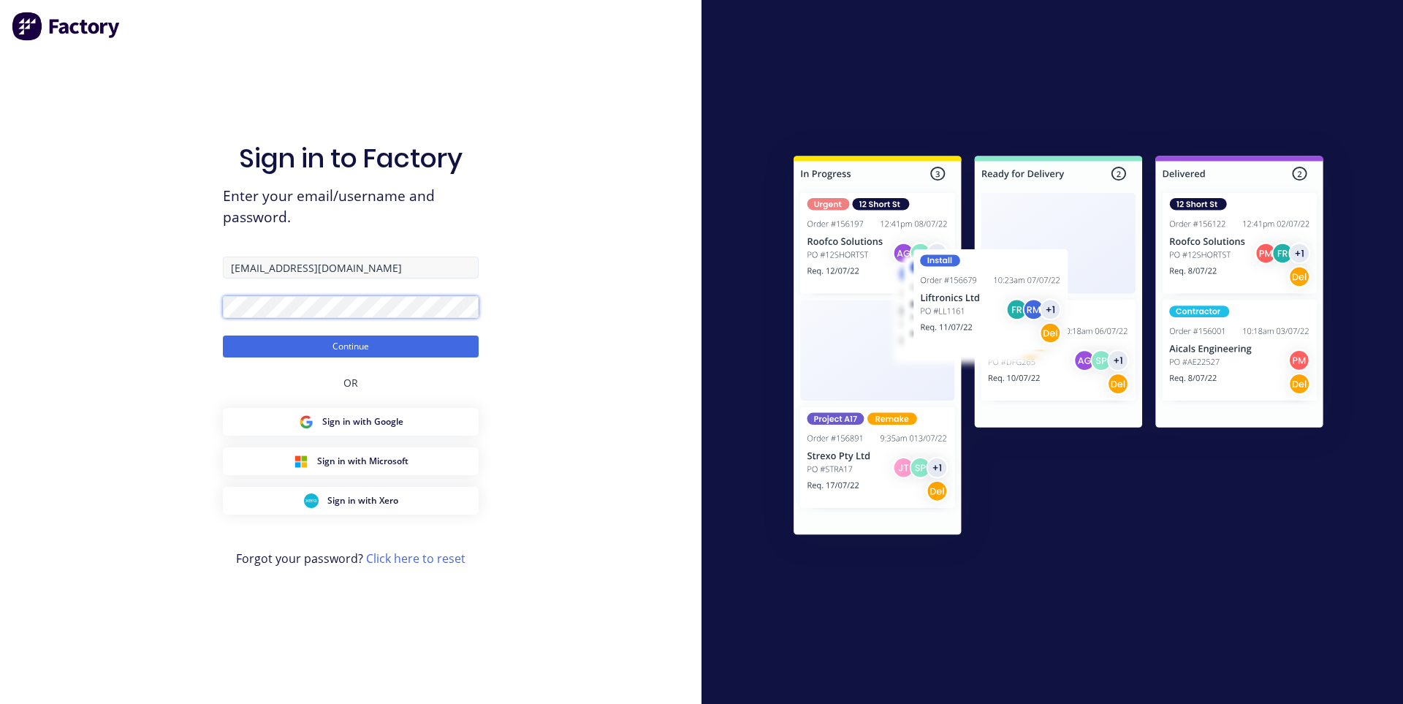
click at [223, 335] on button "Continue" at bounding box center [351, 346] width 256 height 22
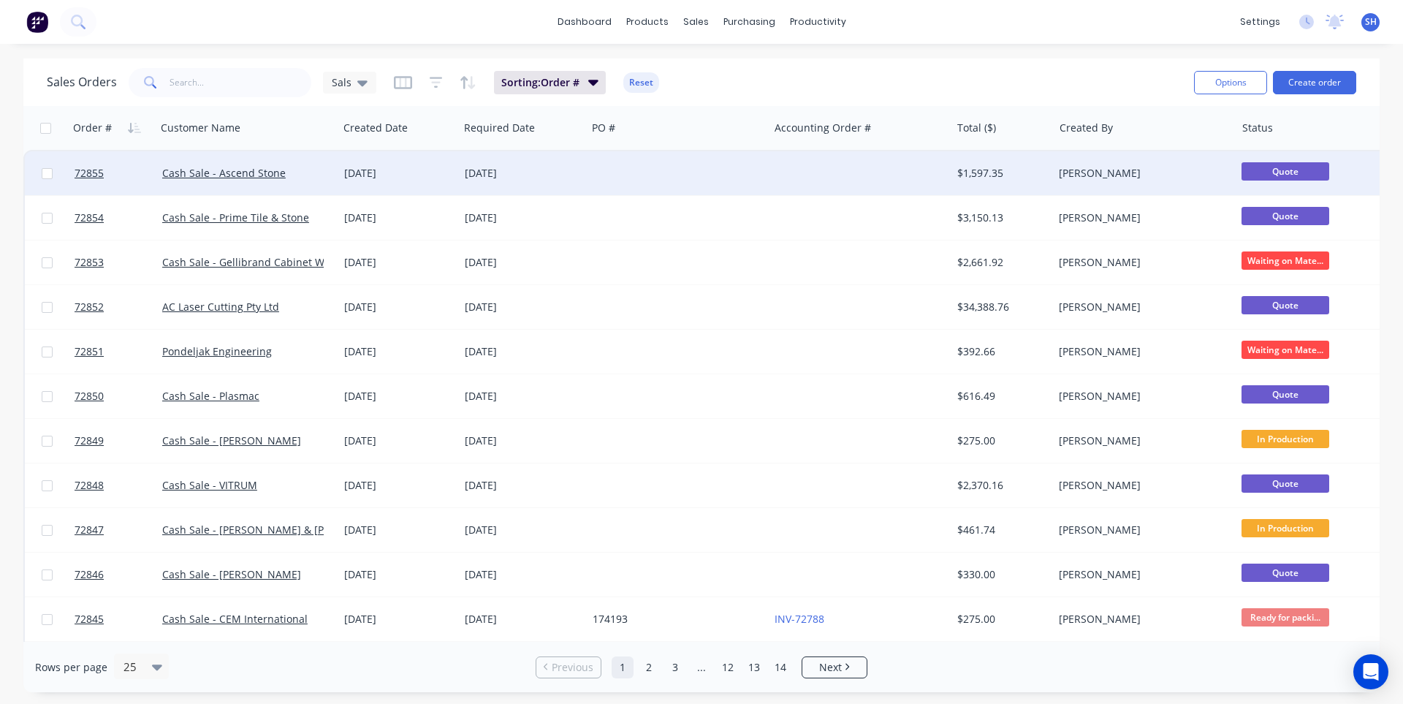
click at [645, 184] on div at bounding box center [678, 173] width 182 height 44
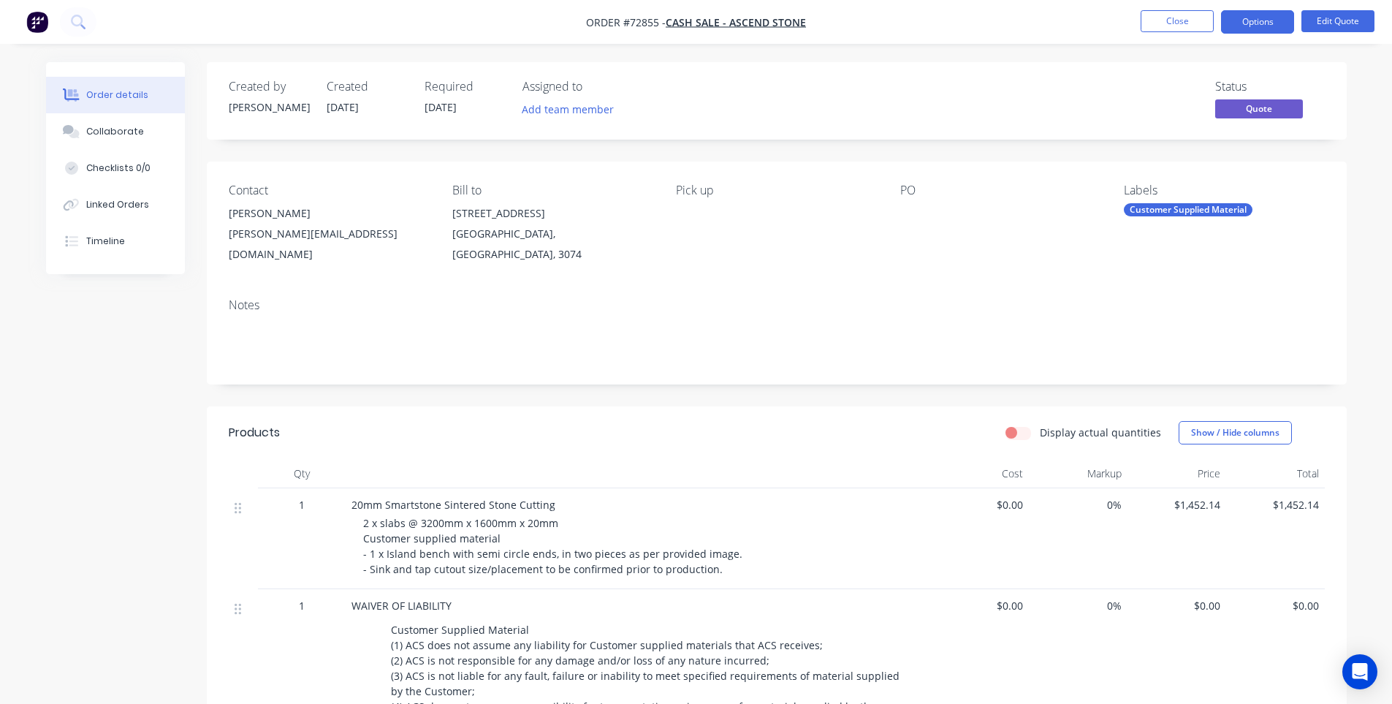
click at [1144, 32] on li "Close" at bounding box center [1177, 21] width 73 height 23
click at [1145, 26] on button "Close" at bounding box center [1177, 21] width 73 height 22
